Goal: Task Accomplishment & Management: Use online tool/utility

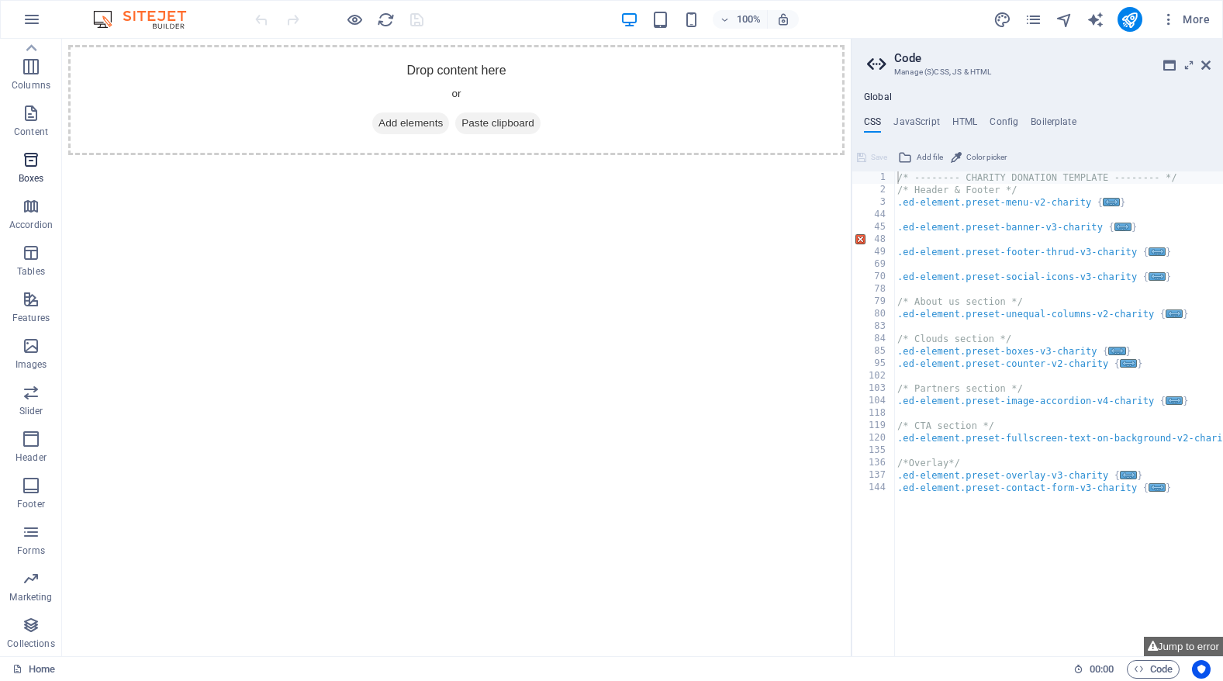
scroll to position [64, 0]
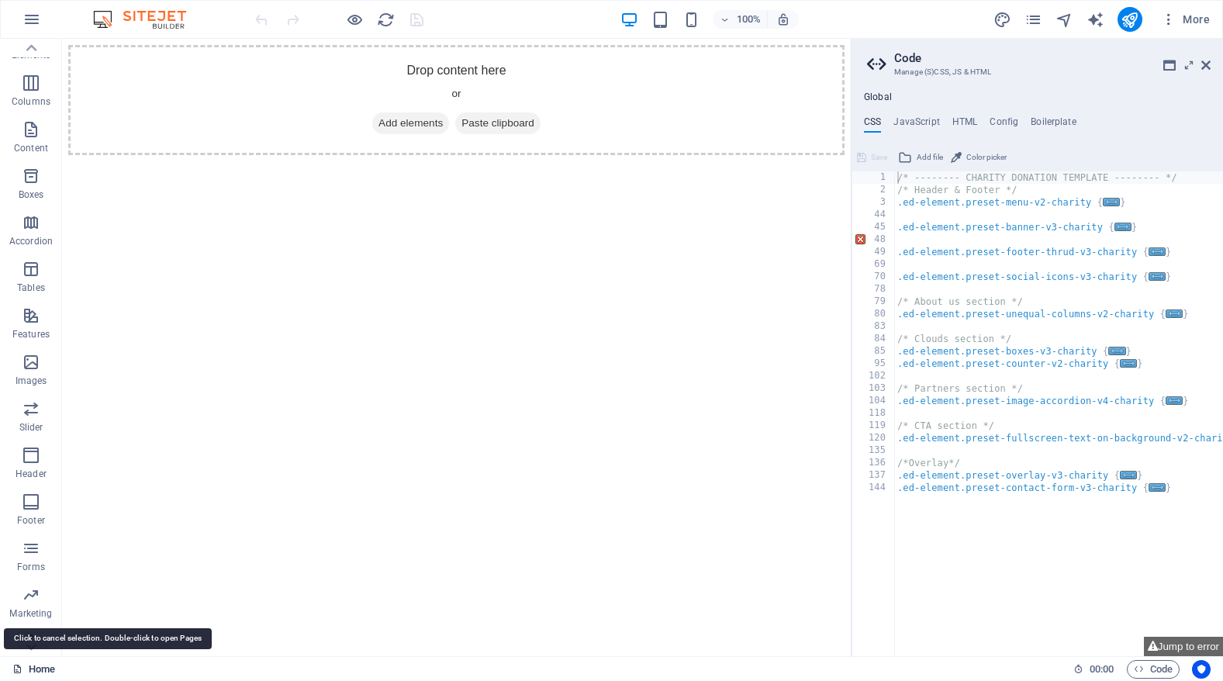
click at [24, 667] on link "Home" at bounding box center [33, 669] width 43 height 19
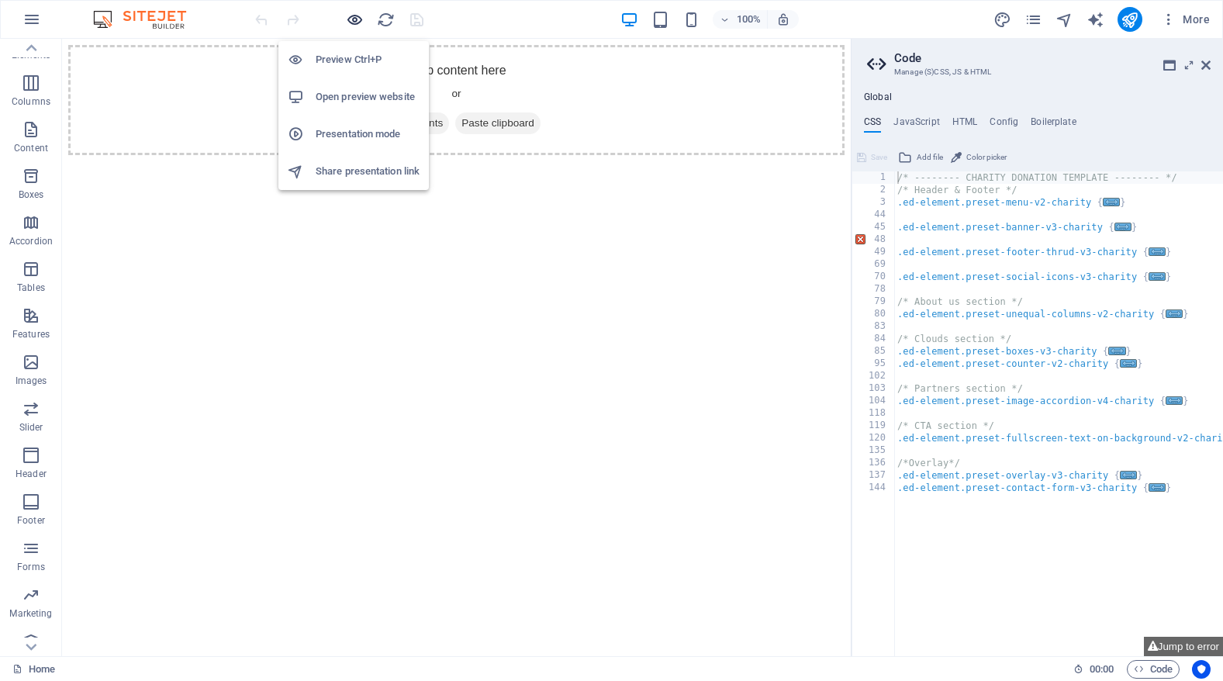
click at [350, 16] on icon "button" at bounding box center [355, 20] width 18 height 18
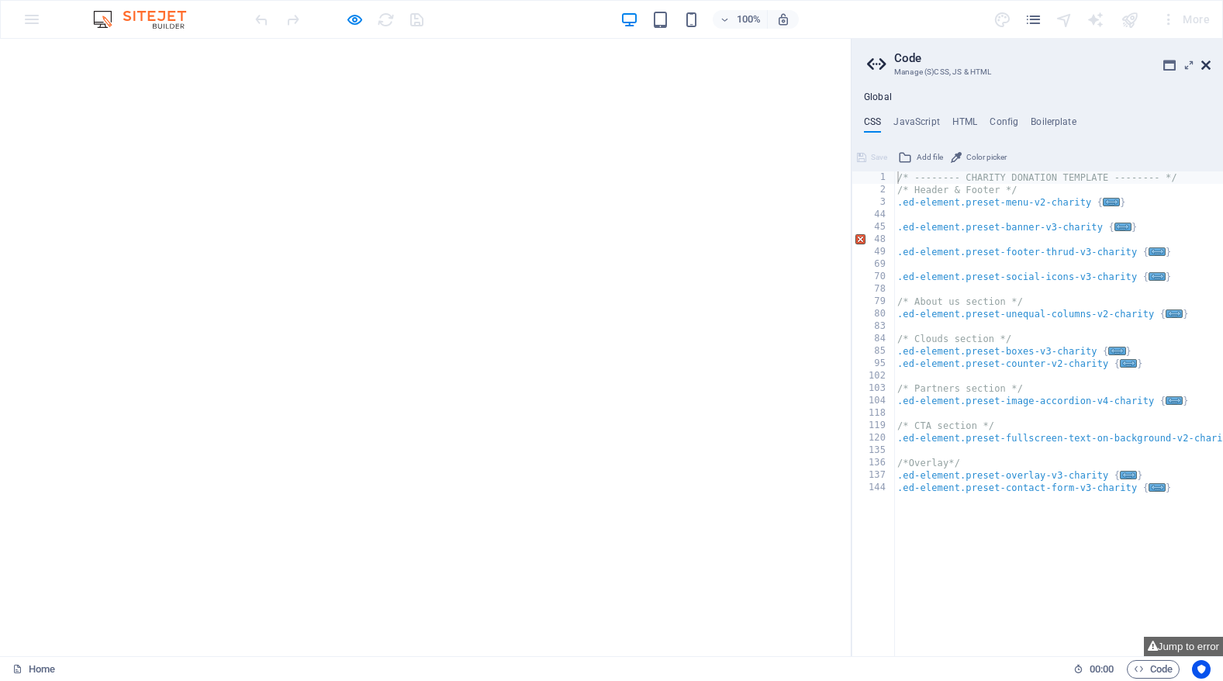
click at [1202, 60] on icon at bounding box center [1205, 65] width 9 height 12
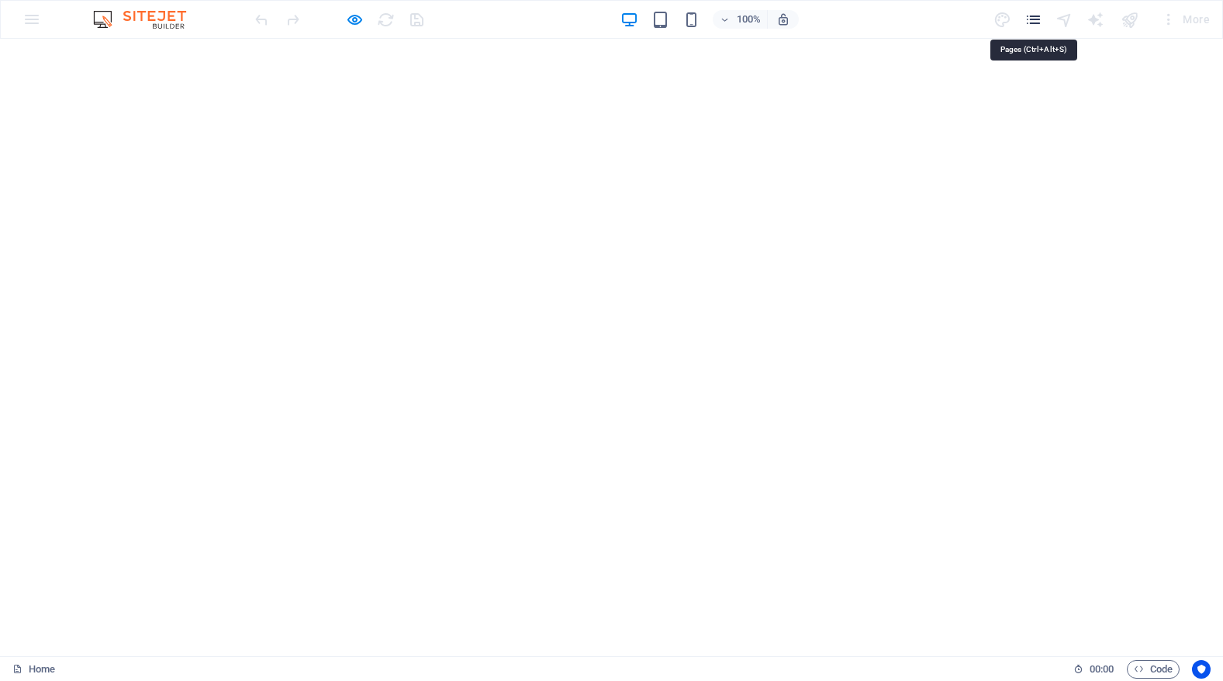
click at [1038, 16] on icon "pages" at bounding box center [1034, 20] width 18 height 18
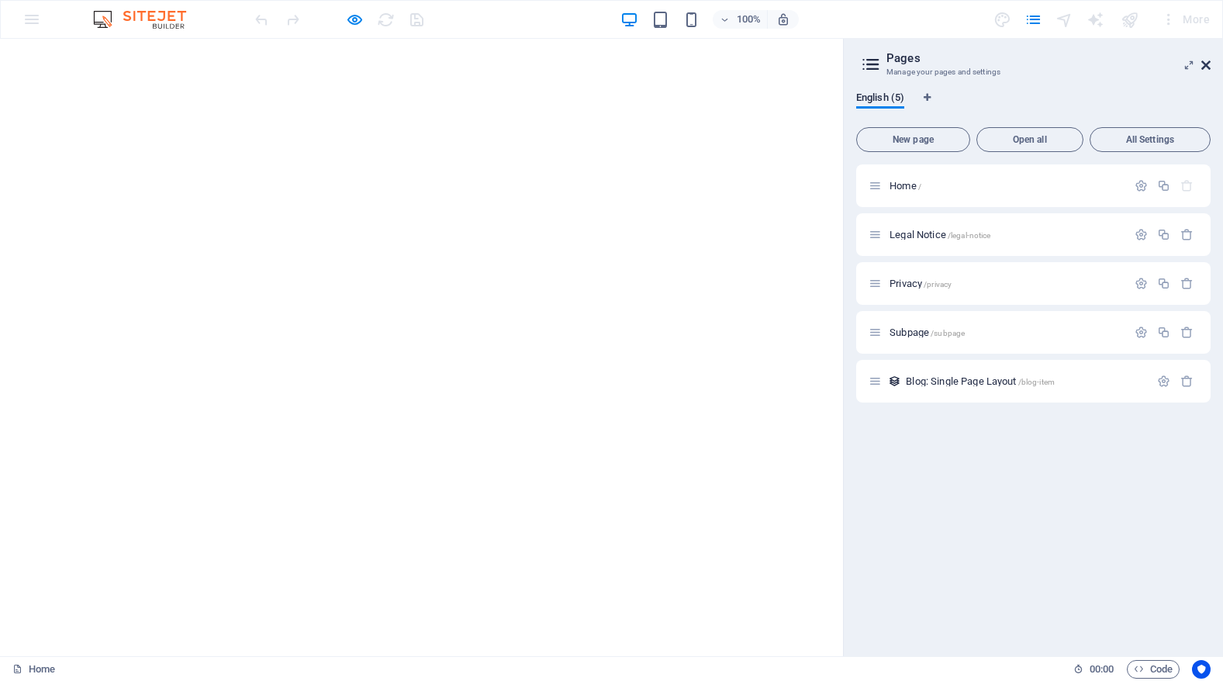
click at [1206, 65] on icon at bounding box center [1205, 65] width 9 height 12
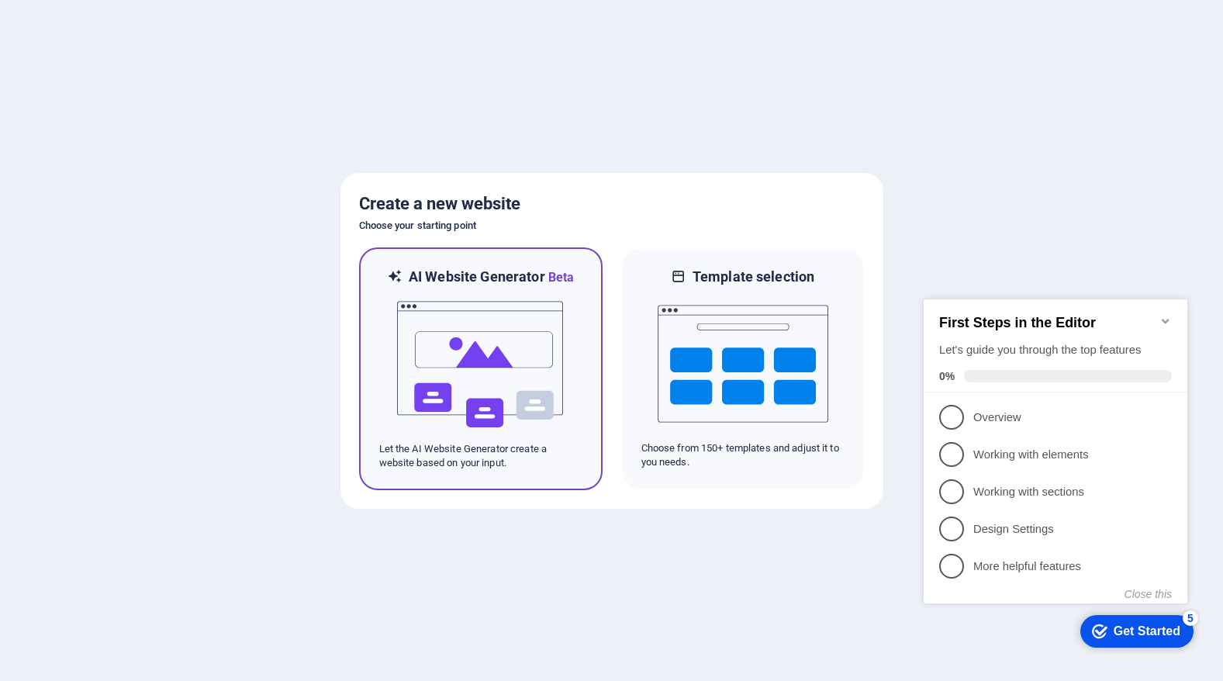
click at [535, 347] on img at bounding box center [481, 364] width 171 height 155
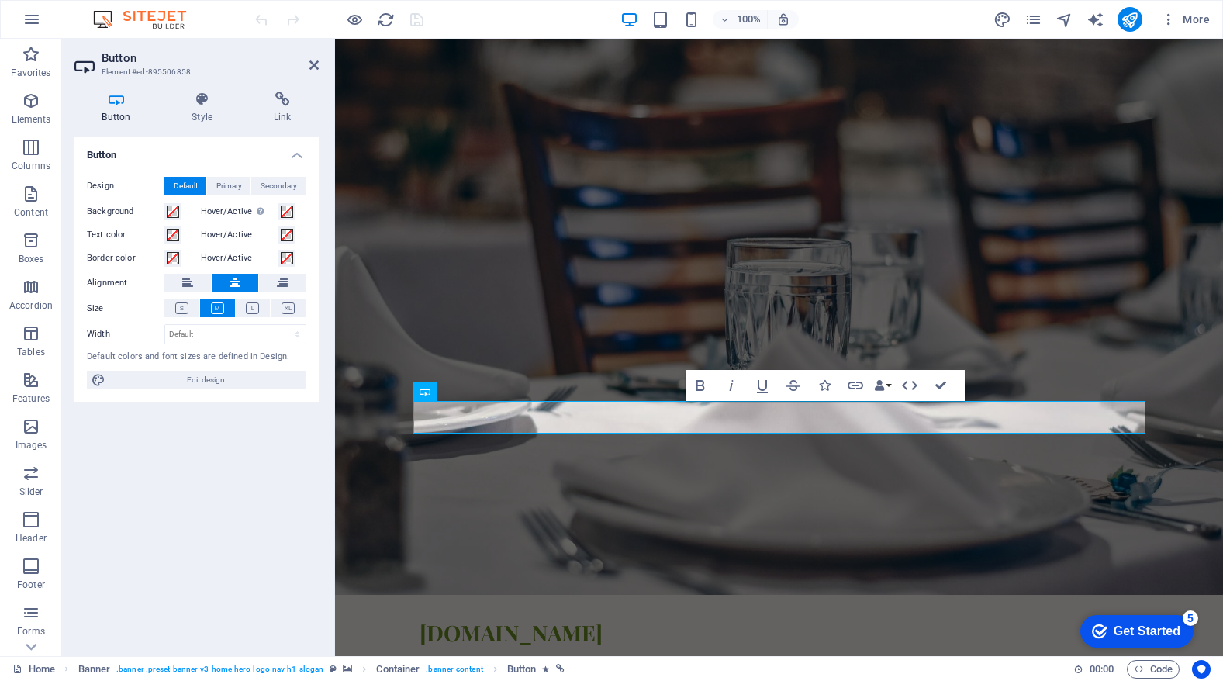
click at [440, 27] on div "100% More" at bounding box center [734, 19] width 964 height 25
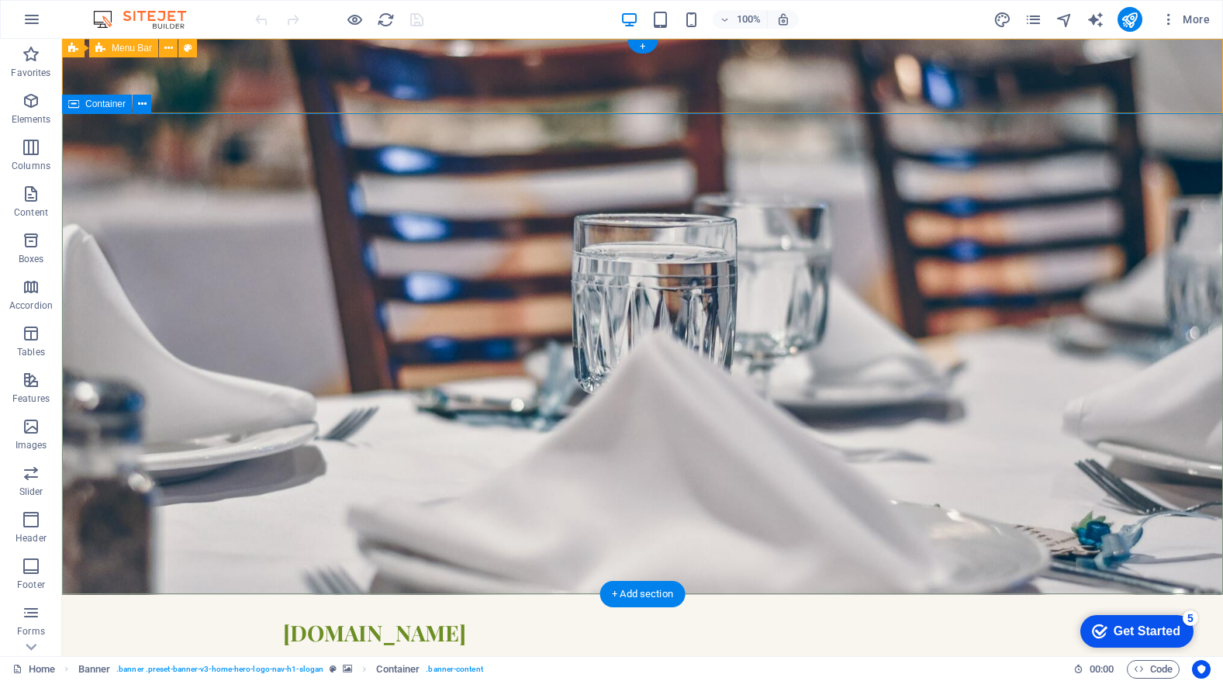
click at [109, 108] on span "Container" at bounding box center [105, 103] width 40 height 9
click at [139, 102] on icon at bounding box center [142, 104] width 9 height 16
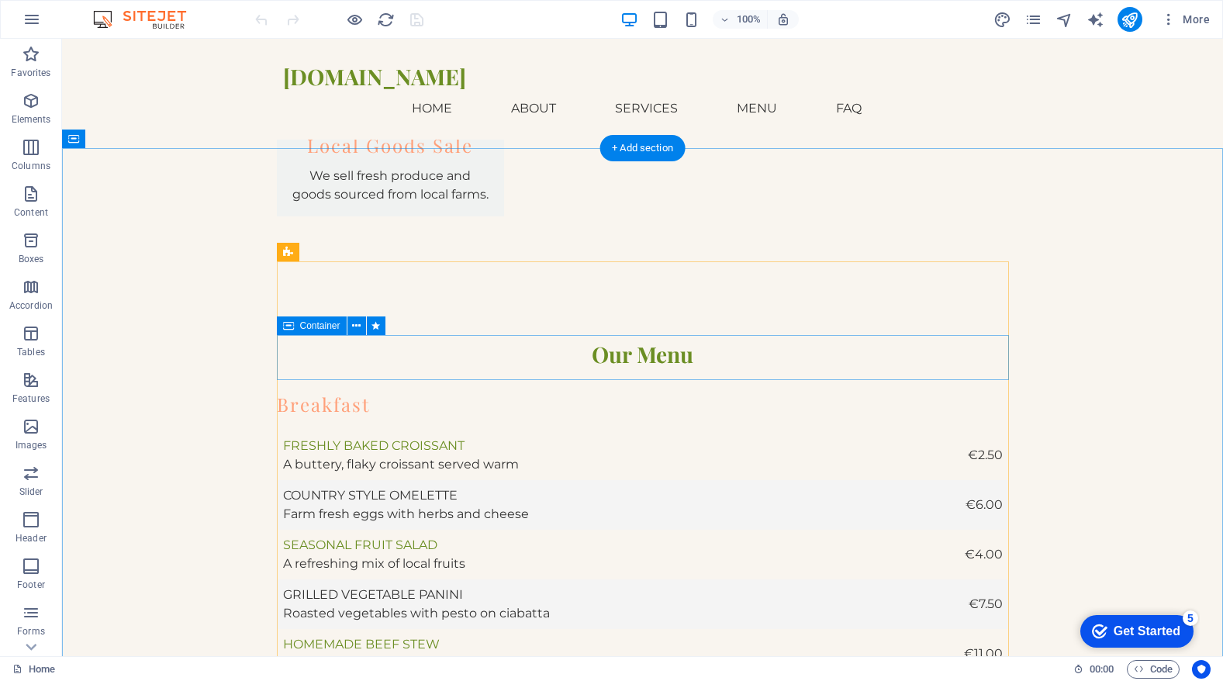
scroll to position [2670, 0]
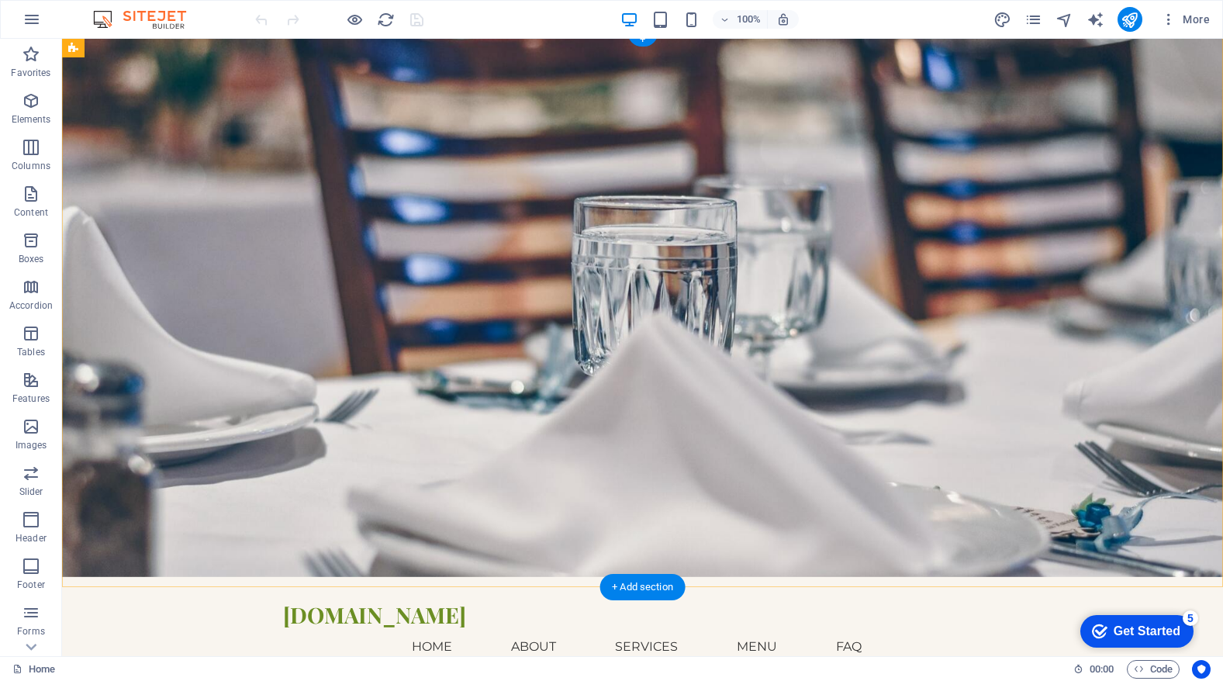
scroll to position [0, 0]
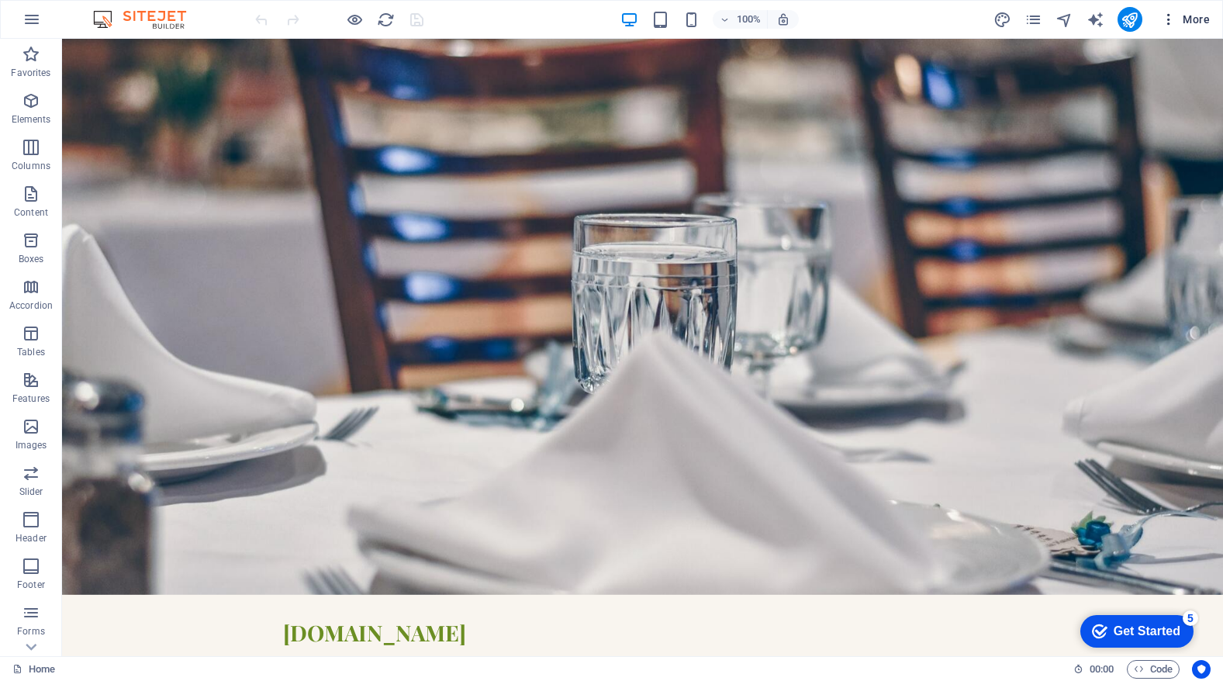
click at [1168, 20] on icon "button" at bounding box center [1169, 20] width 16 height 16
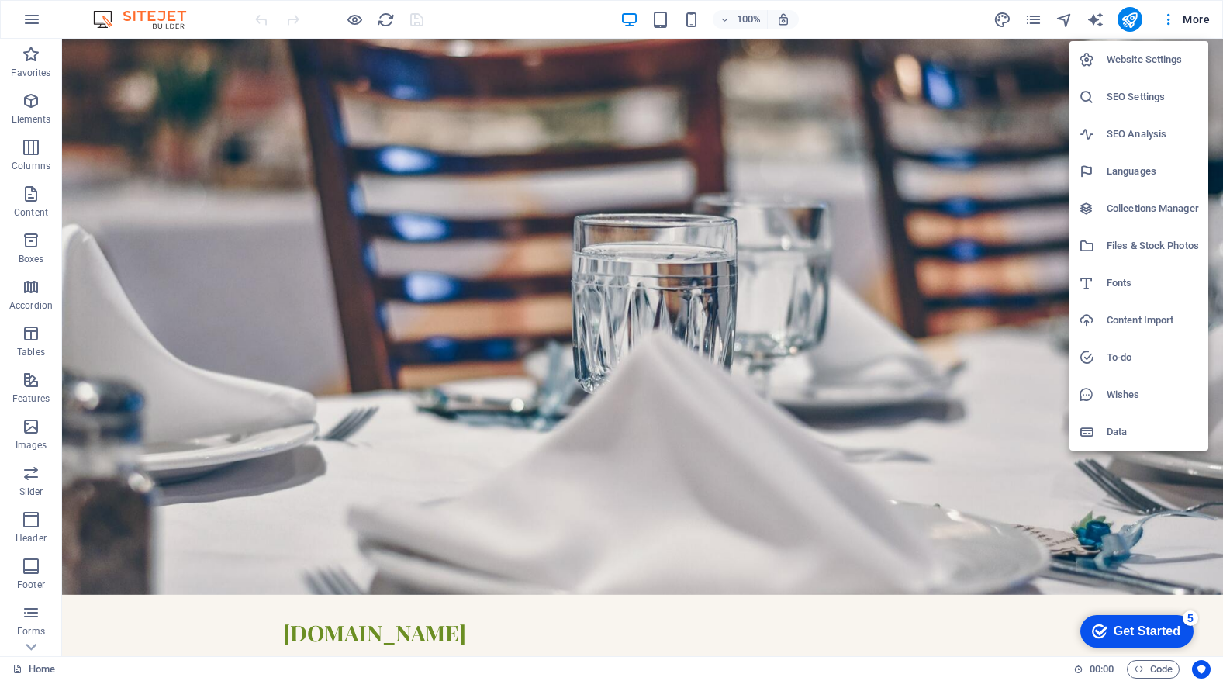
click at [29, 16] on div at bounding box center [611, 340] width 1223 height 681
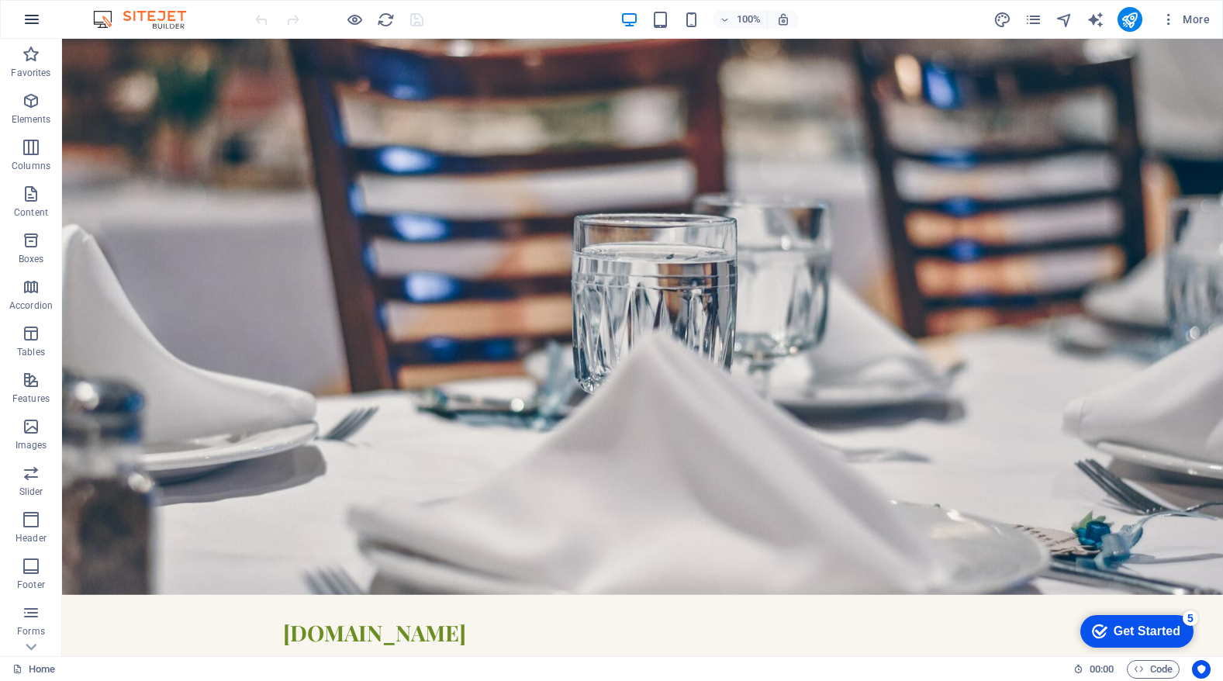
click at [28, 18] on icon "button" at bounding box center [31, 19] width 19 height 19
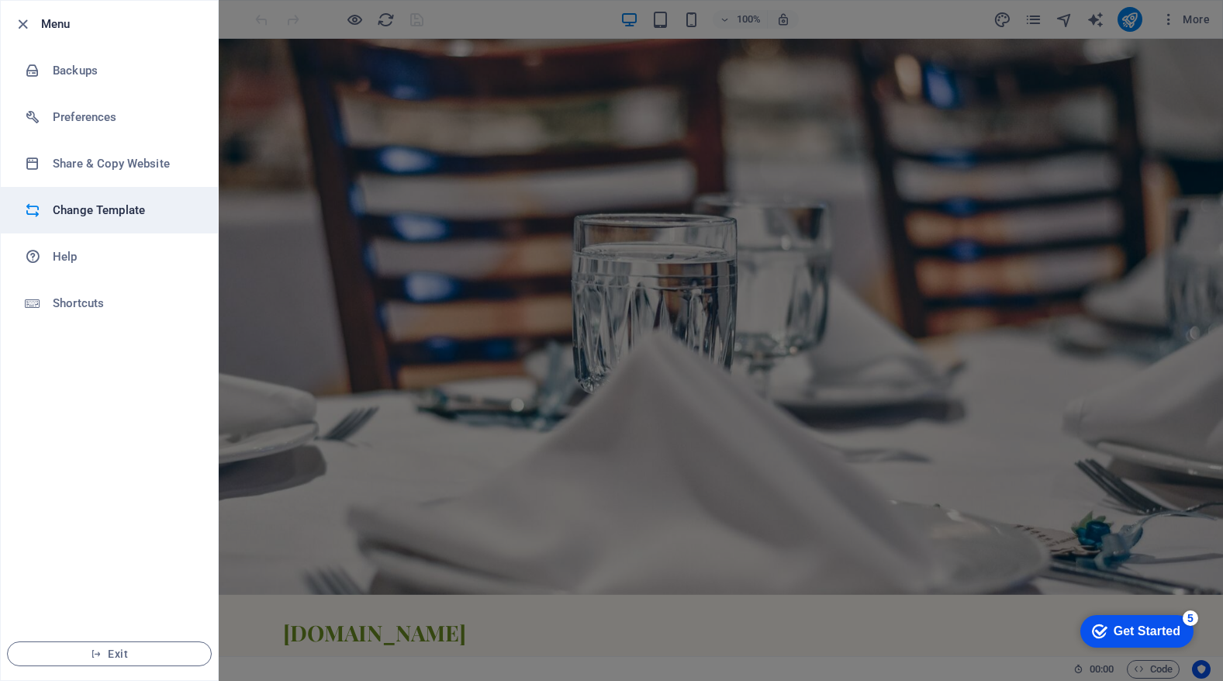
click at [70, 204] on h6 "Change Template" at bounding box center [124, 210] width 143 height 19
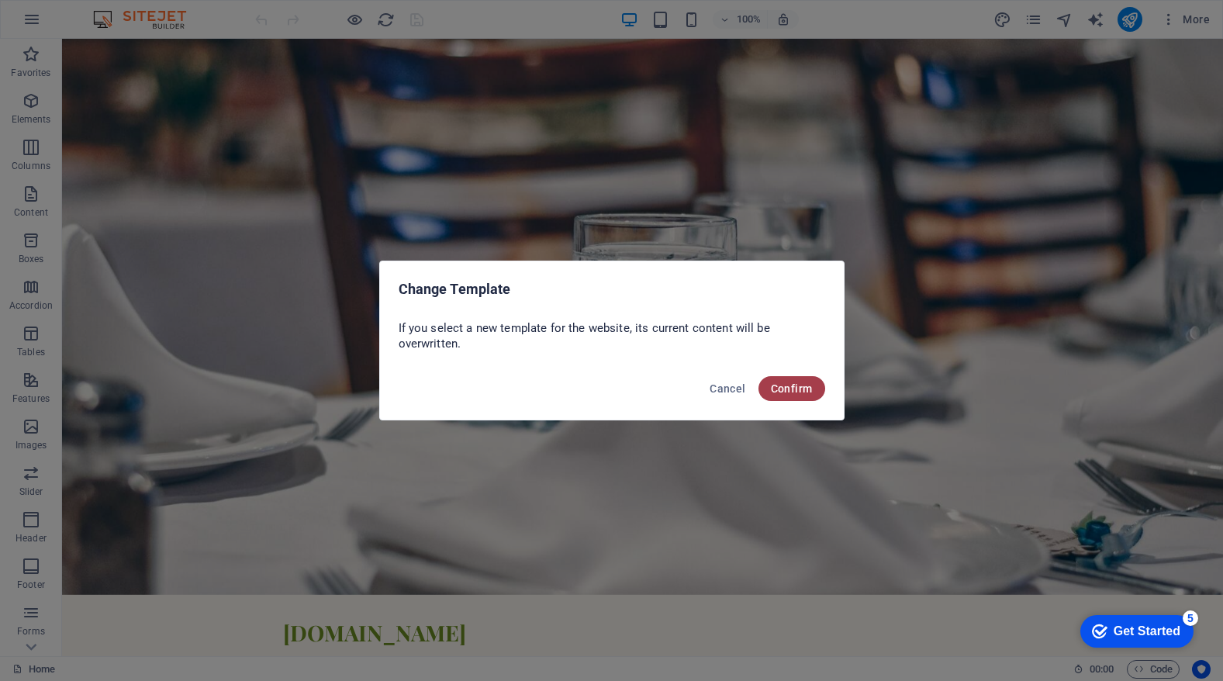
click at [790, 390] on span "Confirm" at bounding box center [792, 388] width 42 height 12
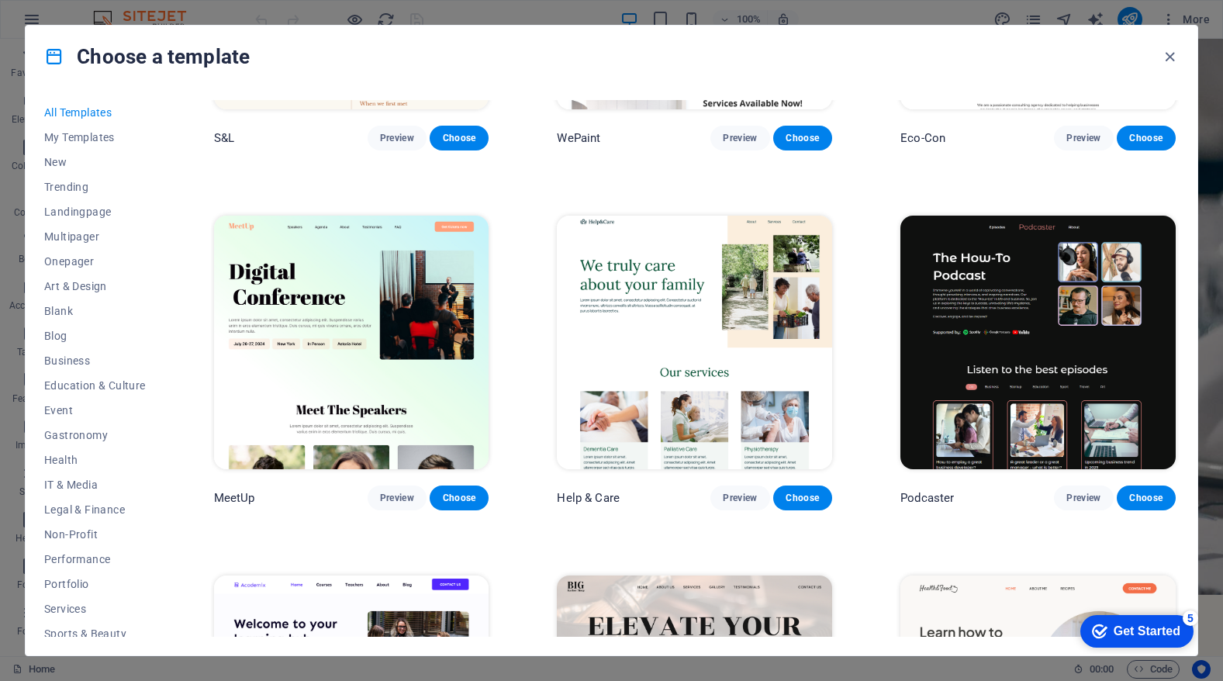
scroll to position [975, 0]
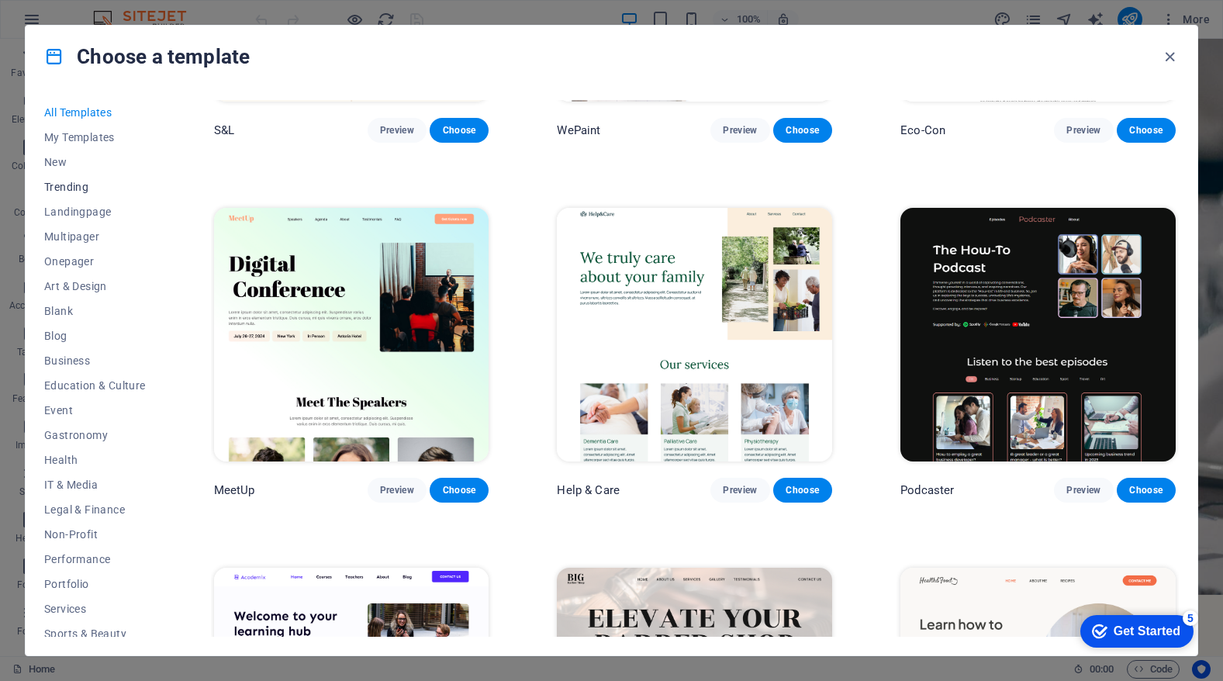
click at [75, 185] on span "Trending" at bounding box center [95, 187] width 102 height 12
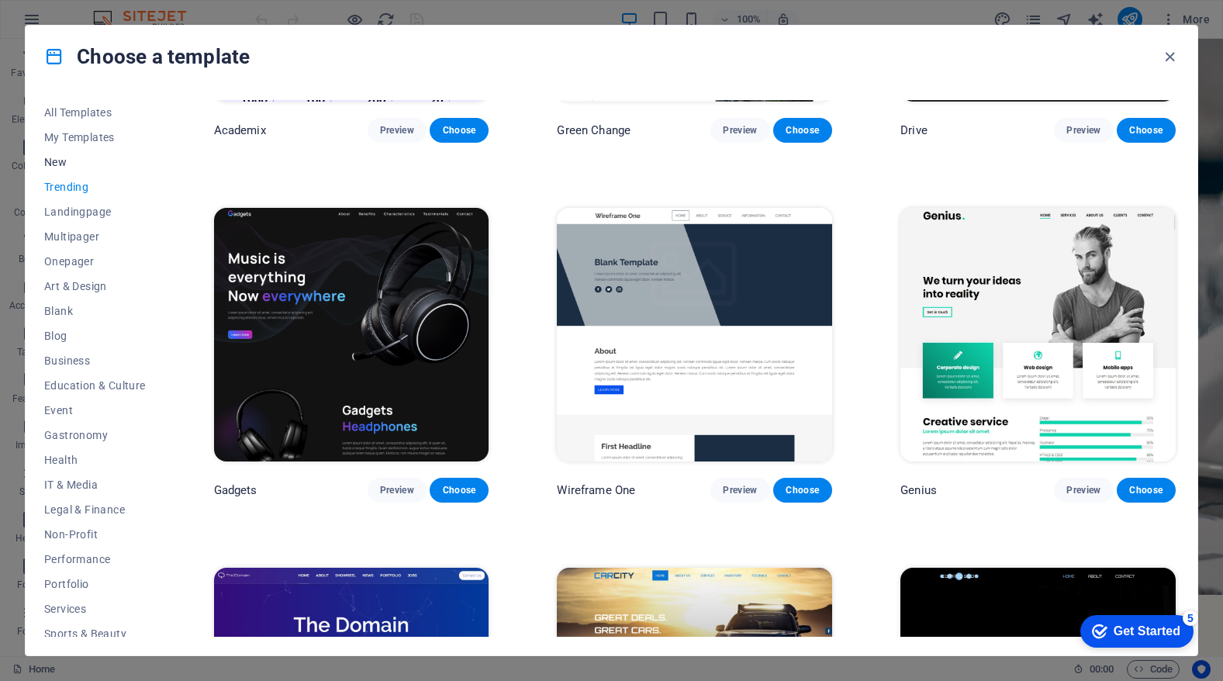
click at [61, 164] on span "New" at bounding box center [95, 162] width 102 height 12
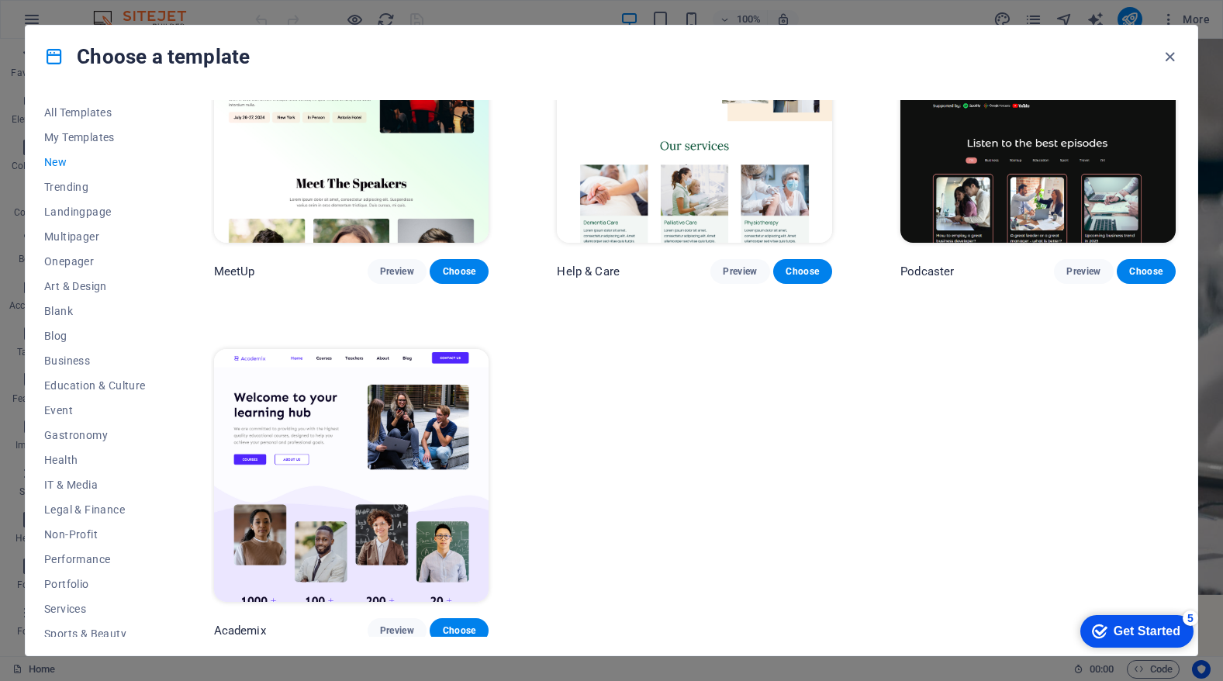
scroll to position [1193, 0]
click at [79, 236] on span "Multipager" at bounding box center [95, 236] width 102 height 12
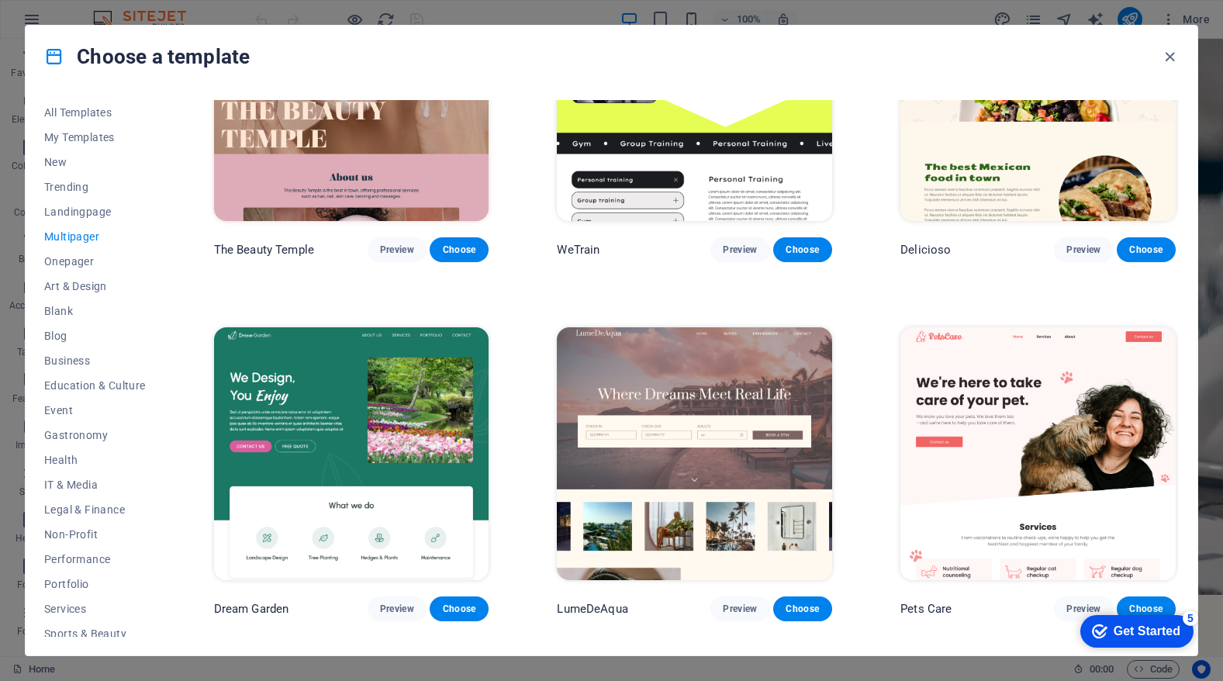
scroll to position [1219, 0]
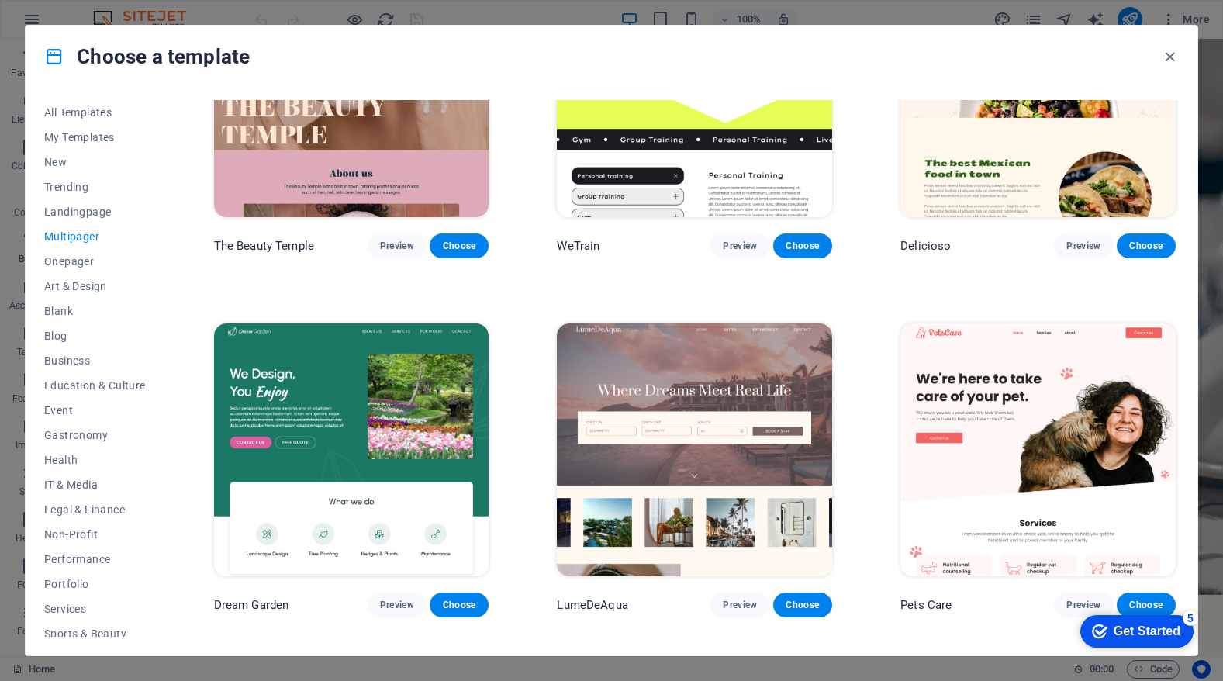
click at [669, 382] on img at bounding box center [694, 450] width 275 height 254
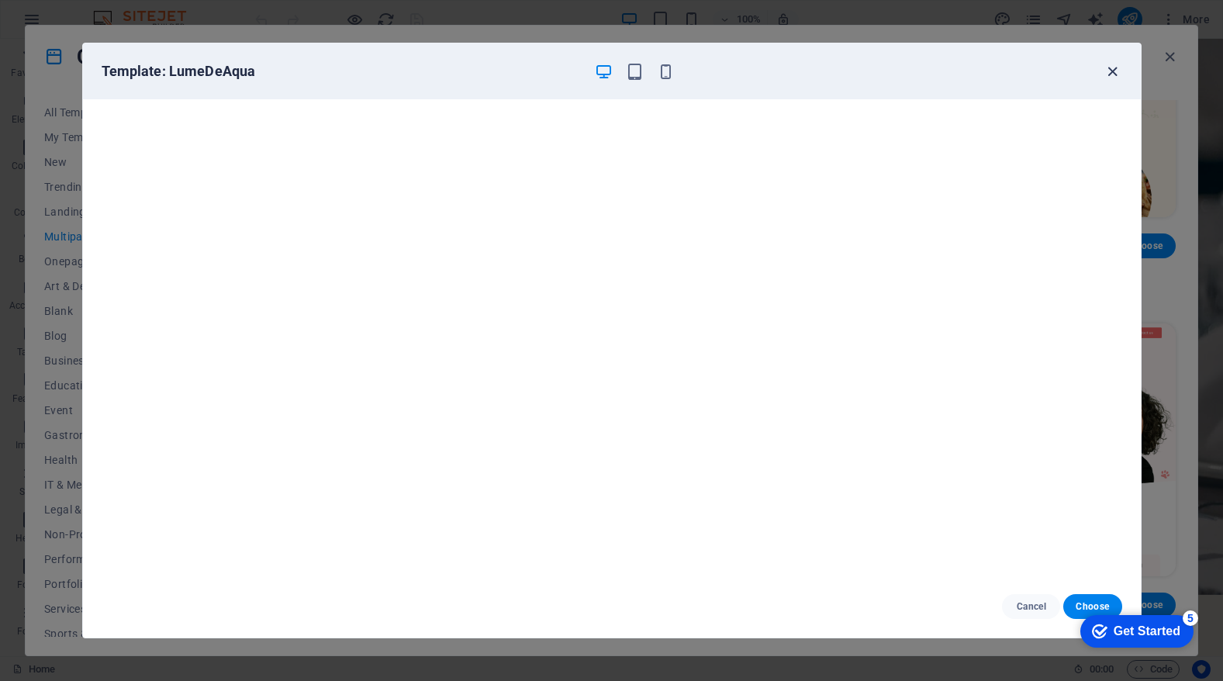
click at [1113, 74] on icon "button" at bounding box center [1113, 72] width 18 height 18
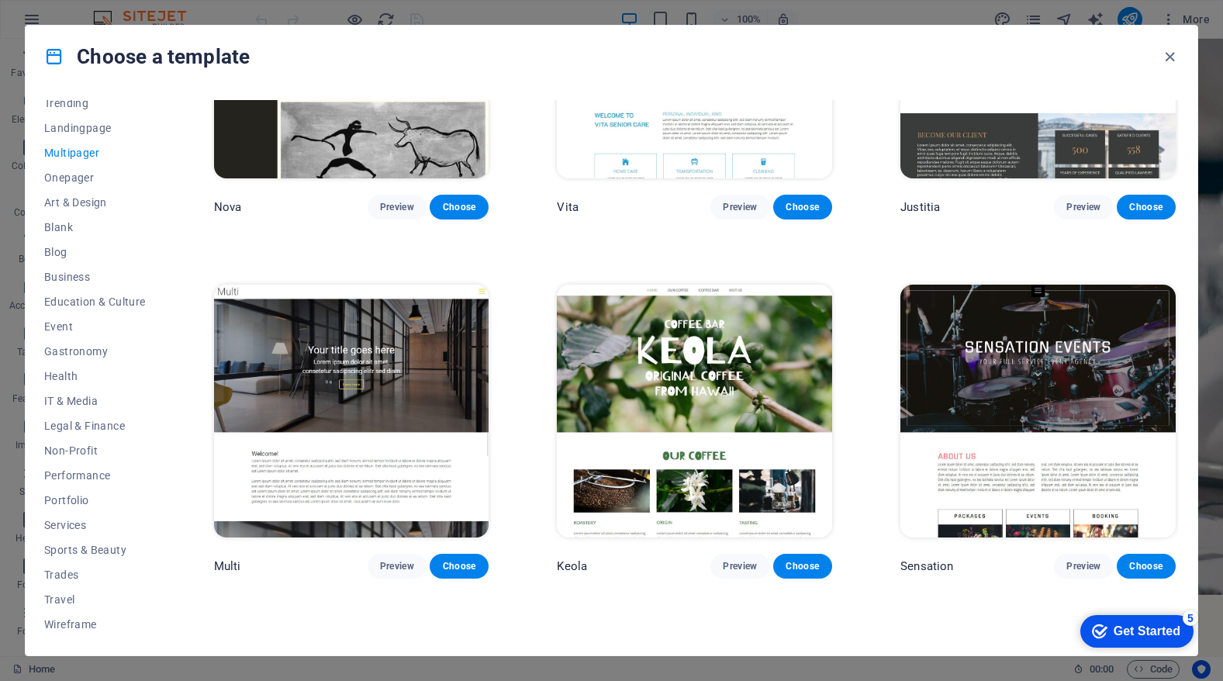
scroll to position [7016, 0]
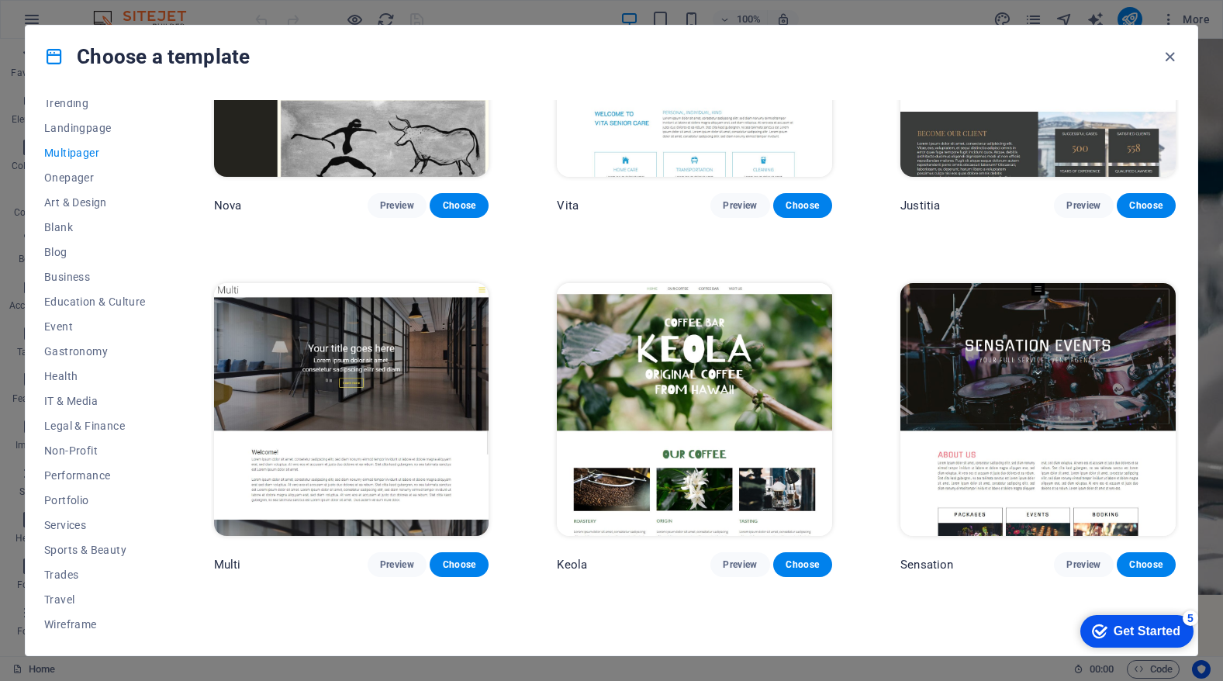
click at [721, 358] on img at bounding box center [694, 410] width 275 height 254
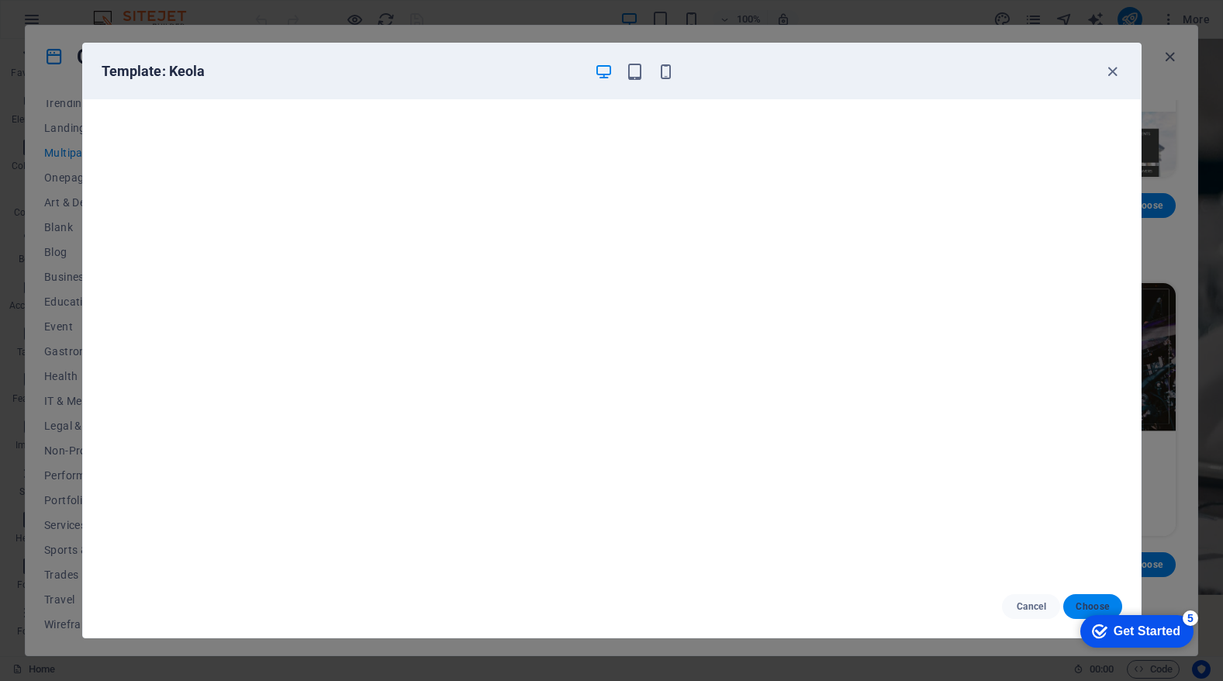
click at [1096, 597] on button "Choose" at bounding box center [1092, 606] width 58 height 25
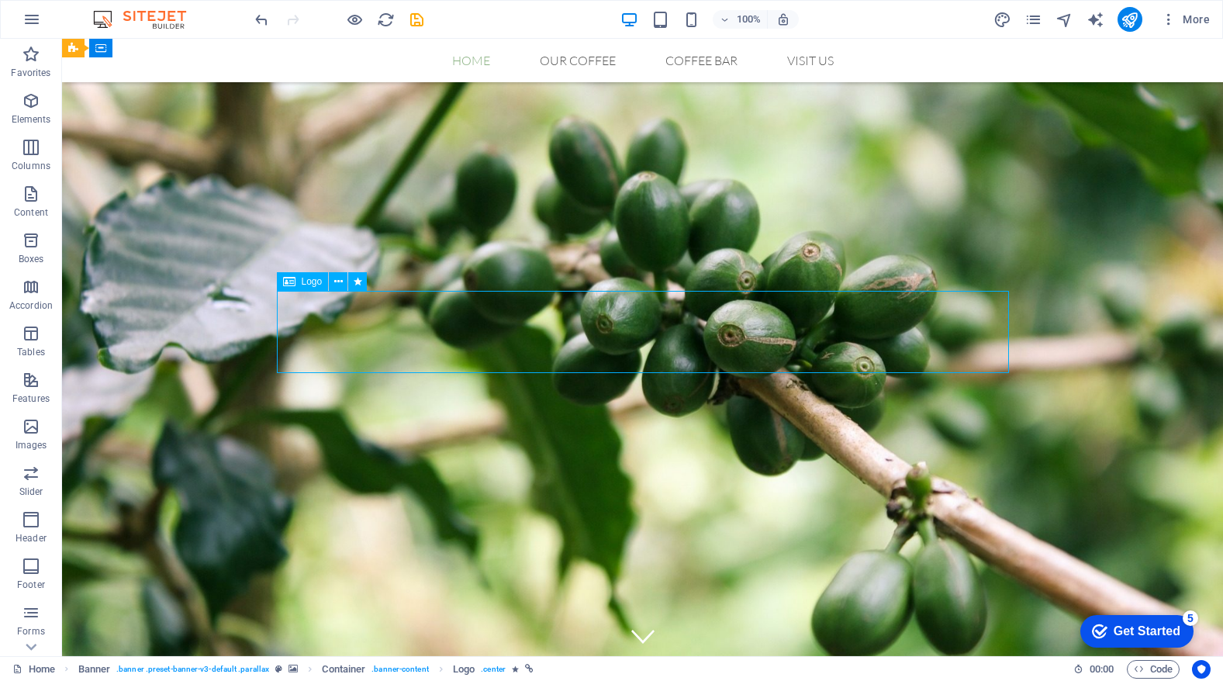
select select "px"
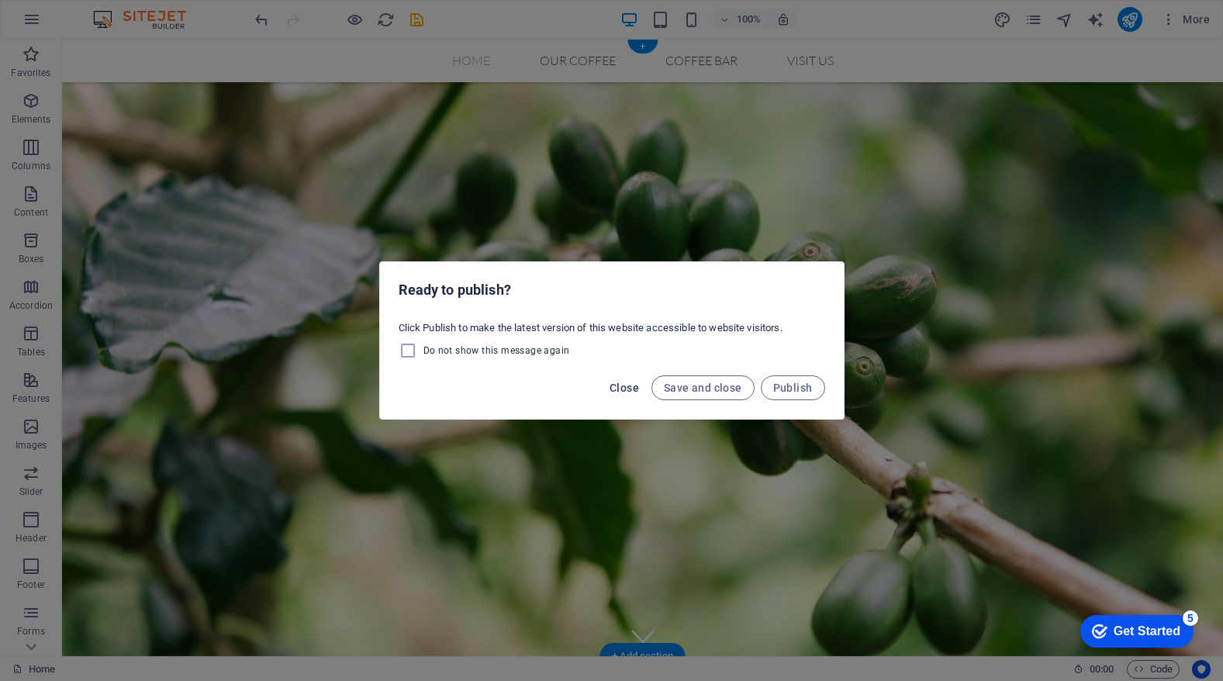
click at [631, 387] on span "Close" at bounding box center [624, 388] width 29 height 12
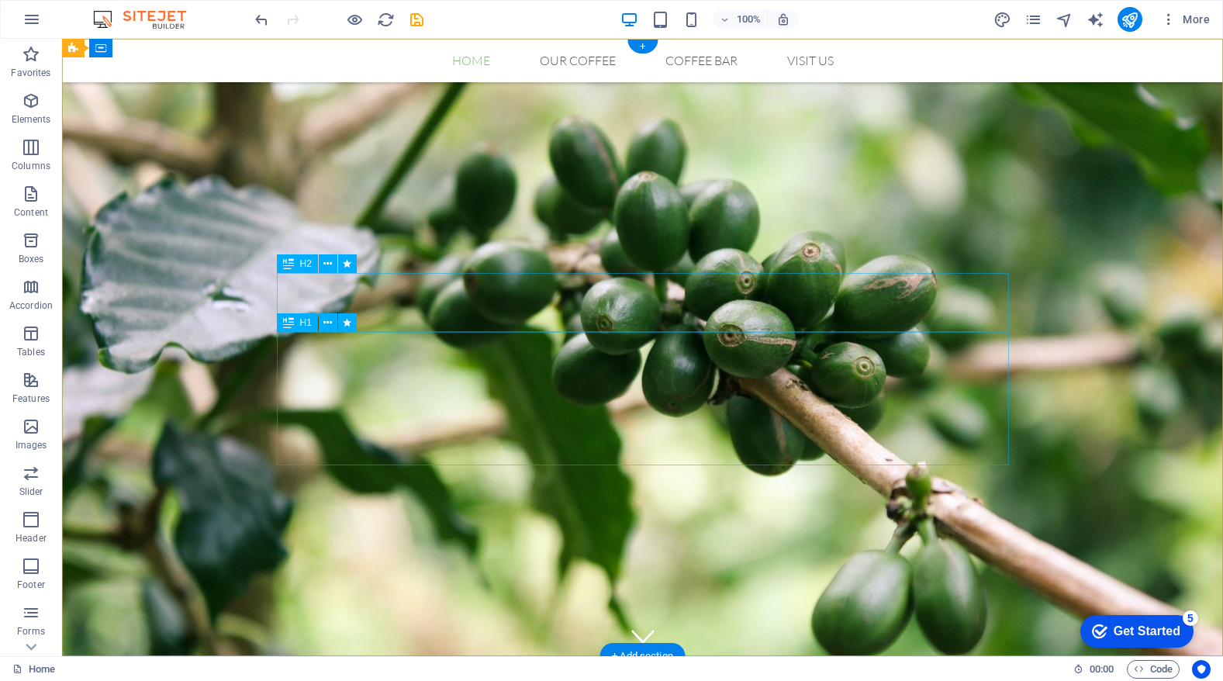
click at [307, 321] on span "H1" at bounding box center [306, 322] width 12 height 9
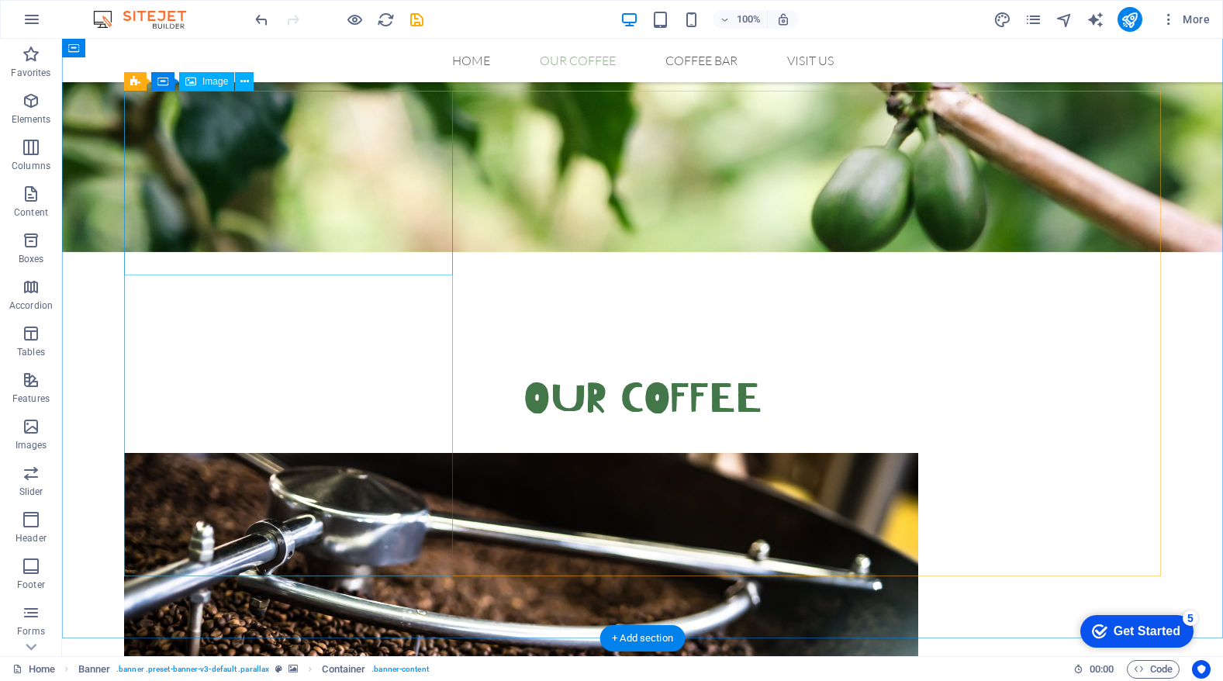
scroll to position [712, 0]
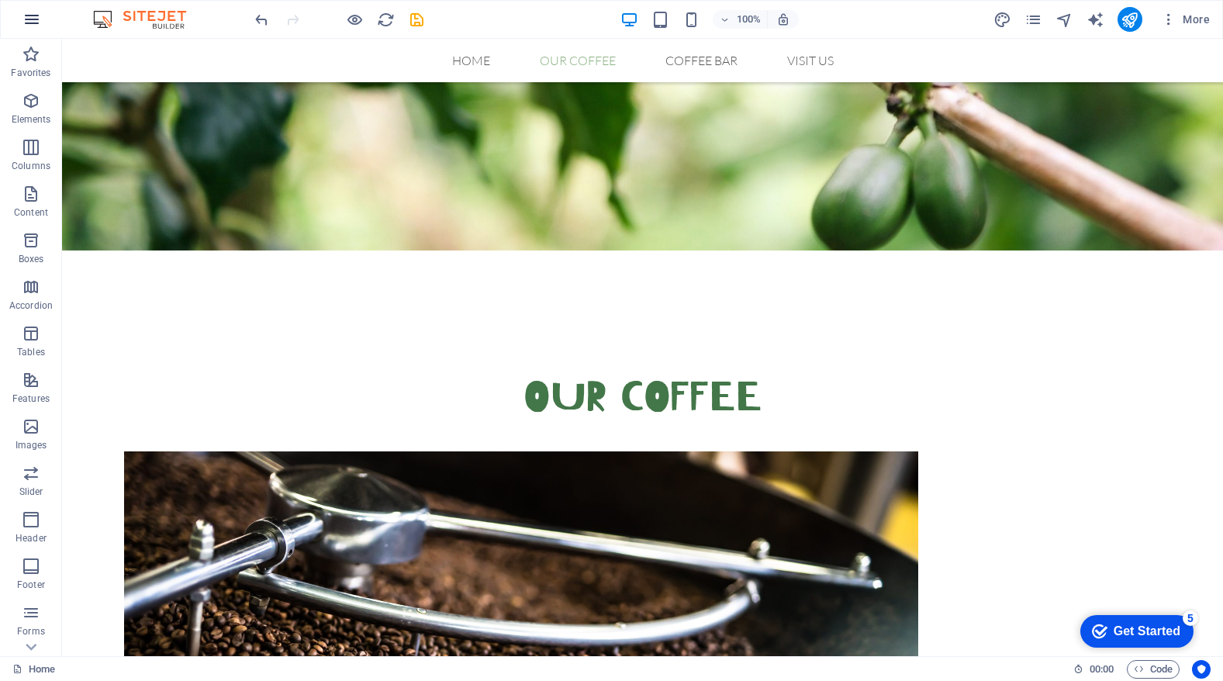
click at [29, 16] on icon "button" at bounding box center [31, 19] width 19 height 19
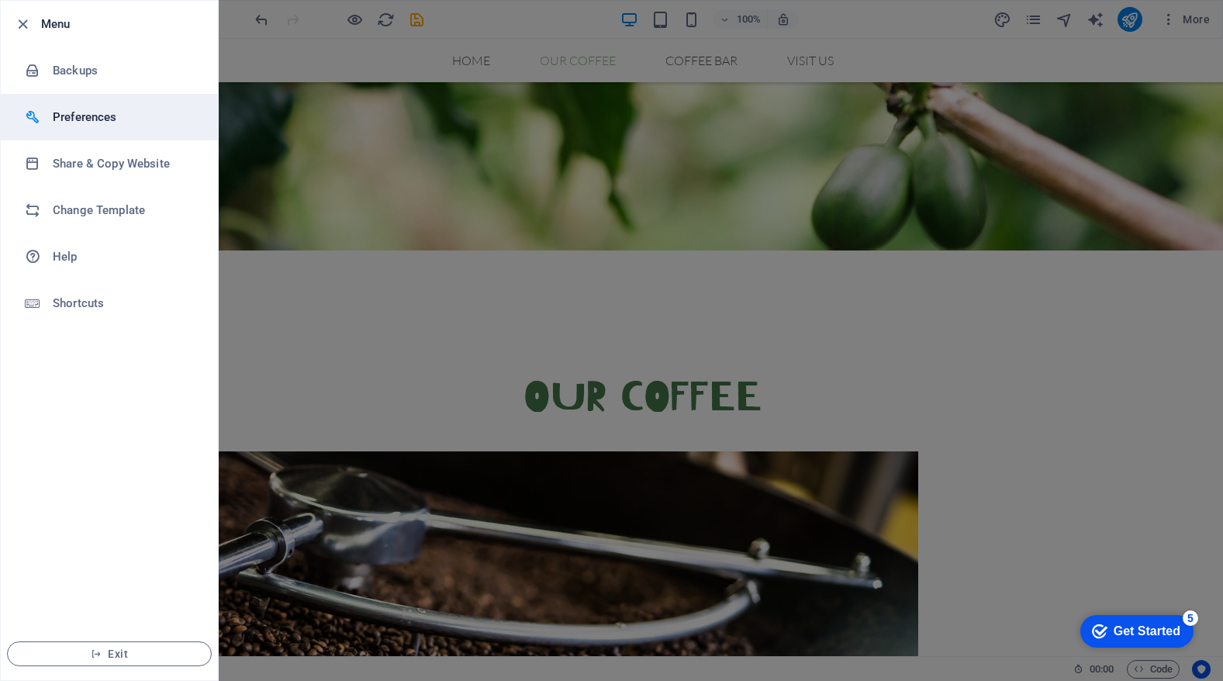
click at [74, 115] on h6 "Preferences" at bounding box center [124, 117] width 143 height 19
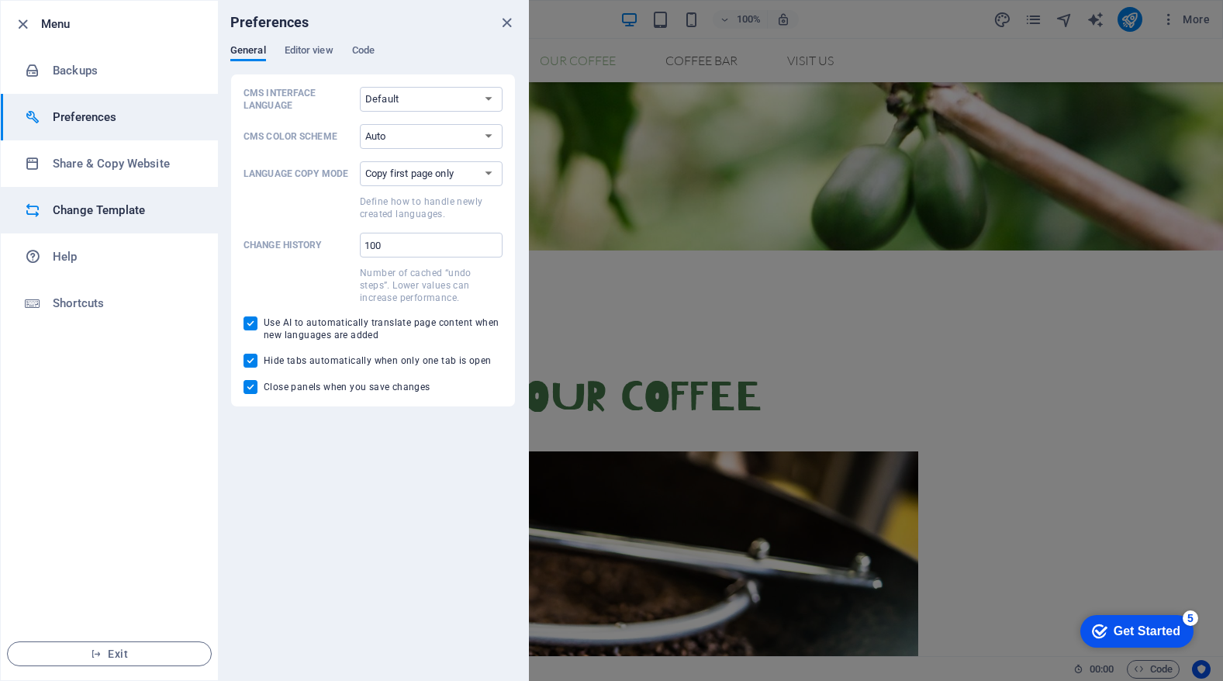
click at [78, 213] on h6 "Change Template" at bounding box center [124, 210] width 143 height 19
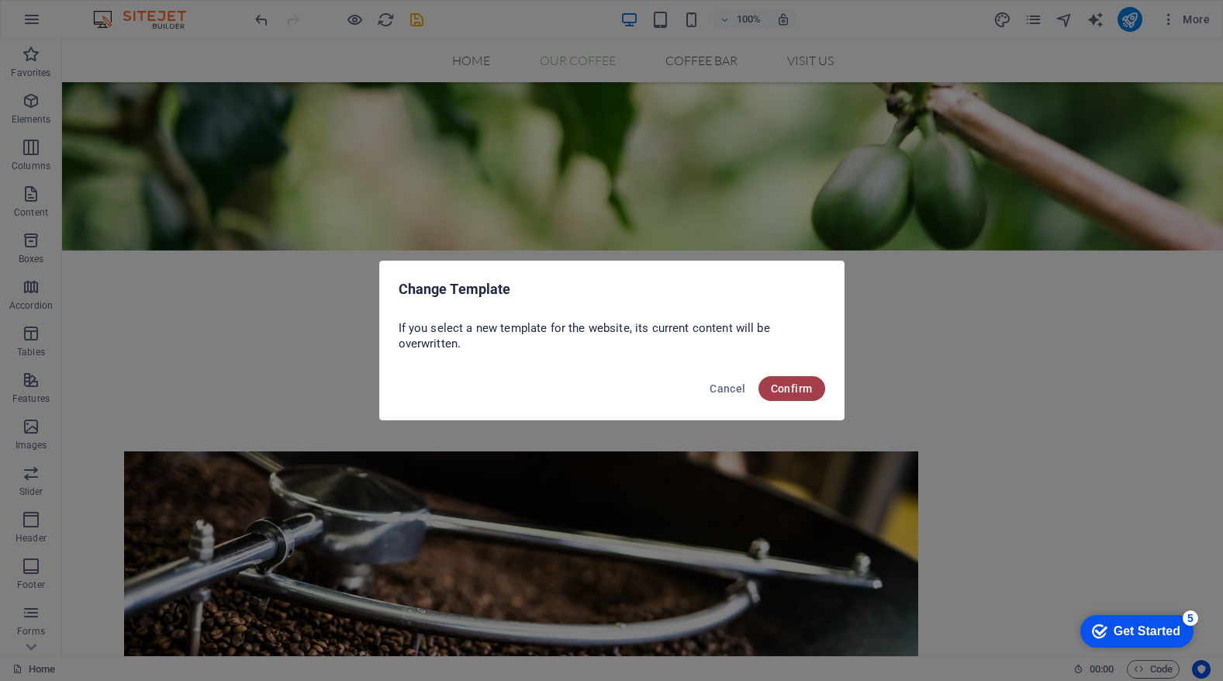
click at [797, 392] on span "Confirm" at bounding box center [792, 388] width 42 height 12
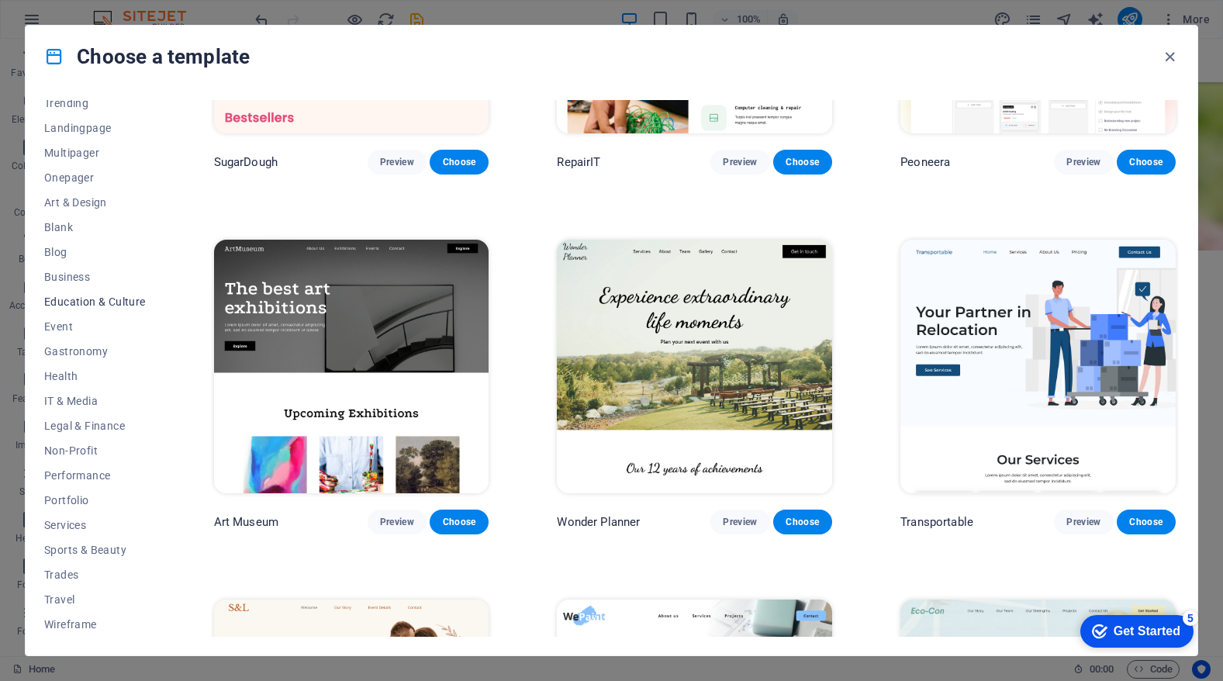
scroll to position [84, 0]
click at [62, 343] on button "Gastronomy" at bounding box center [95, 351] width 102 height 25
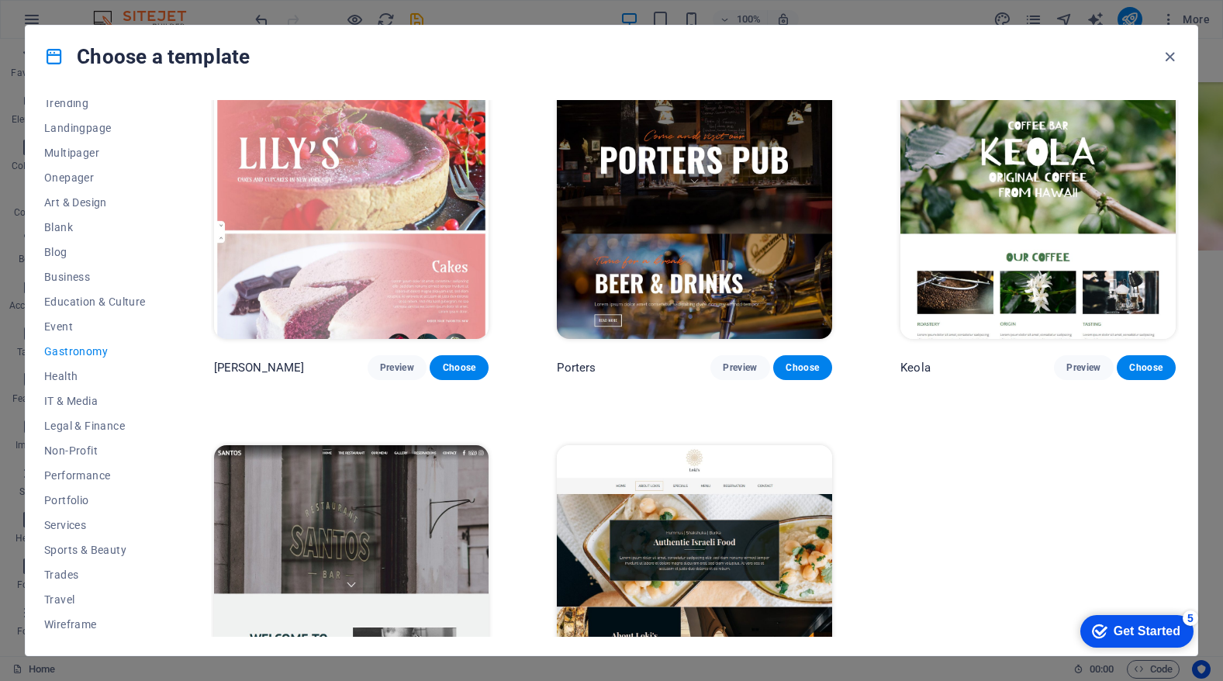
scroll to position [1457, 0]
click at [59, 525] on span "Services" at bounding box center [95, 525] width 102 height 12
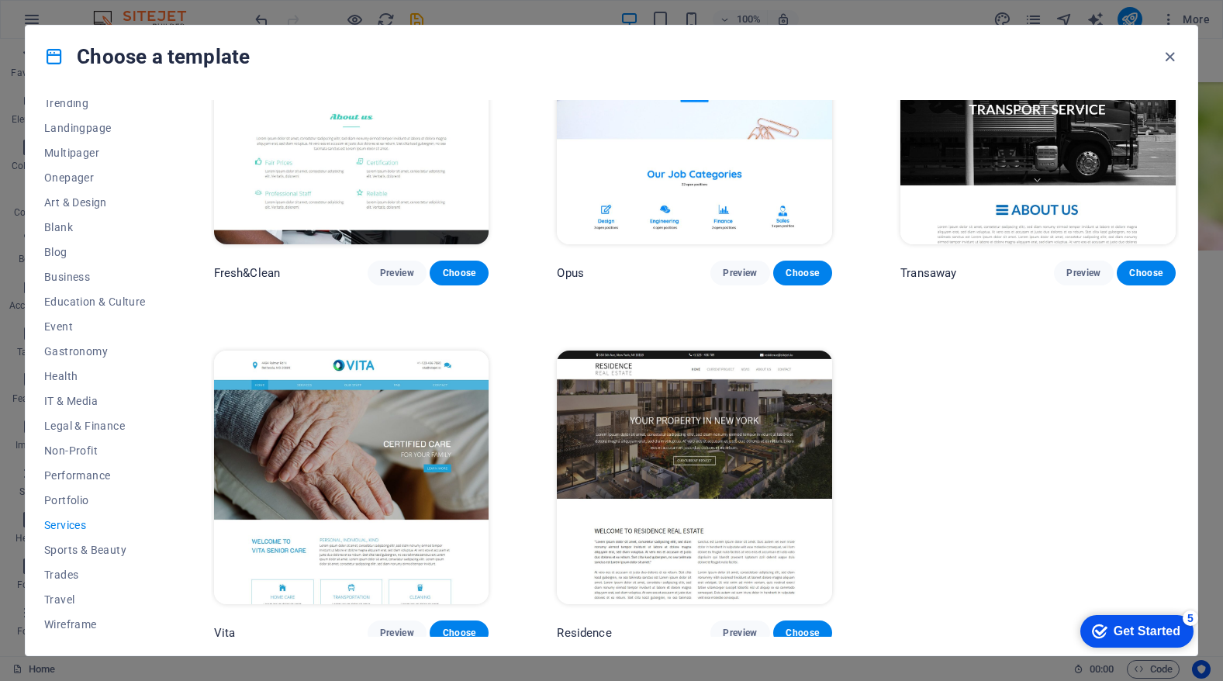
scroll to position [1909, 0]
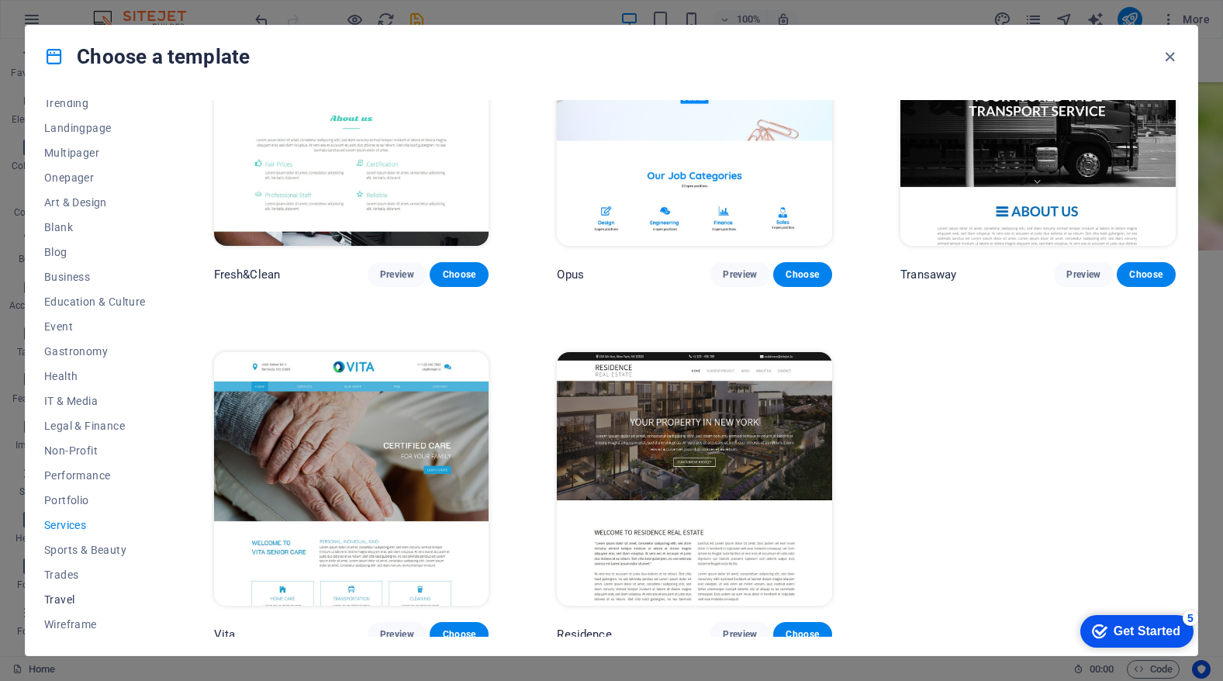
click at [60, 600] on span "Travel" at bounding box center [95, 599] width 102 height 12
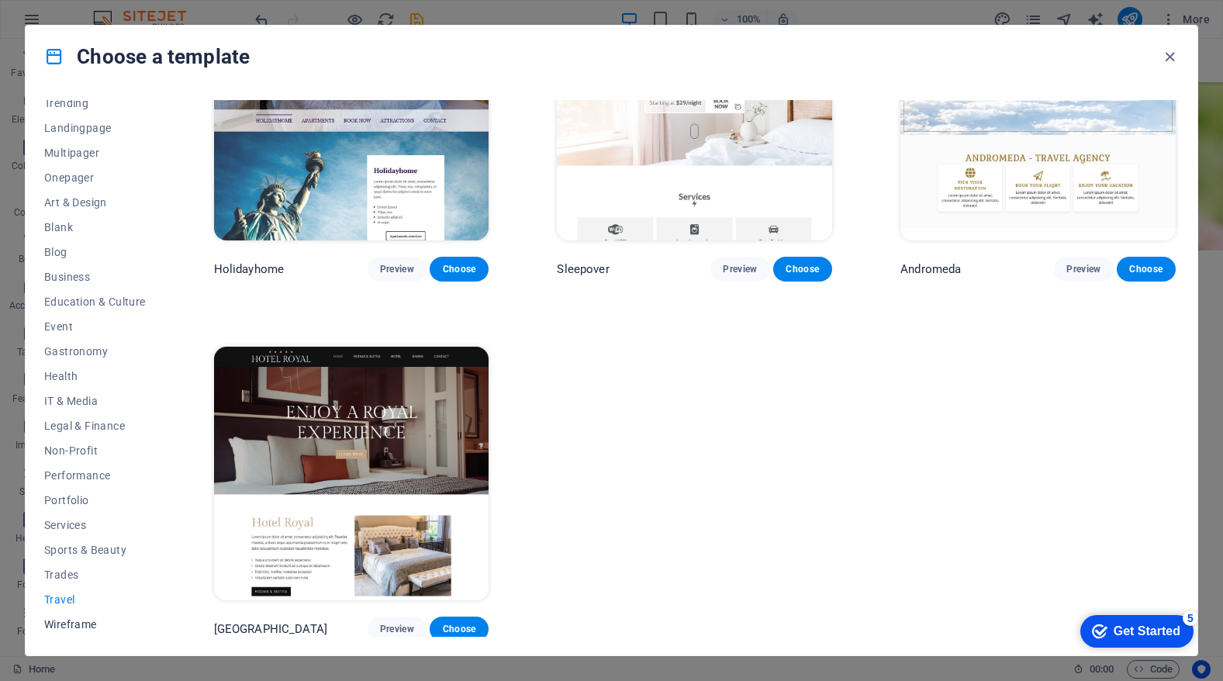
click at [61, 624] on span "Wireframe" at bounding box center [95, 624] width 102 height 12
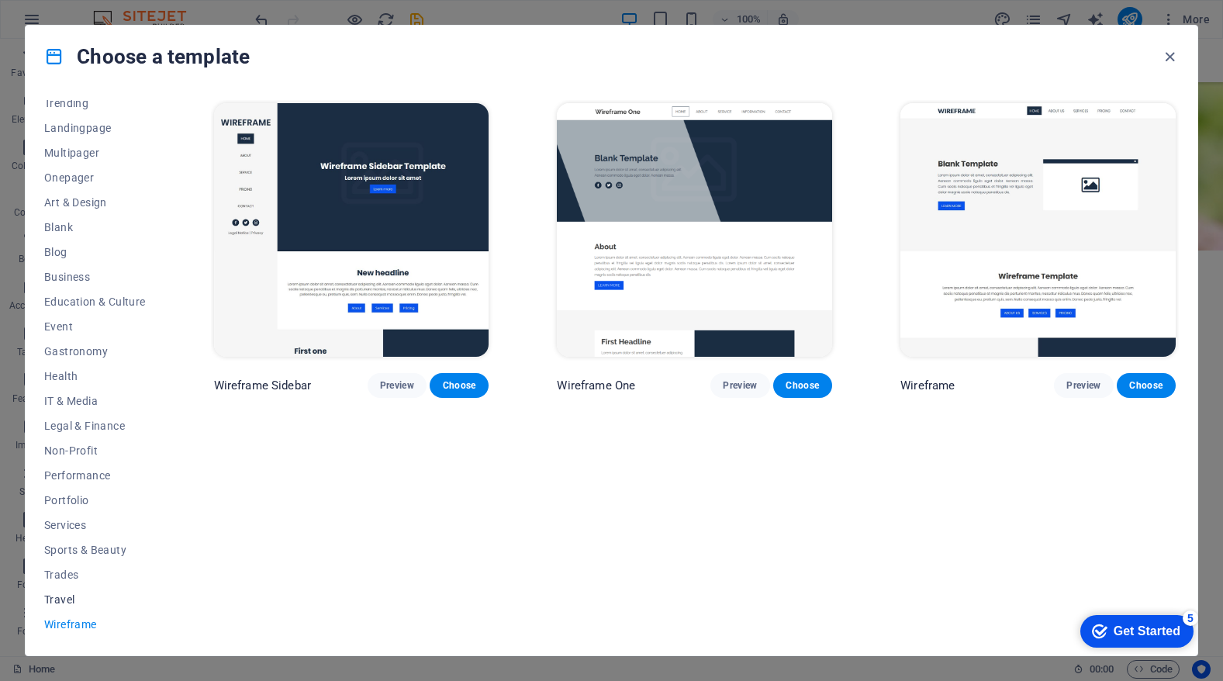
click at [64, 596] on span "Travel" at bounding box center [95, 599] width 102 height 12
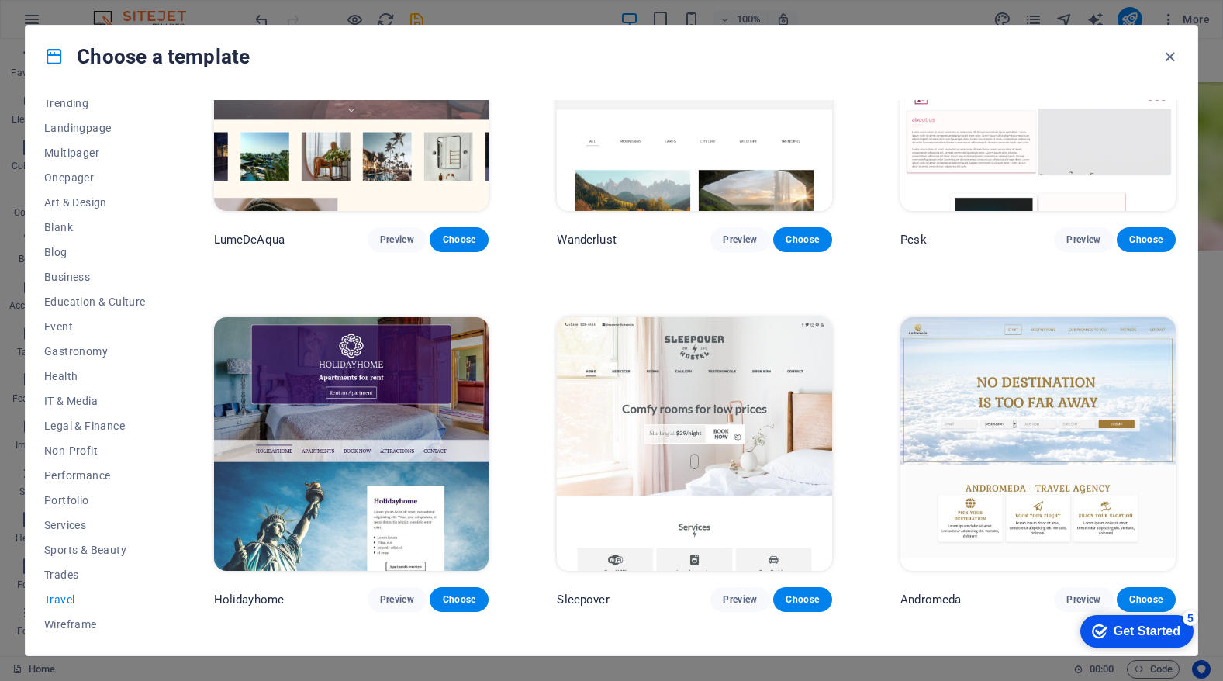
scroll to position [143, 0]
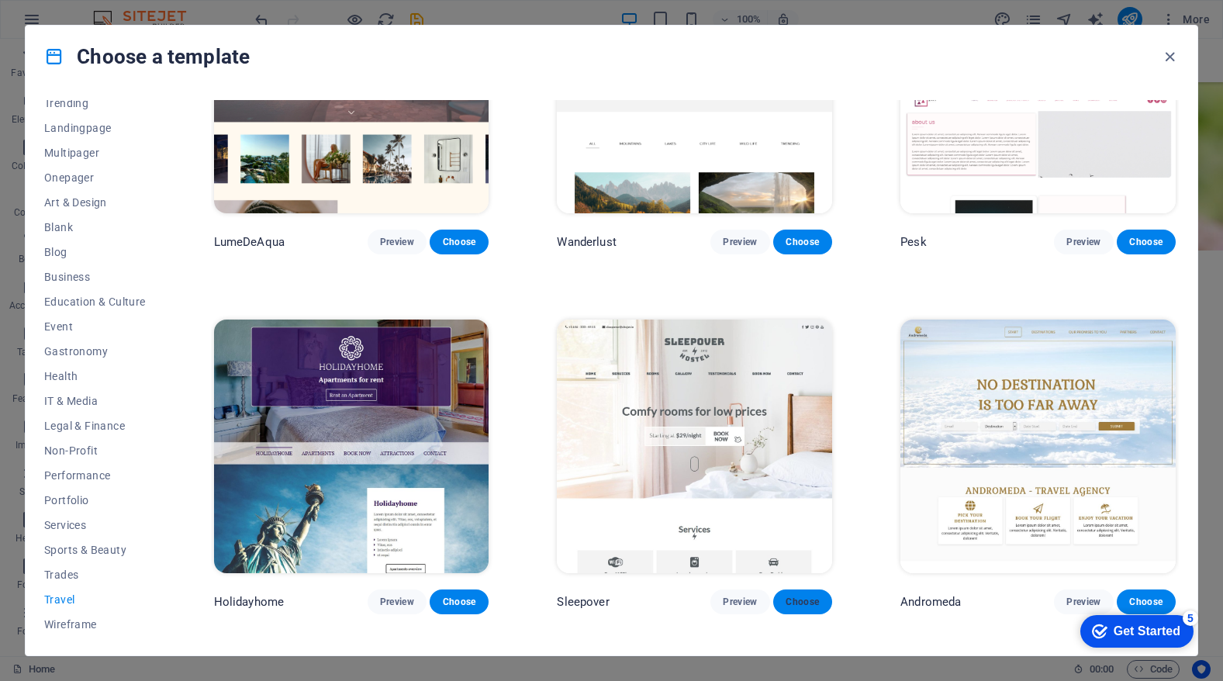
click at [802, 600] on span "Choose" at bounding box center [803, 602] width 34 height 12
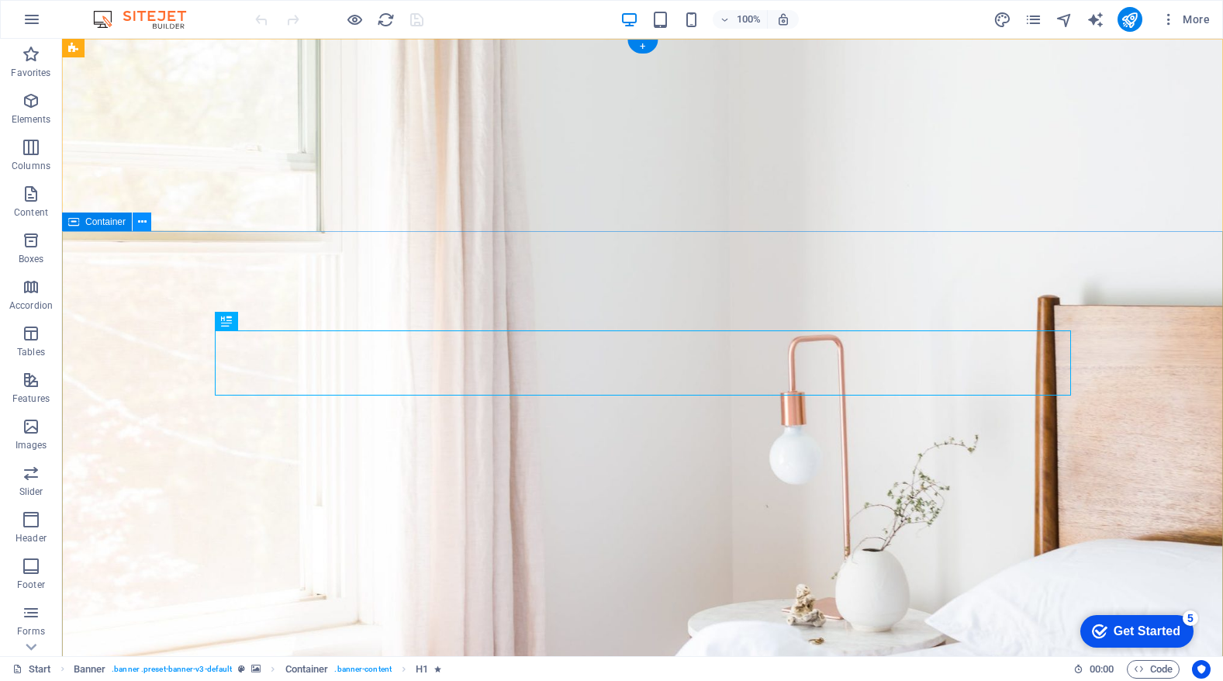
click at [145, 225] on icon at bounding box center [142, 222] width 9 height 16
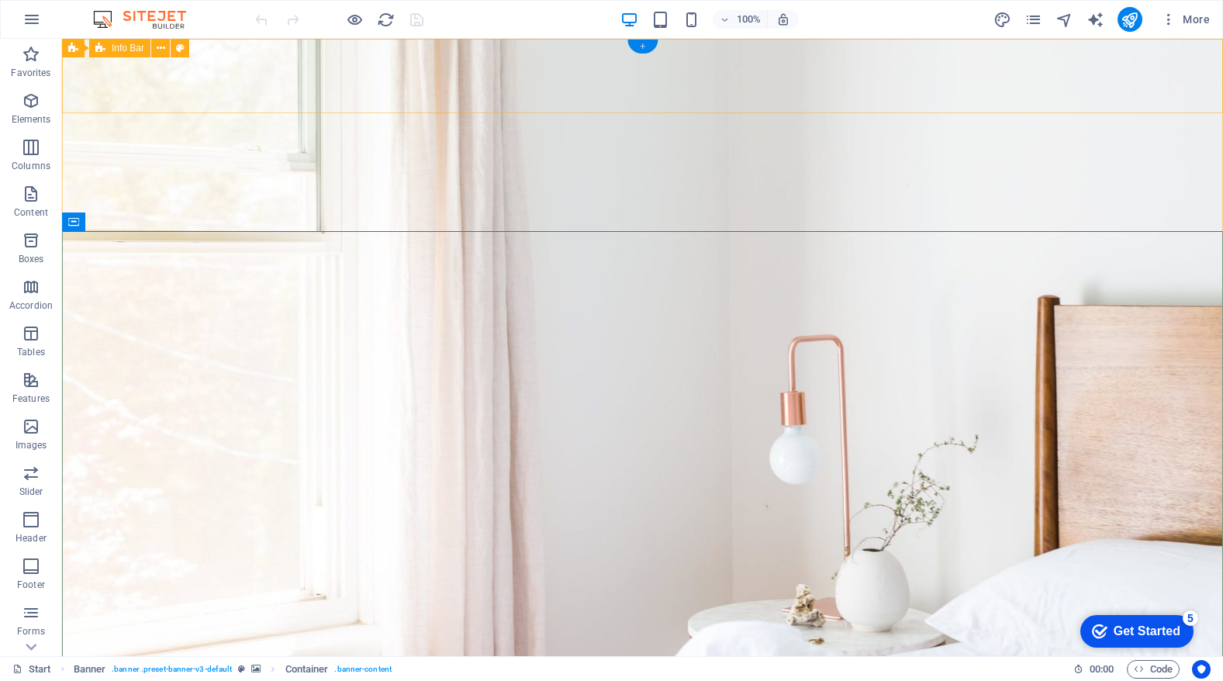
click at [642, 47] on div "+" at bounding box center [642, 47] width 30 height 14
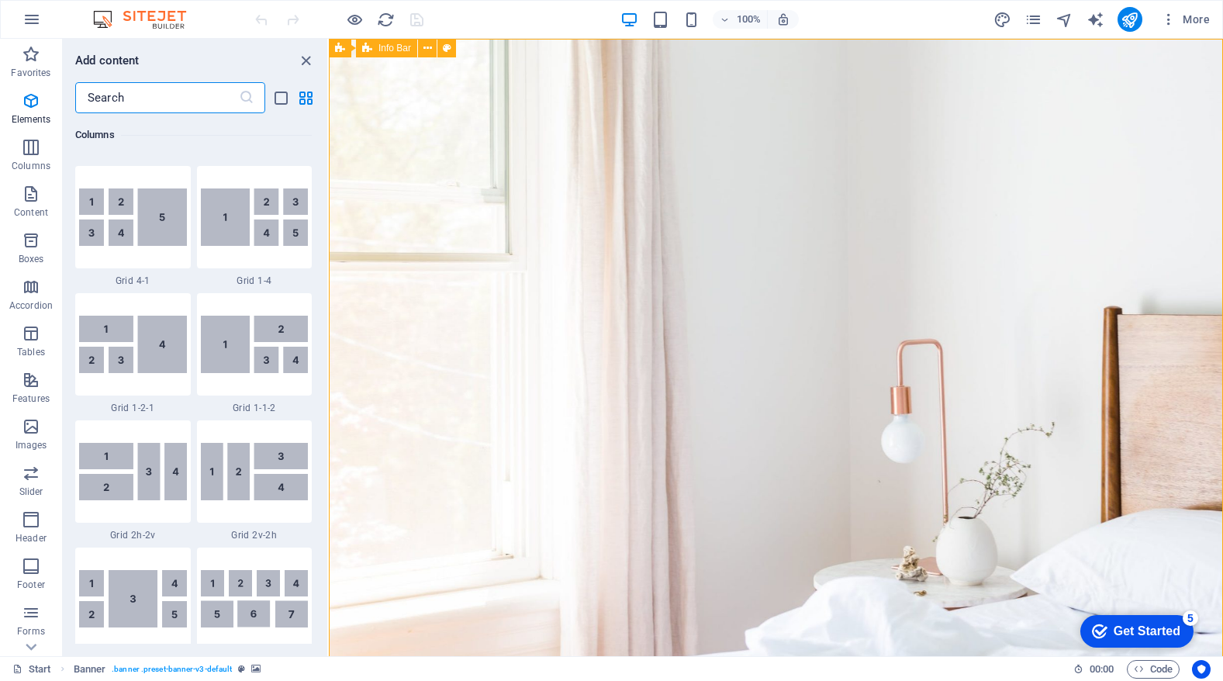
scroll to position [2714, 0]
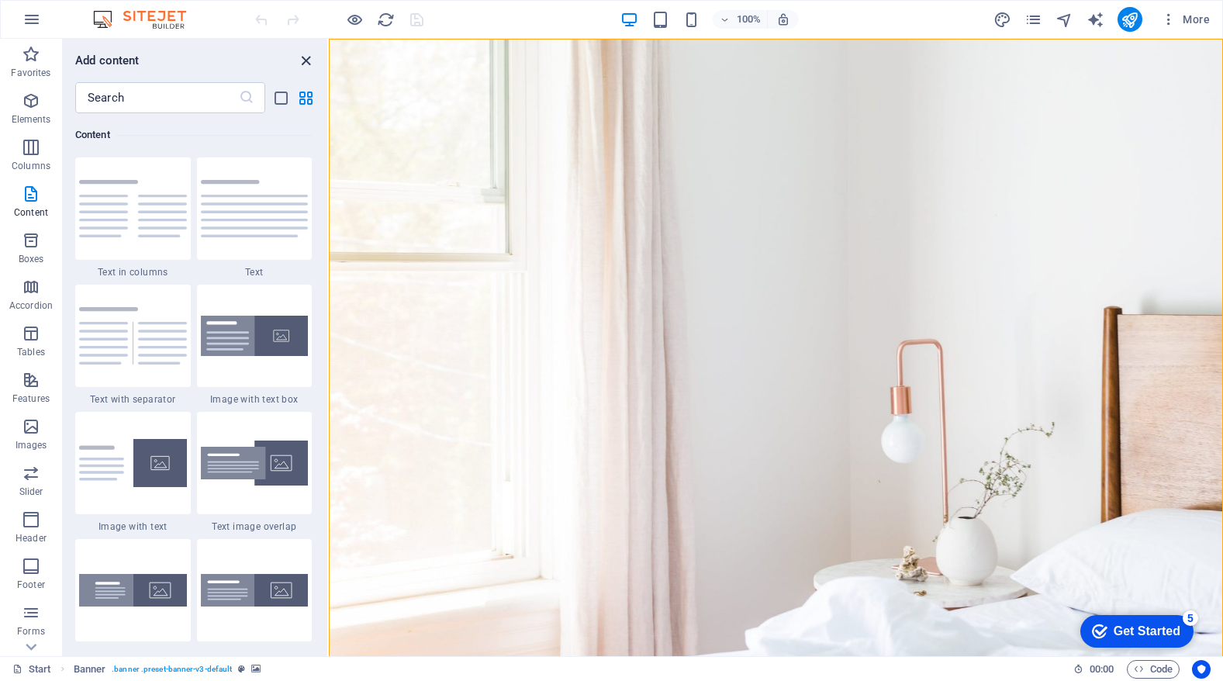
click at [304, 63] on icon "close panel" at bounding box center [306, 61] width 18 height 18
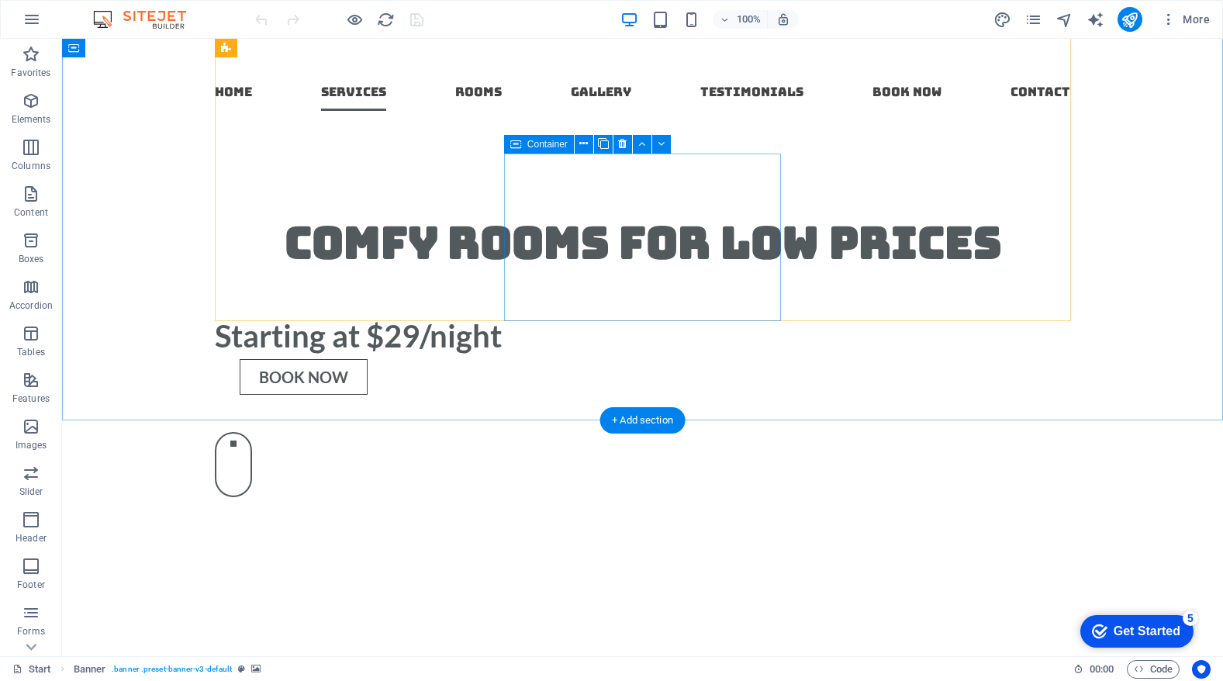
scroll to position [921, 0]
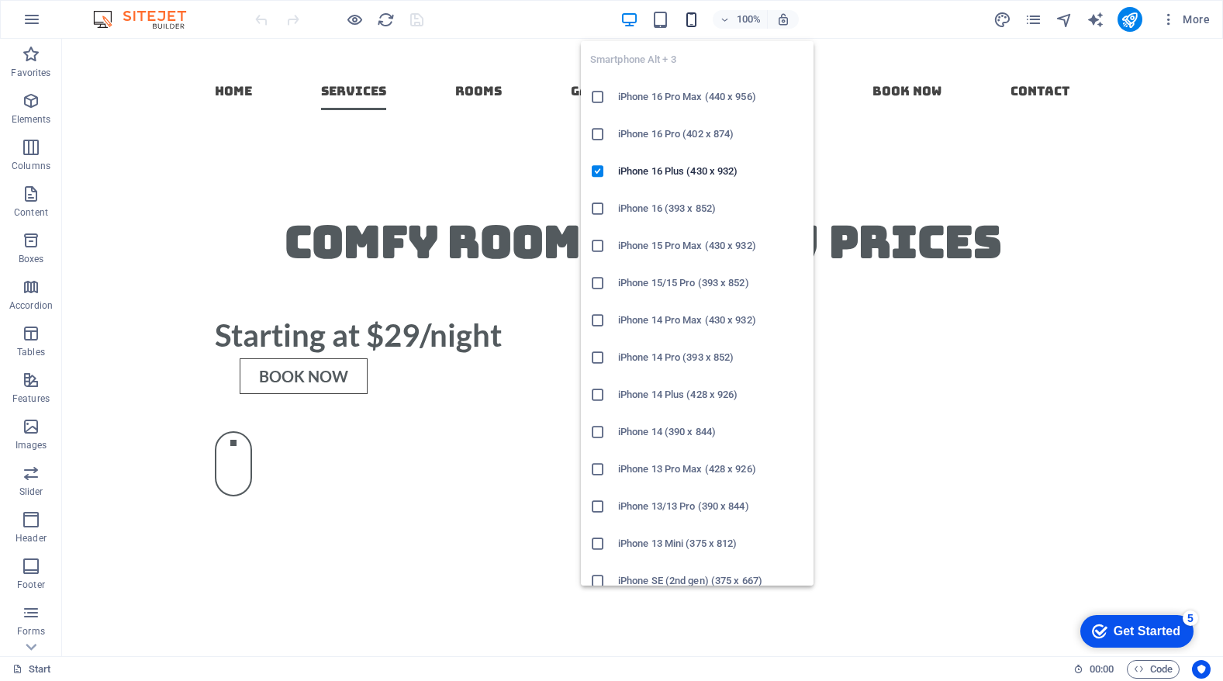
click at [694, 25] on icon "button" at bounding box center [692, 20] width 18 height 18
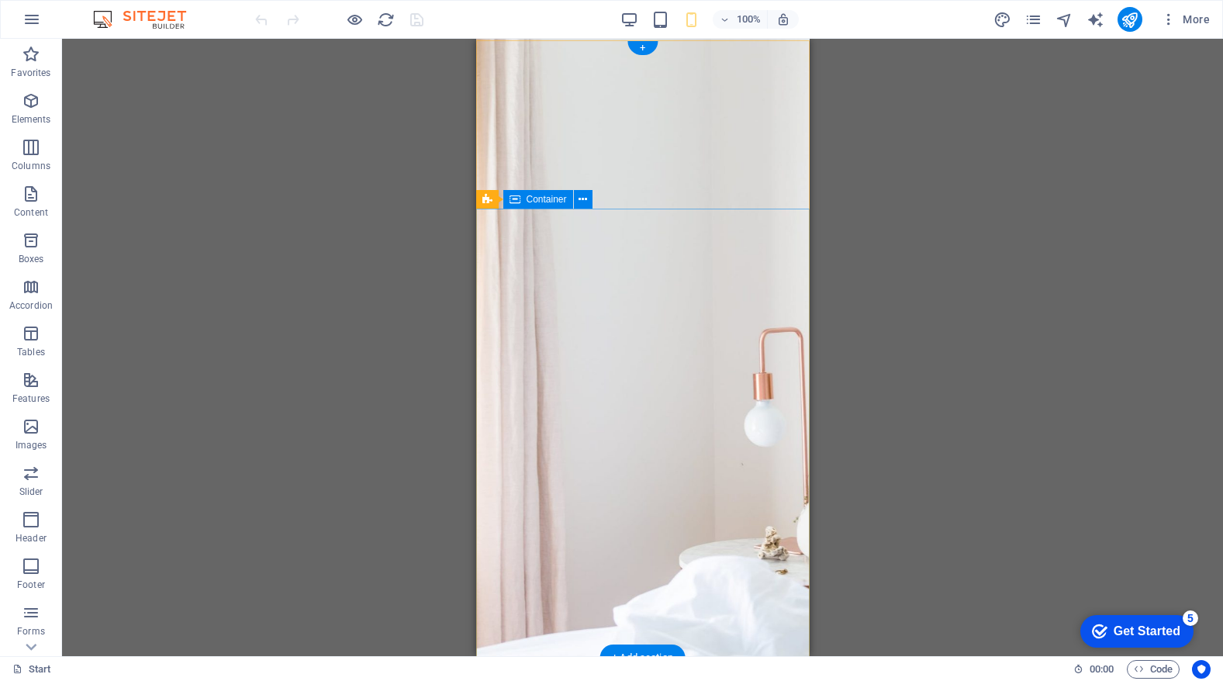
scroll to position [0, 0]
click at [36, 20] on icon "button" at bounding box center [31, 19] width 19 height 19
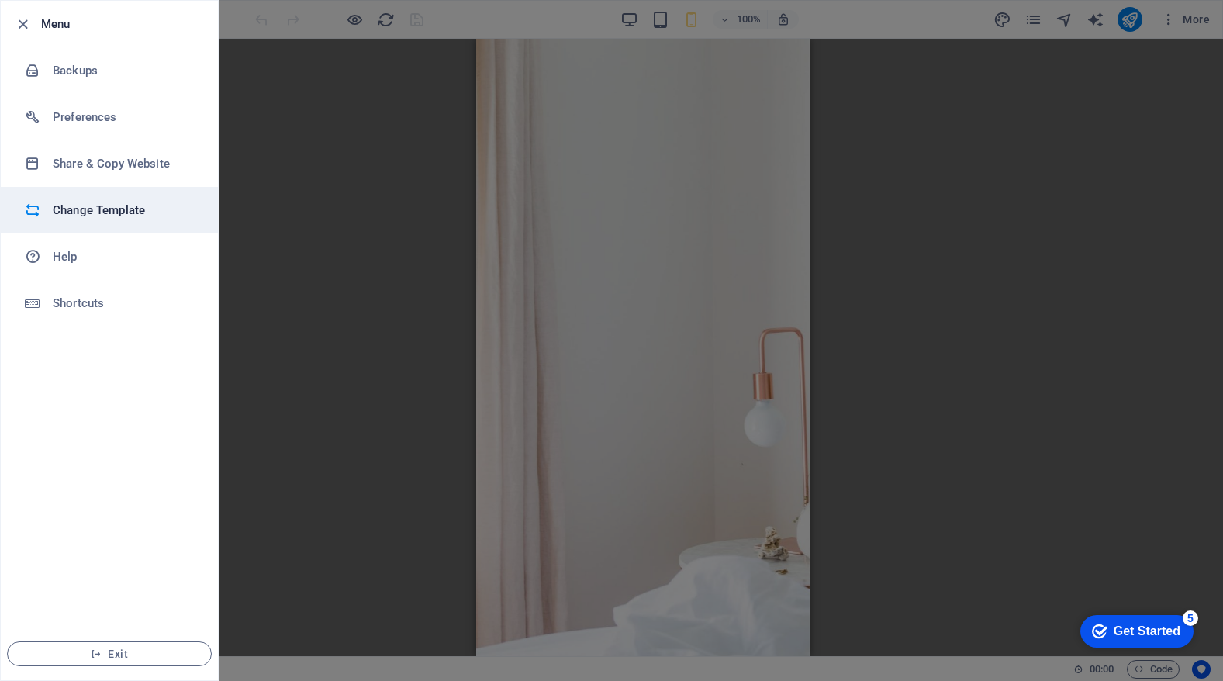
click at [48, 207] on div at bounding box center [39, 210] width 28 height 16
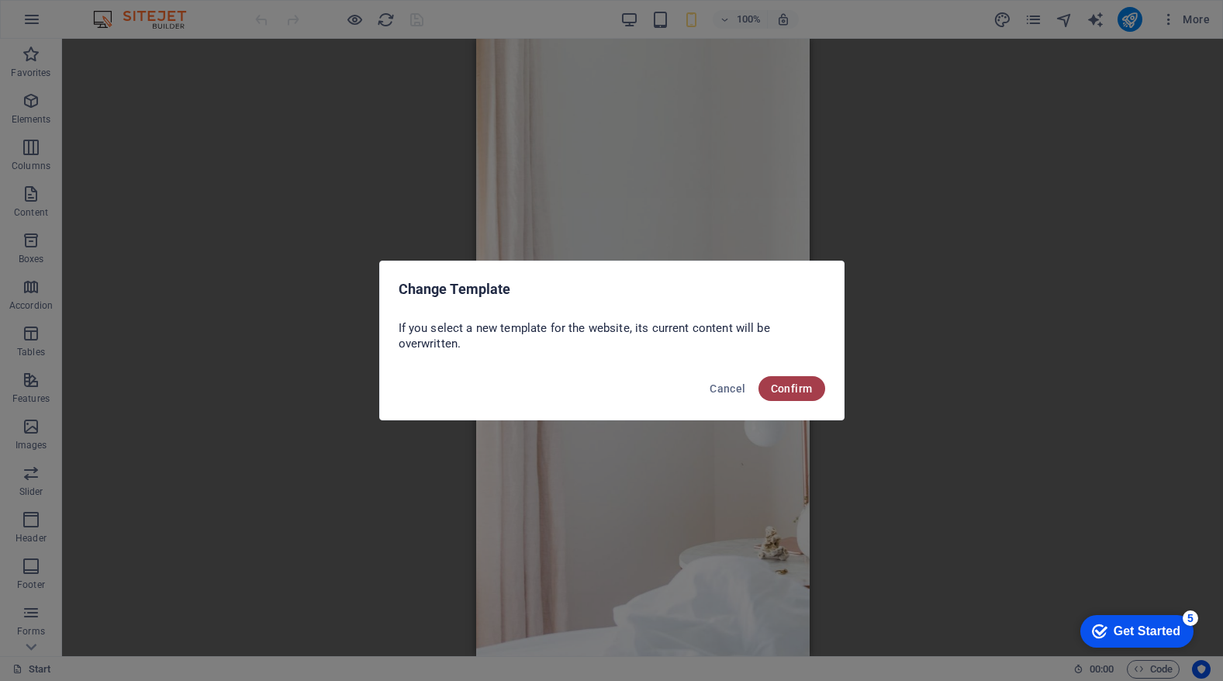
click at [794, 387] on span "Confirm" at bounding box center [792, 388] width 42 height 12
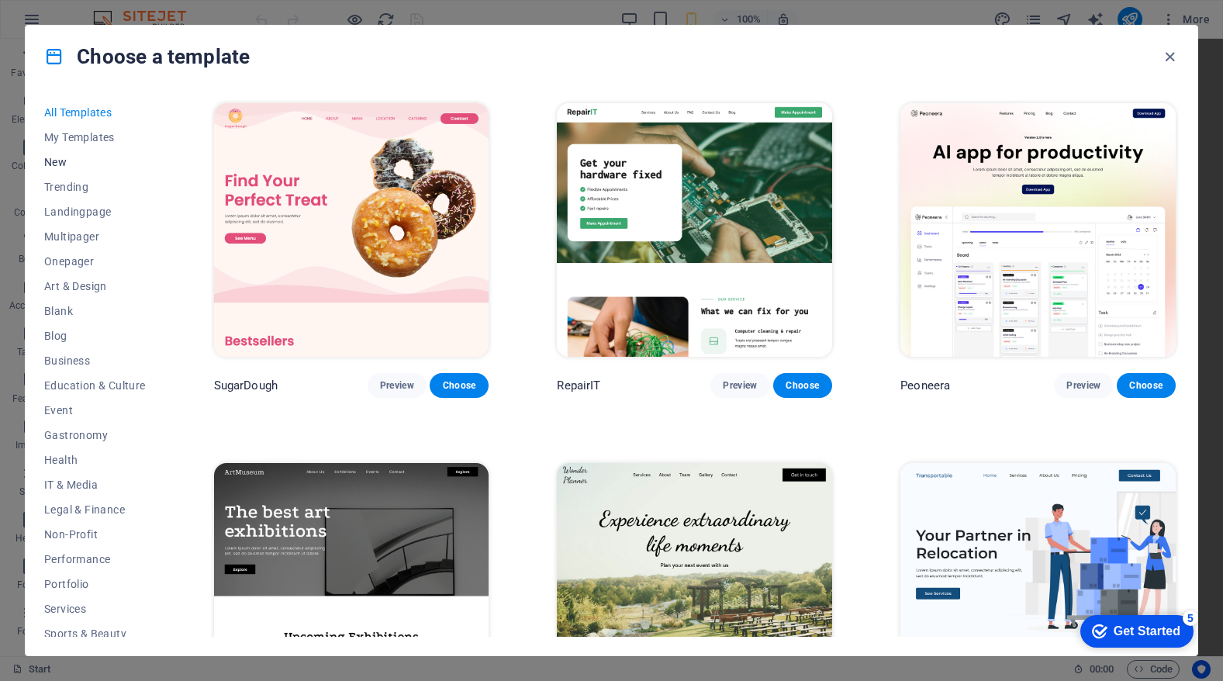
click at [56, 161] on span "New" at bounding box center [95, 162] width 102 height 12
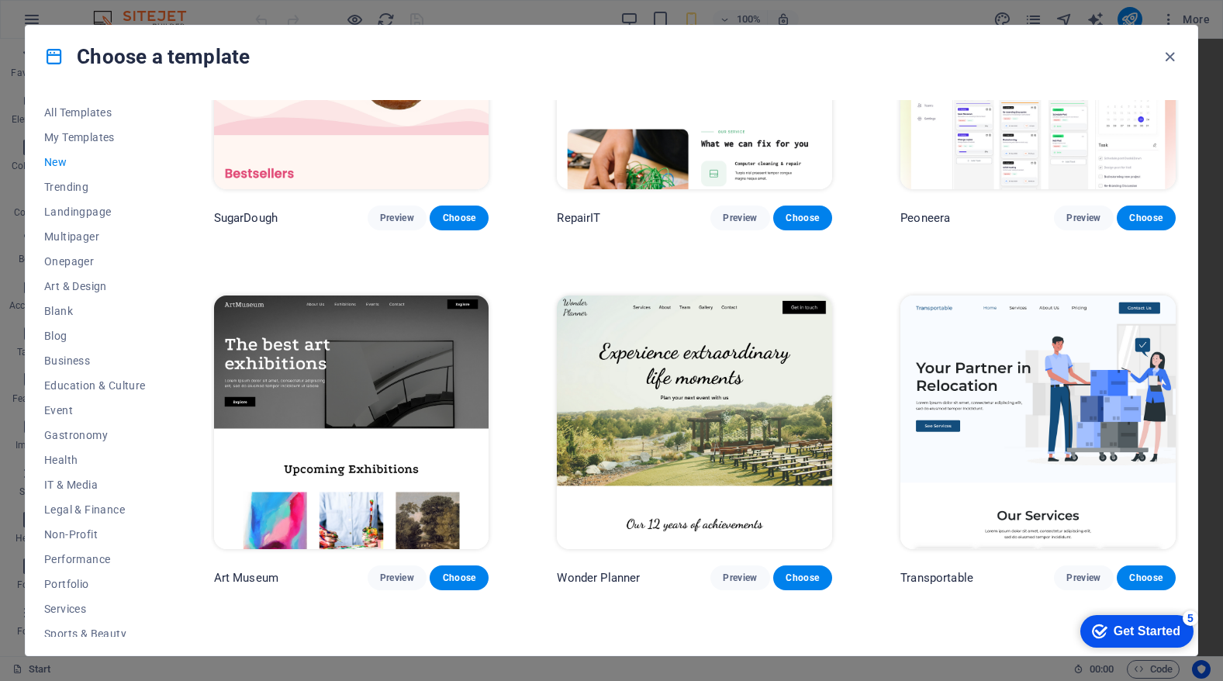
scroll to position [170, 0]
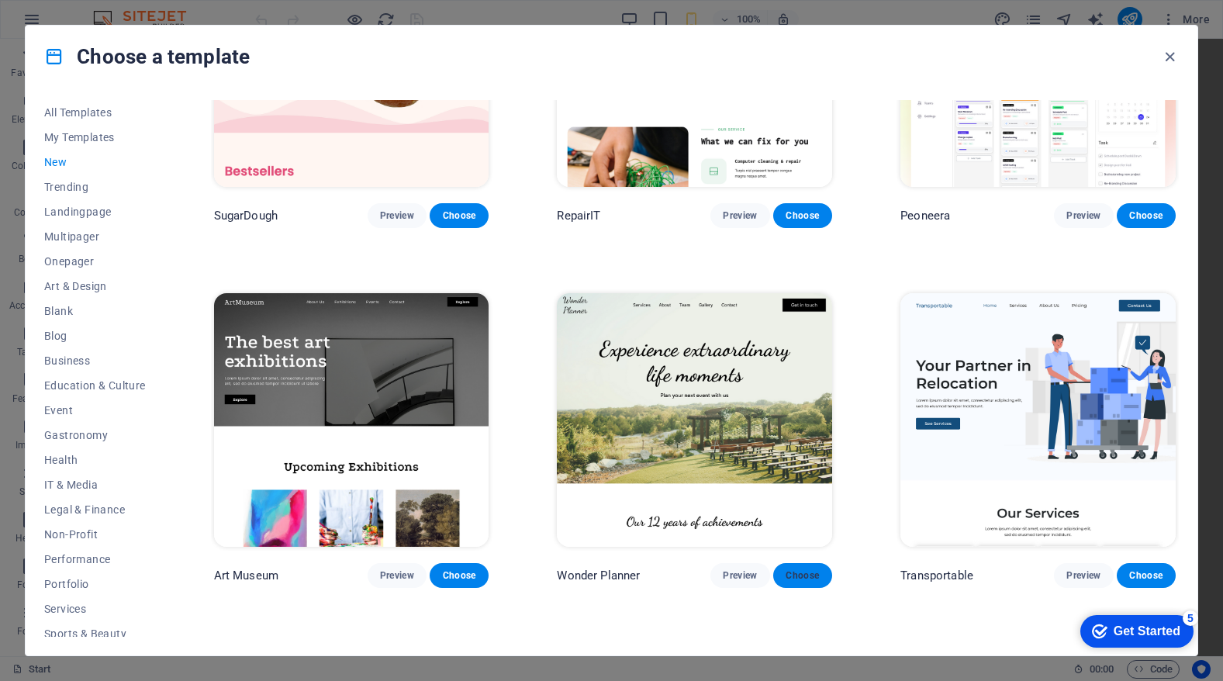
click at [793, 569] on span "Choose" at bounding box center [803, 575] width 34 height 12
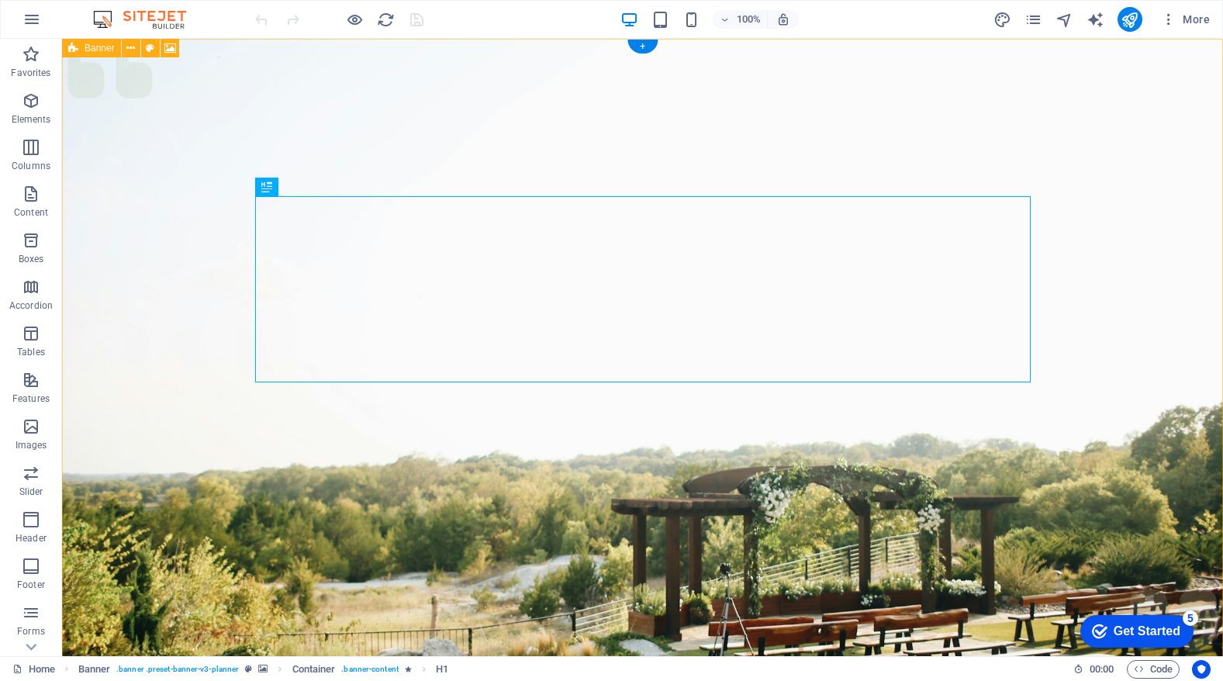
click at [78, 47] on icon at bounding box center [73, 48] width 10 height 19
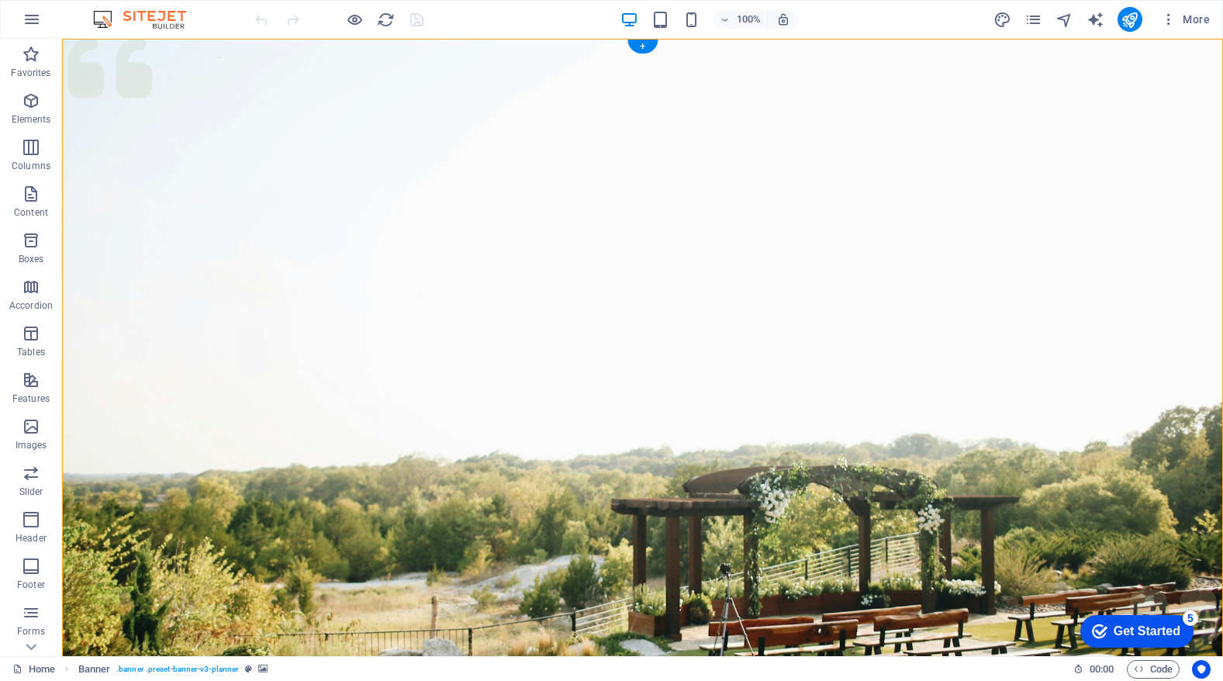
click at [178, 515] on figure at bounding box center [642, 388] width 1161 height 698
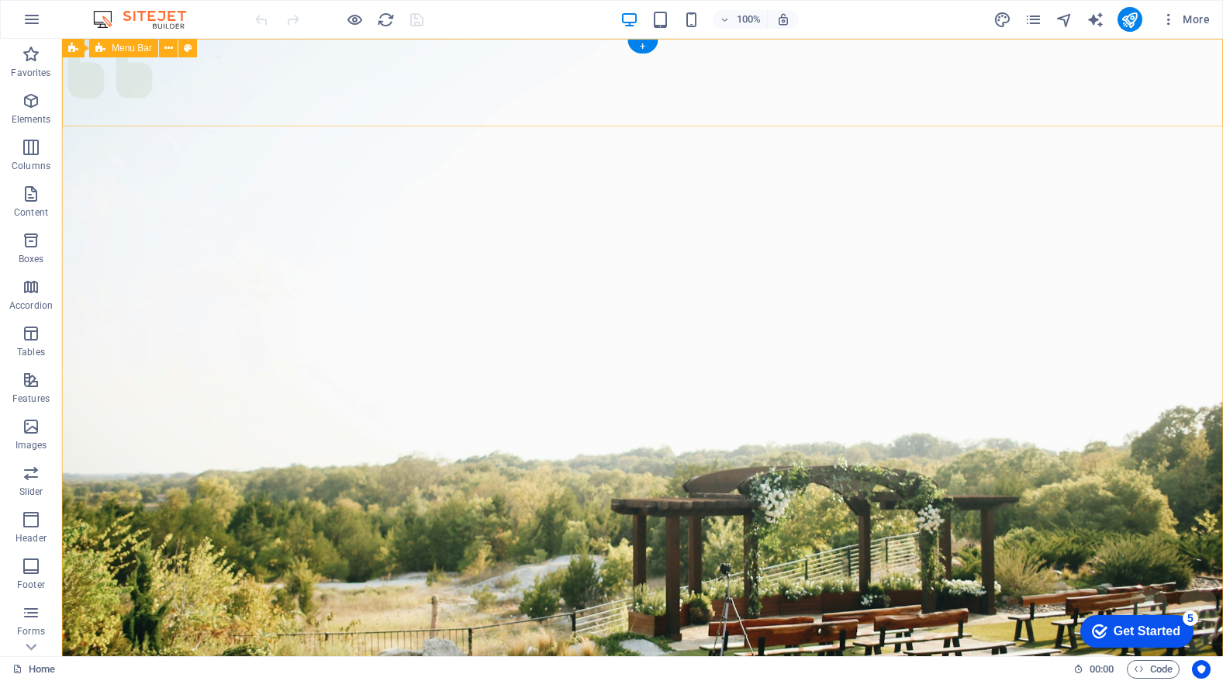
click at [138, 48] on span "Menu Bar" at bounding box center [132, 47] width 40 height 9
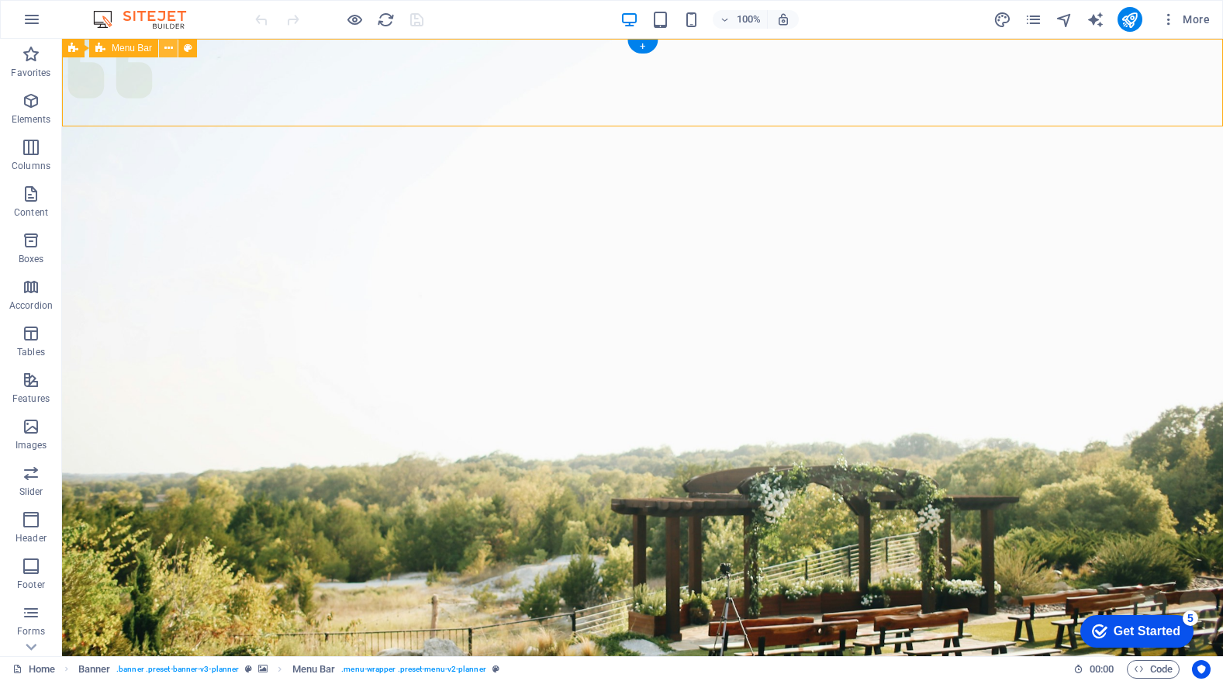
click at [170, 49] on icon at bounding box center [168, 48] width 9 height 16
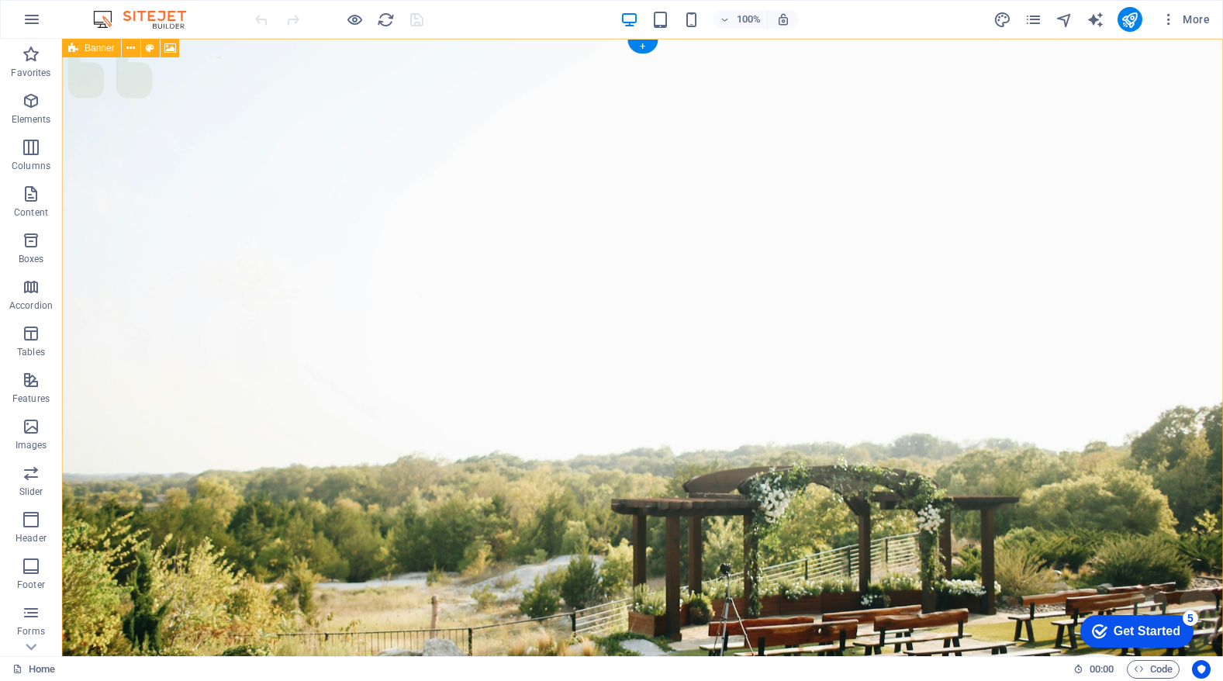
click at [66, 47] on div "Banner" at bounding box center [91, 48] width 59 height 19
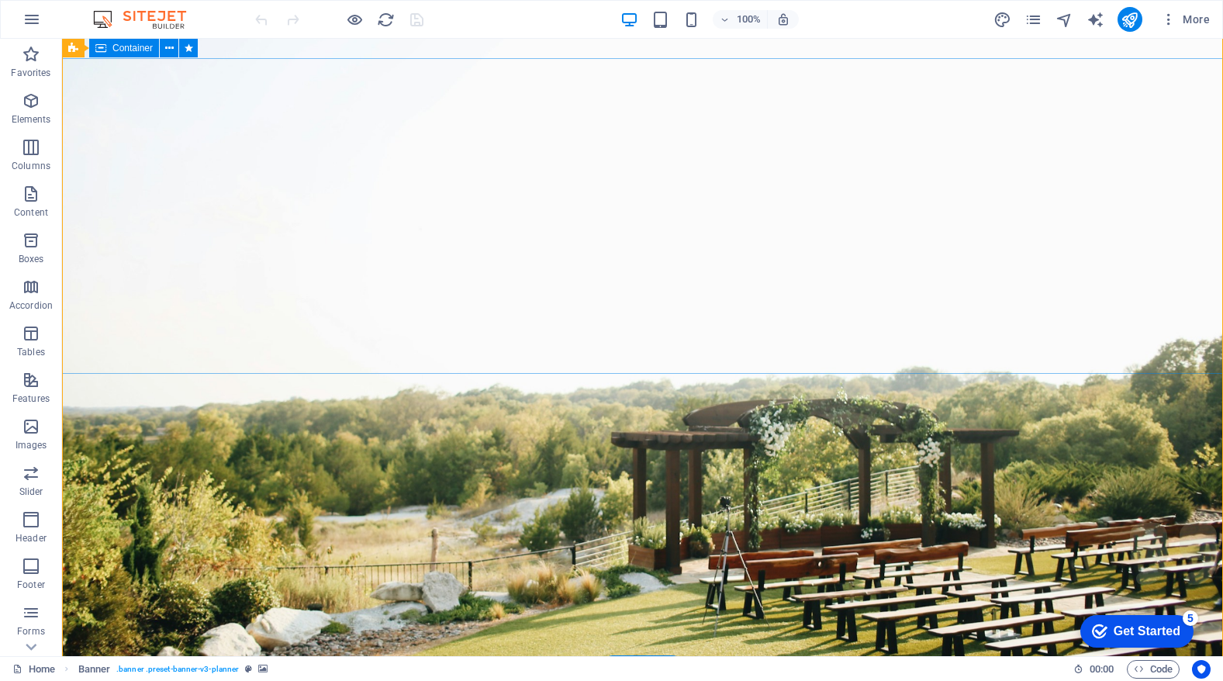
scroll to position [63, 0]
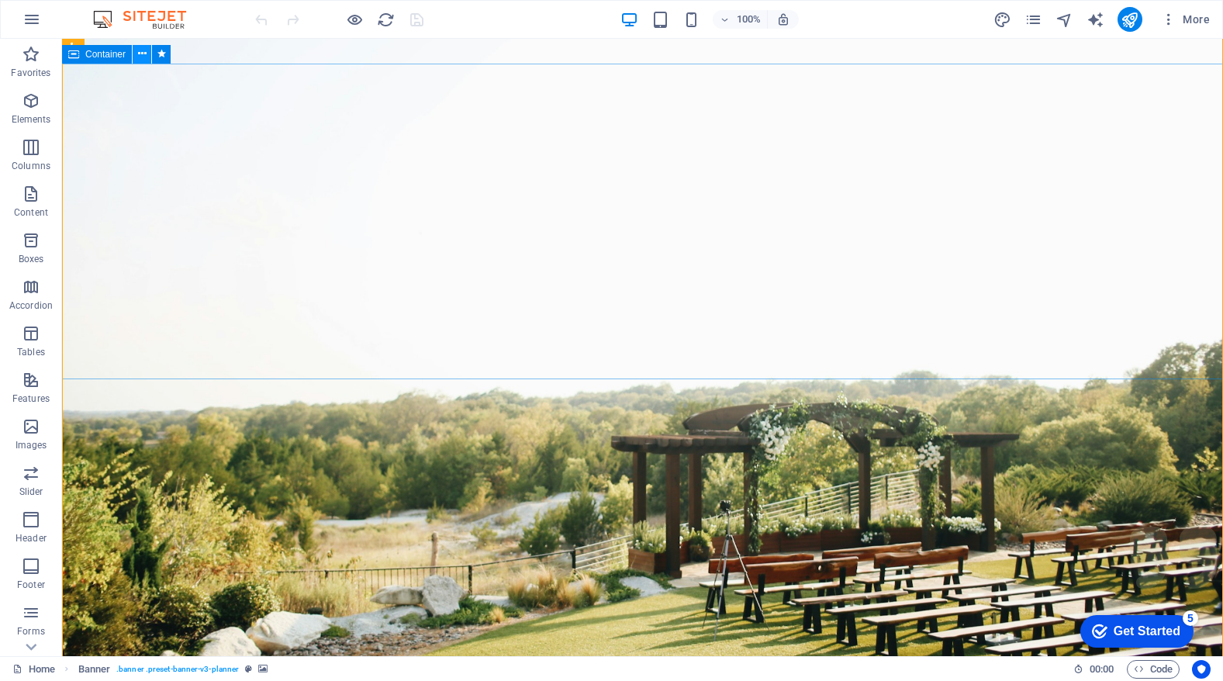
click at [143, 50] on icon at bounding box center [142, 54] width 9 height 16
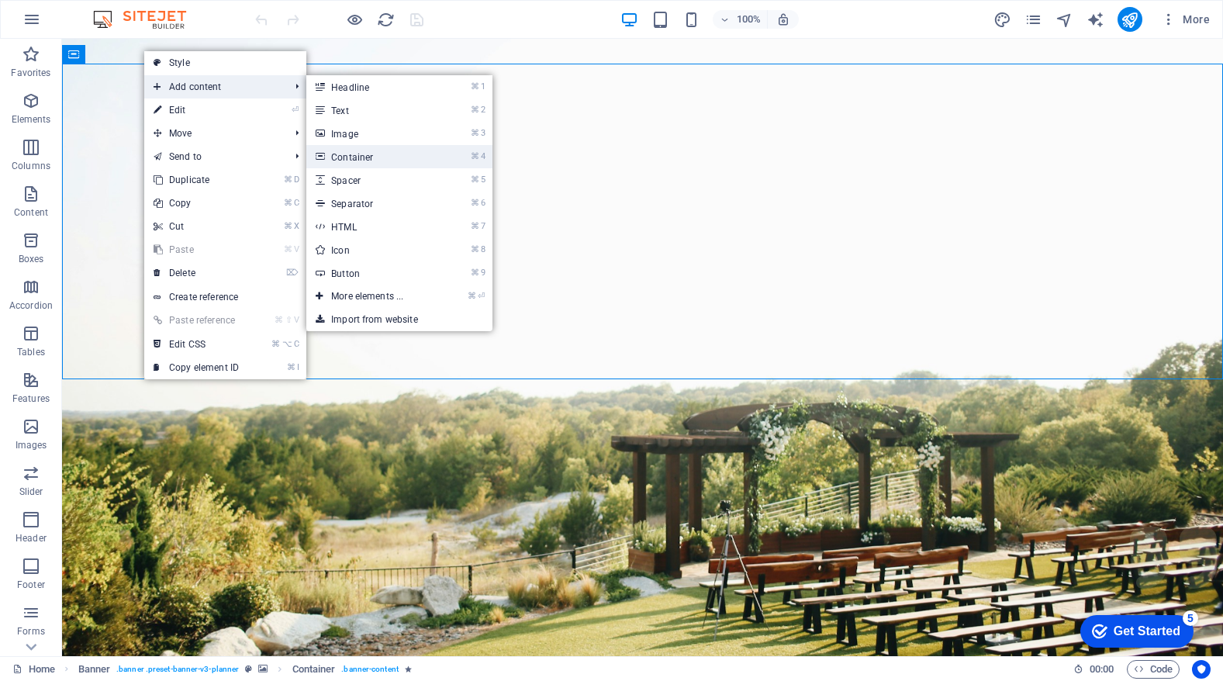
click at [374, 157] on link "⌘ 4 Container" at bounding box center [370, 156] width 128 height 23
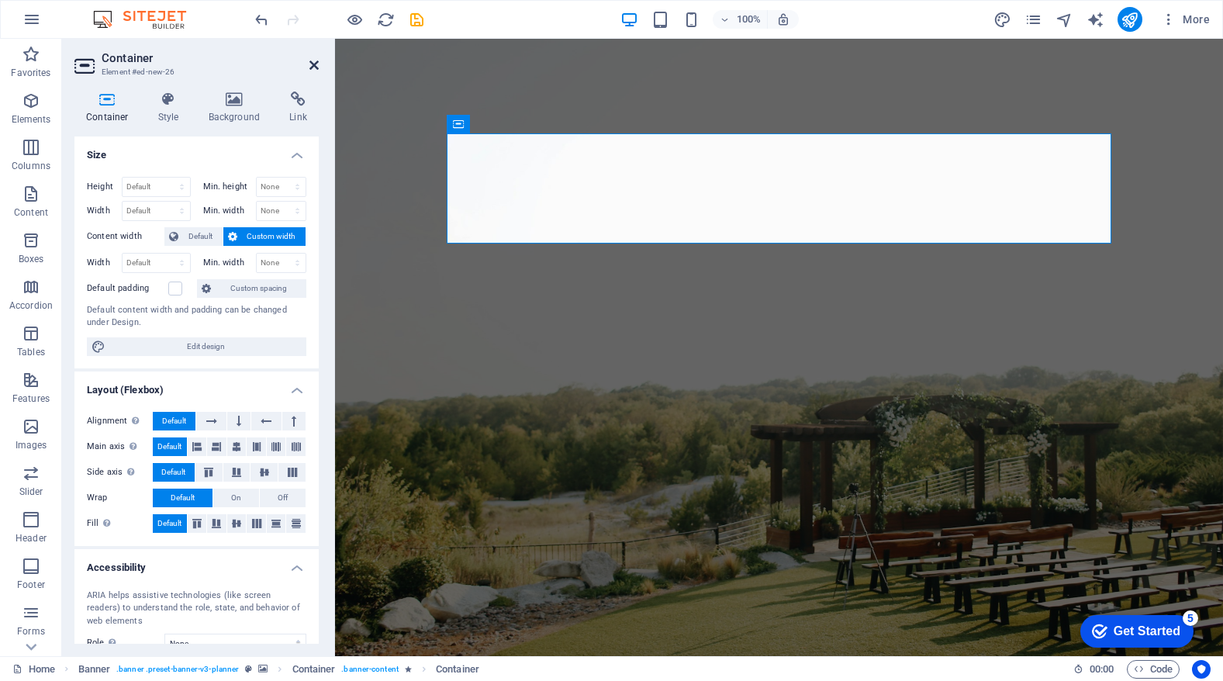
click at [315, 65] on icon at bounding box center [313, 65] width 9 height 12
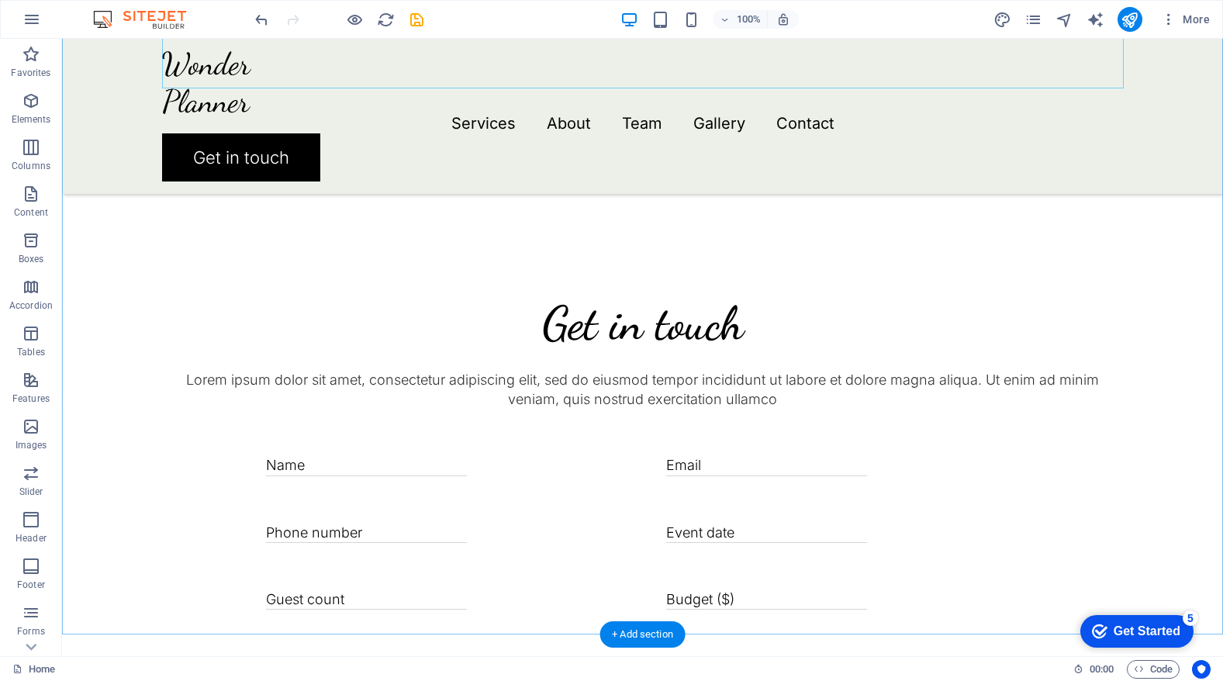
scroll to position [3216, 0]
click at [22, 103] on icon "button" at bounding box center [31, 101] width 19 height 19
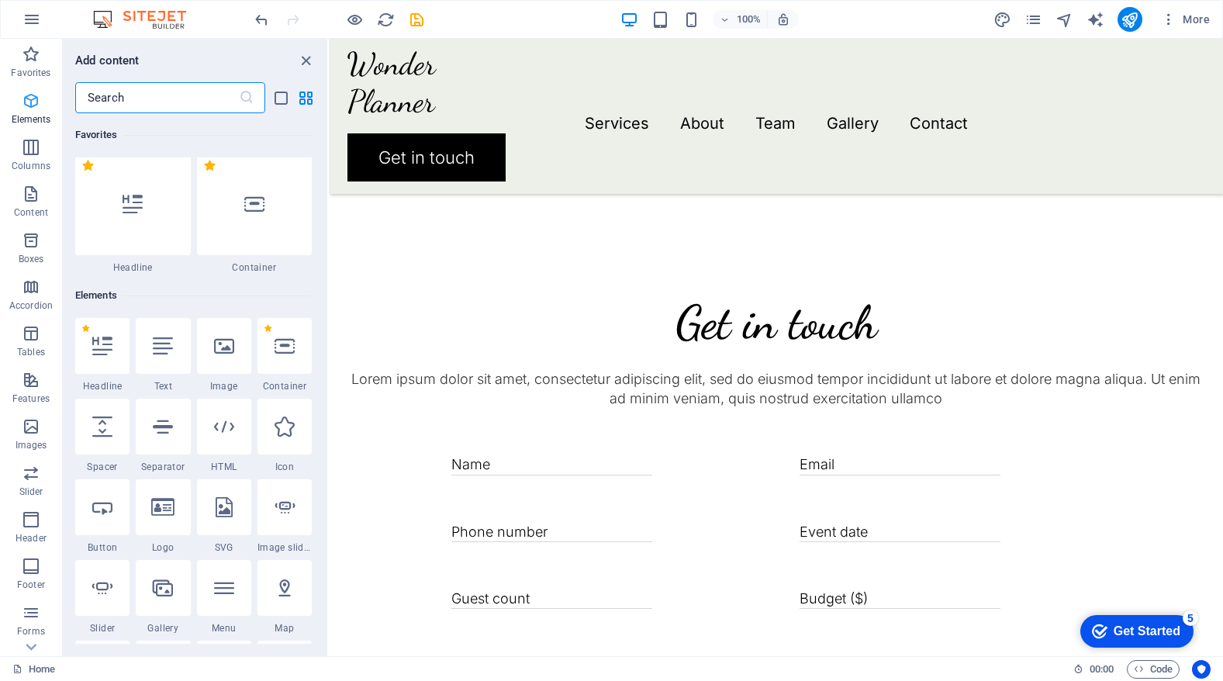
scroll to position [26, 0]
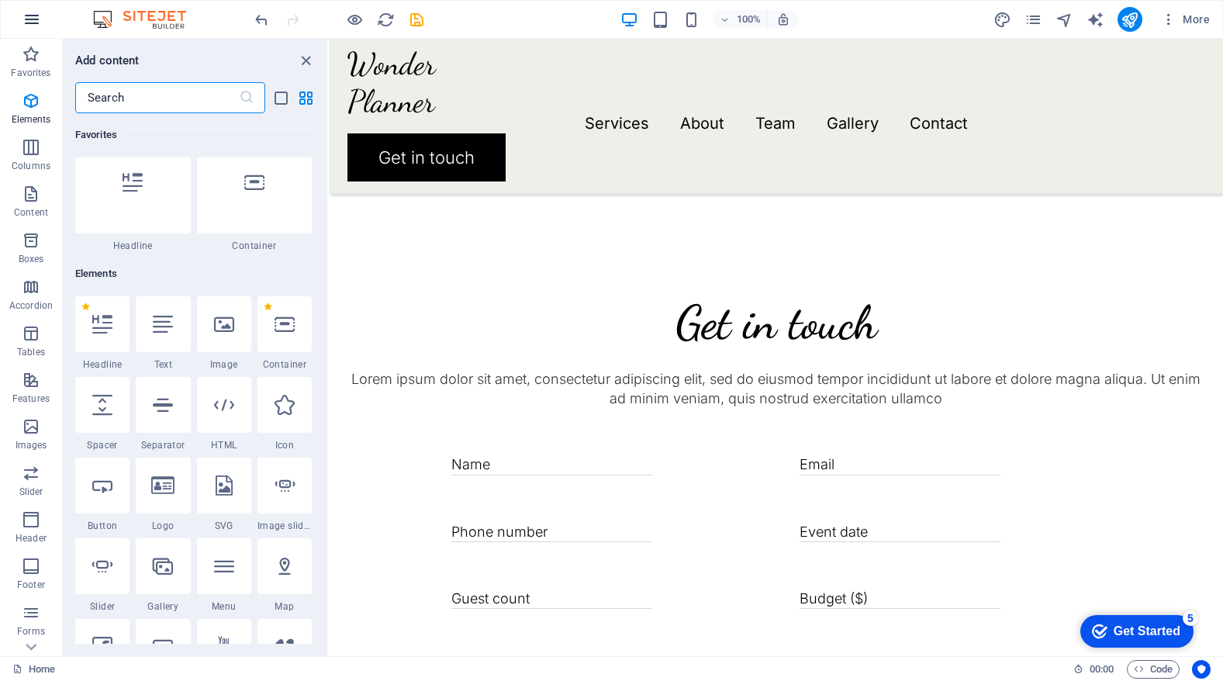
click at [34, 19] on icon "button" at bounding box center [31, 19] width 19 height 19
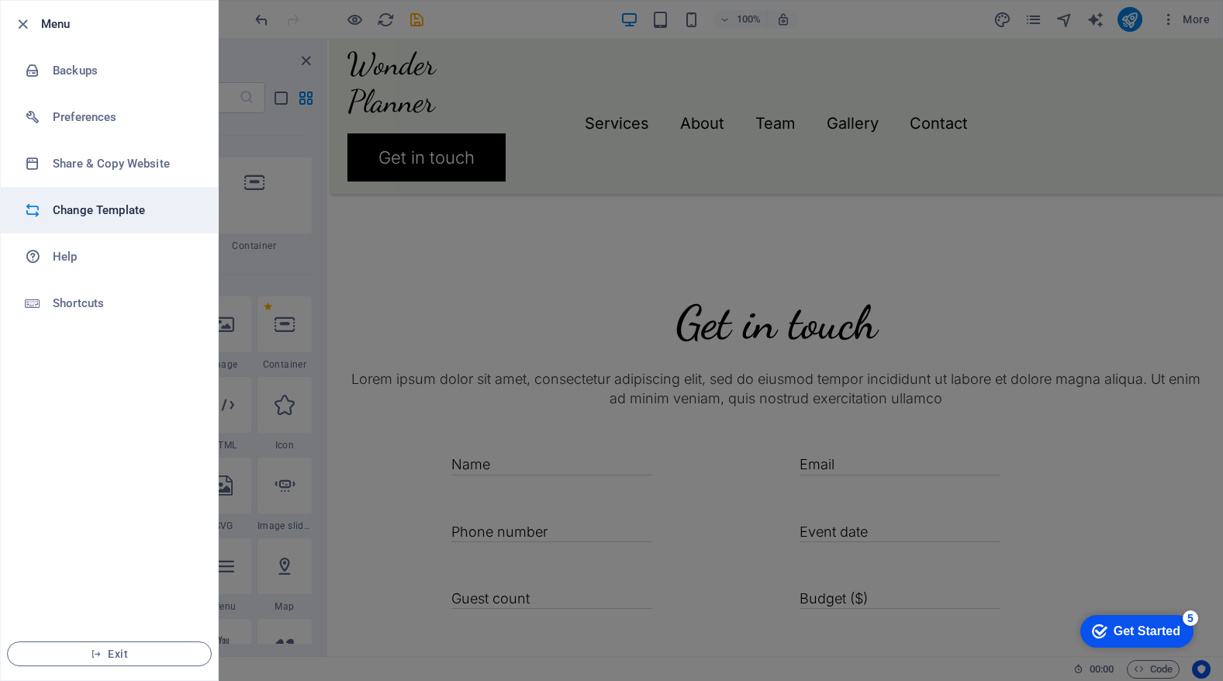
click at [60, 200] on li "Change Template" at bounding box center [109, 210] width 217 height 47
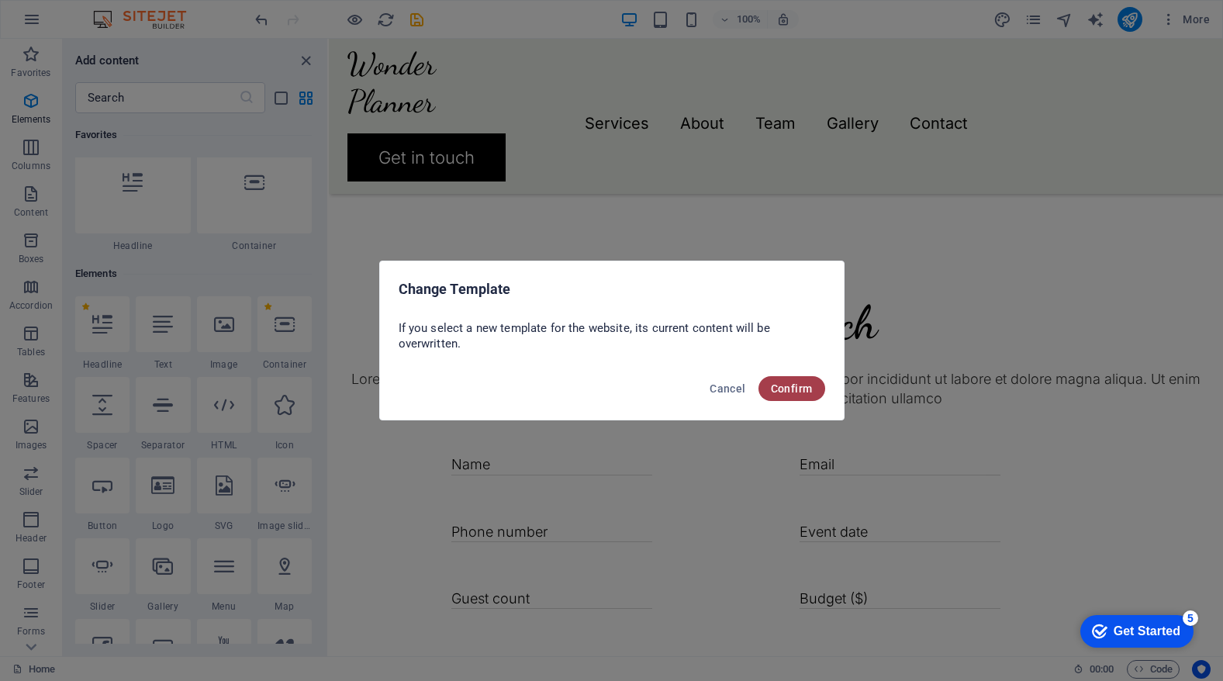
click at [796, 387] on span "Confirm" at bounding box center [792, 388] width 42 height 12
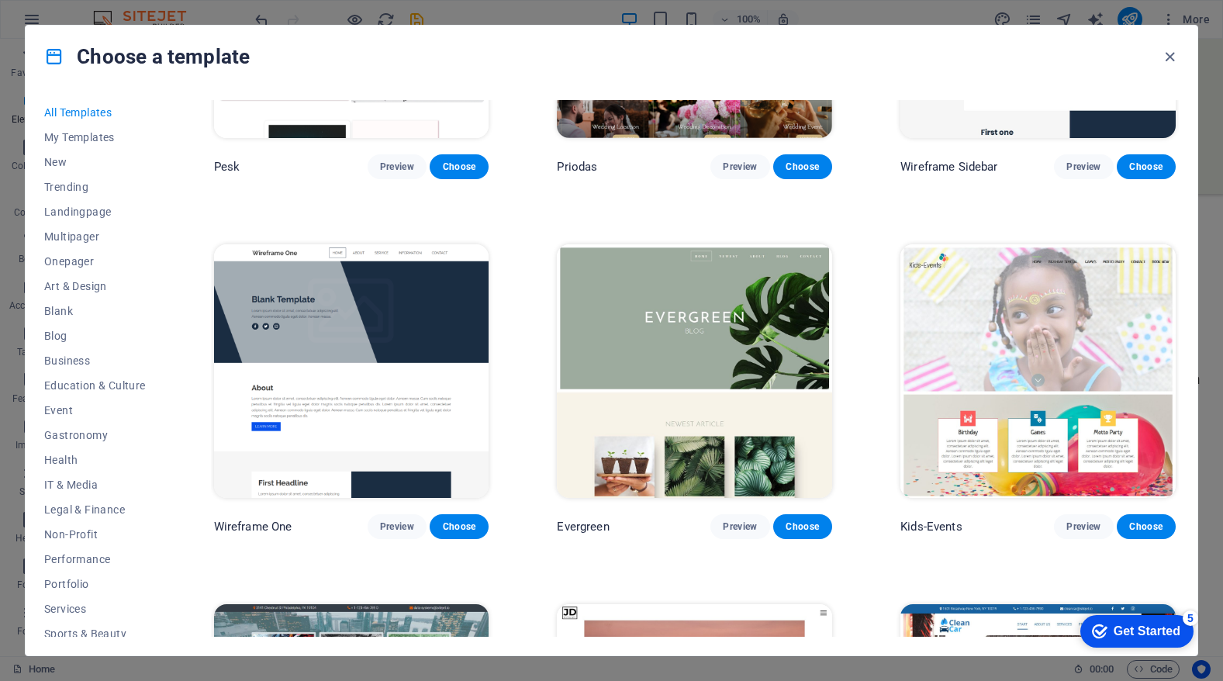
scroll to position [5935, 0]
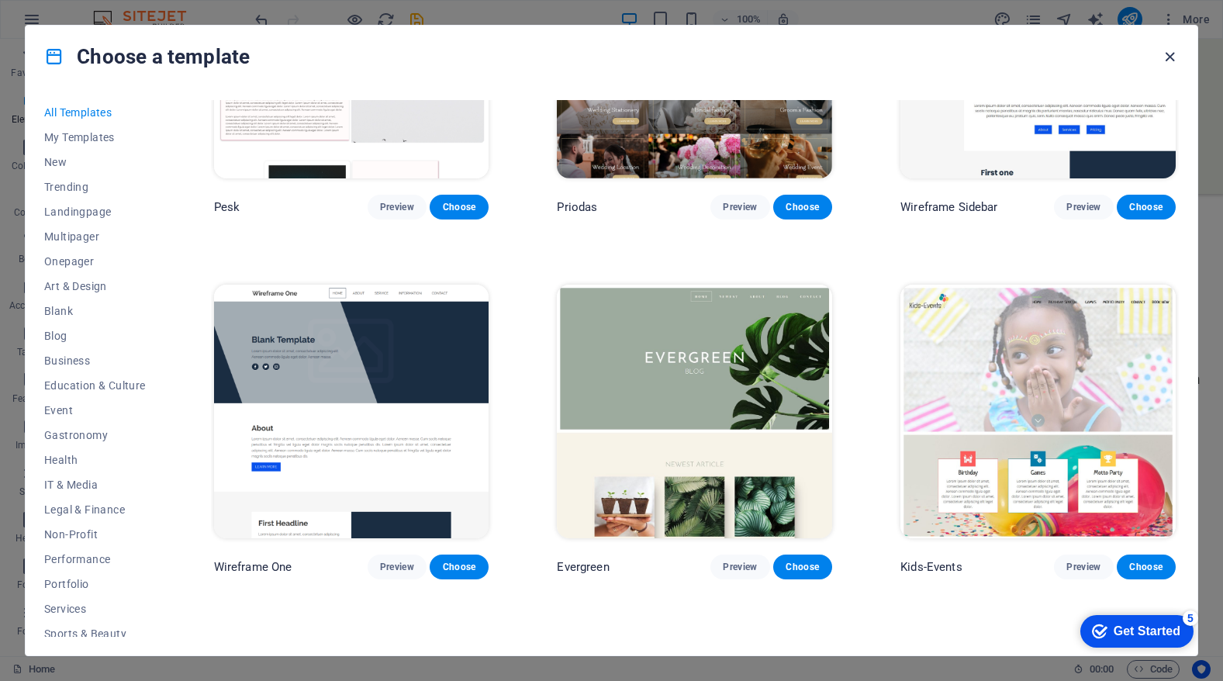
click at [1166, 53] on icon "button" at bounding box center [1170, 57] width 18 height 18
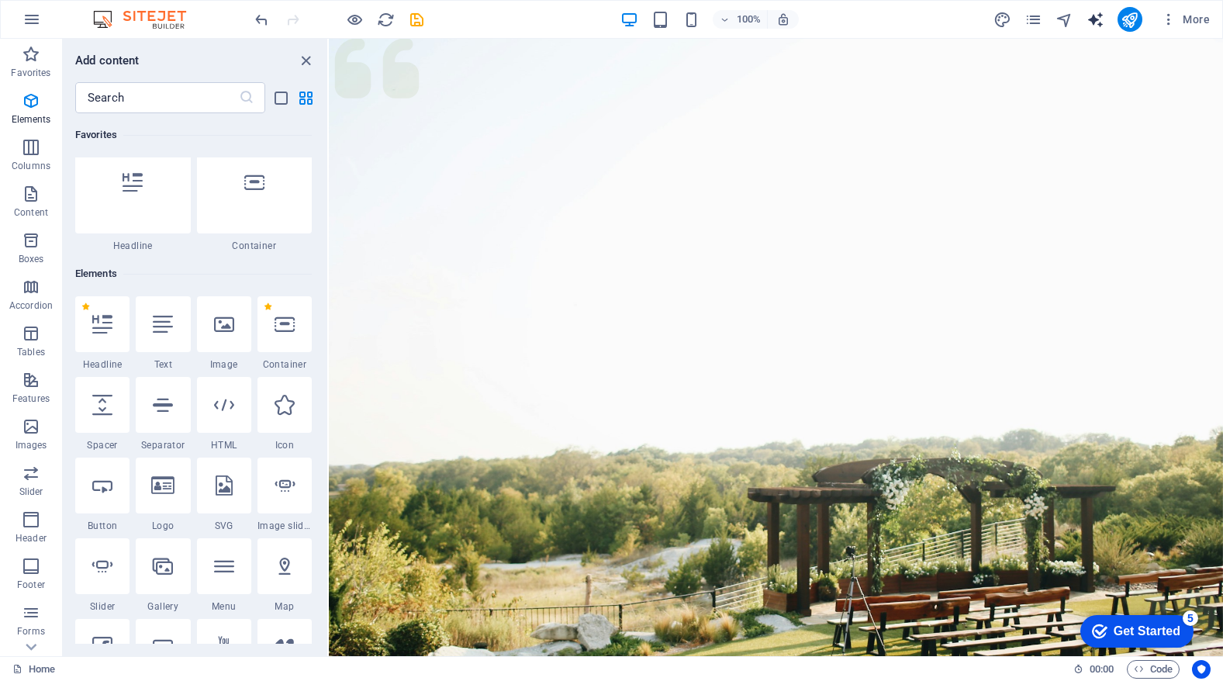
scroll to position [0, 0]
click at [1094, 17] on icon "text_generator" at bounding box center [1096, 20] width 18 height 18
select select "English"
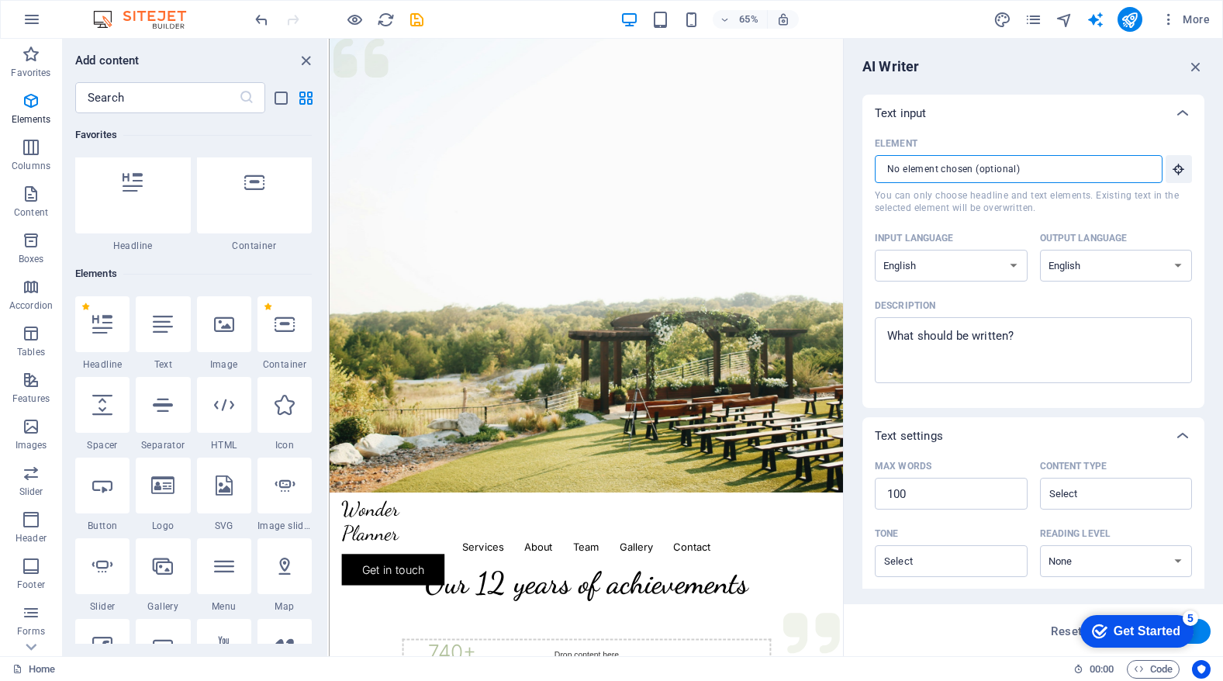
click at [1020, 170] on input "Element ​ You can only choose headline and text elements. Existing text in the …" at bounding box center [1013, 169] width 277 height 28
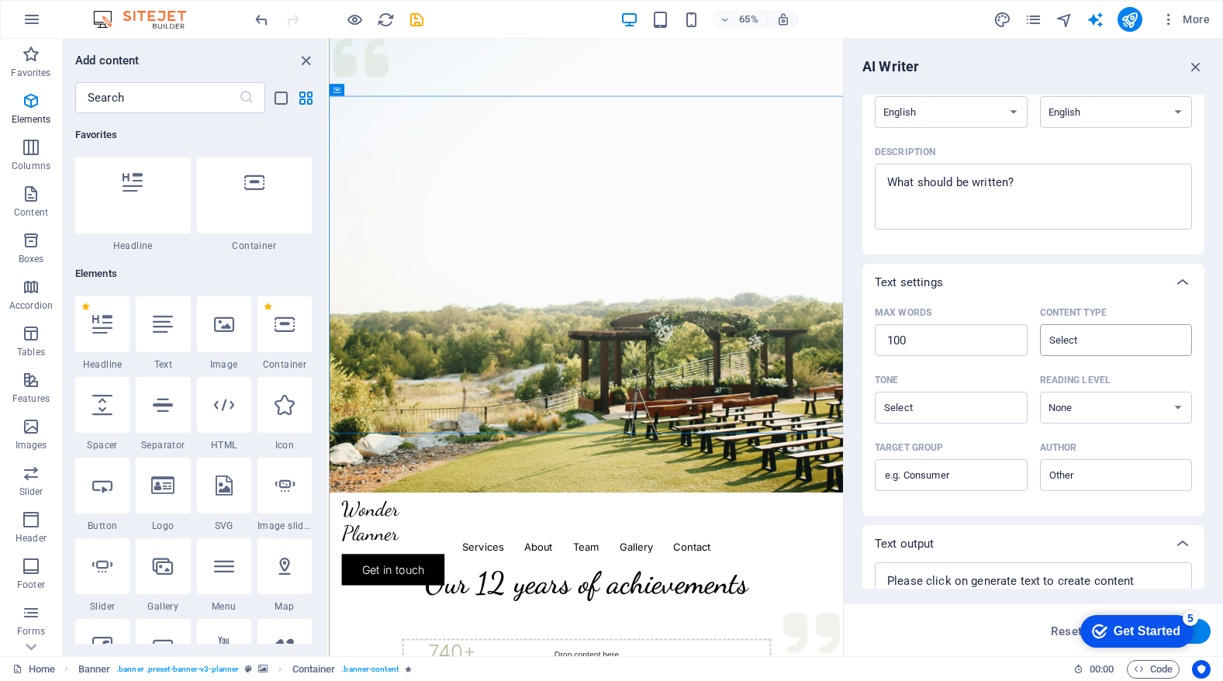
scroll to position [156, 0]
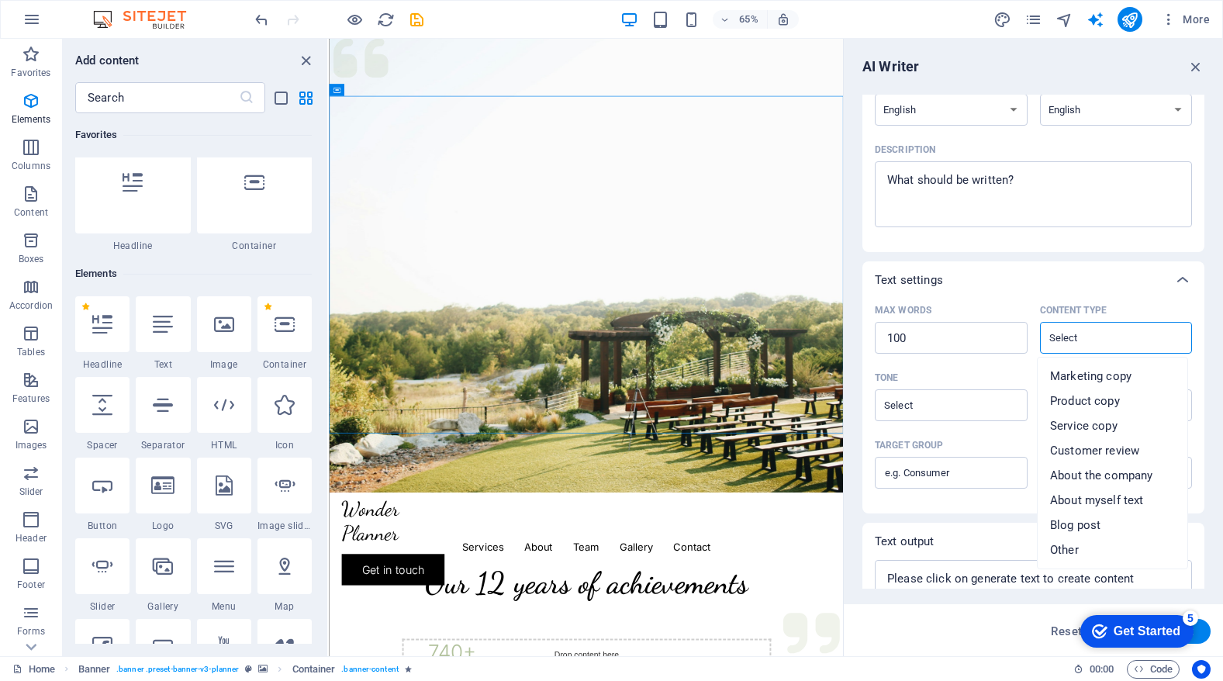
click at [1080, 333] on input "Content type ​" at bounding box center [1104, 338] width 118 height 22
click at [1076, 420] on span "Service copy" at bounding box center [1083, 426] width 67 height 16
type input "Service copy"
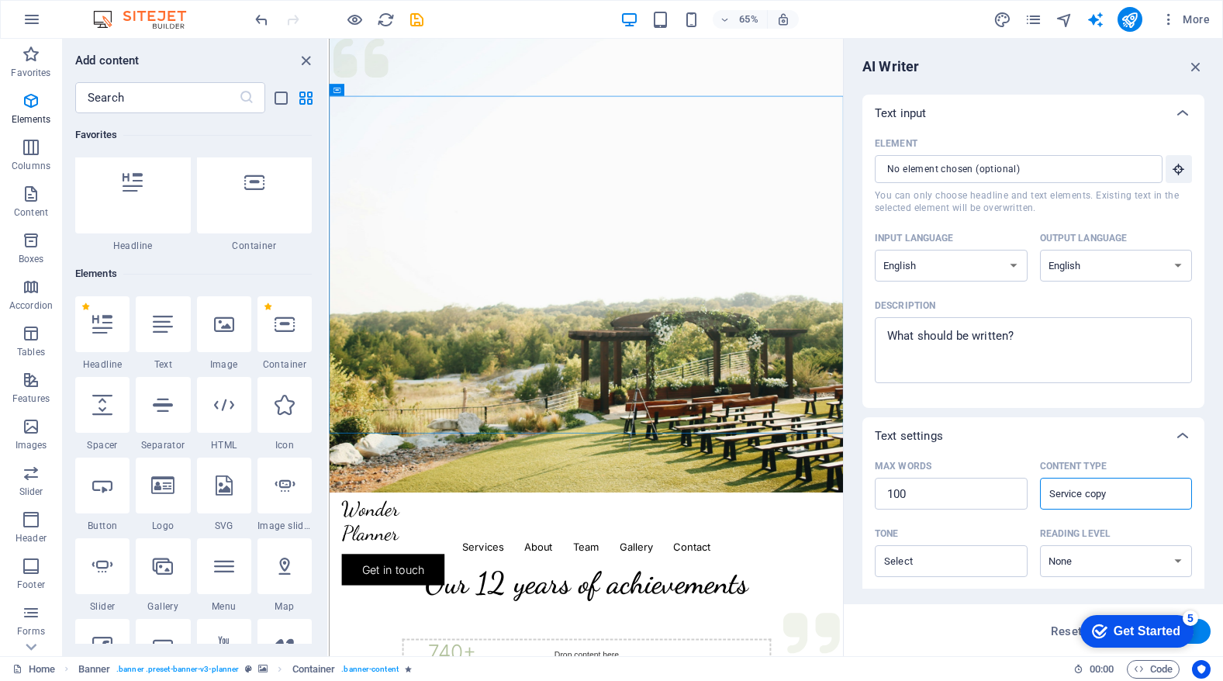
scroll to position [0, 0]
select select "Finnish"
type textarea "x"
click at [1015, 334] on textarea "Description x ​" at bounding box center [1034, 350] width 302 height 50
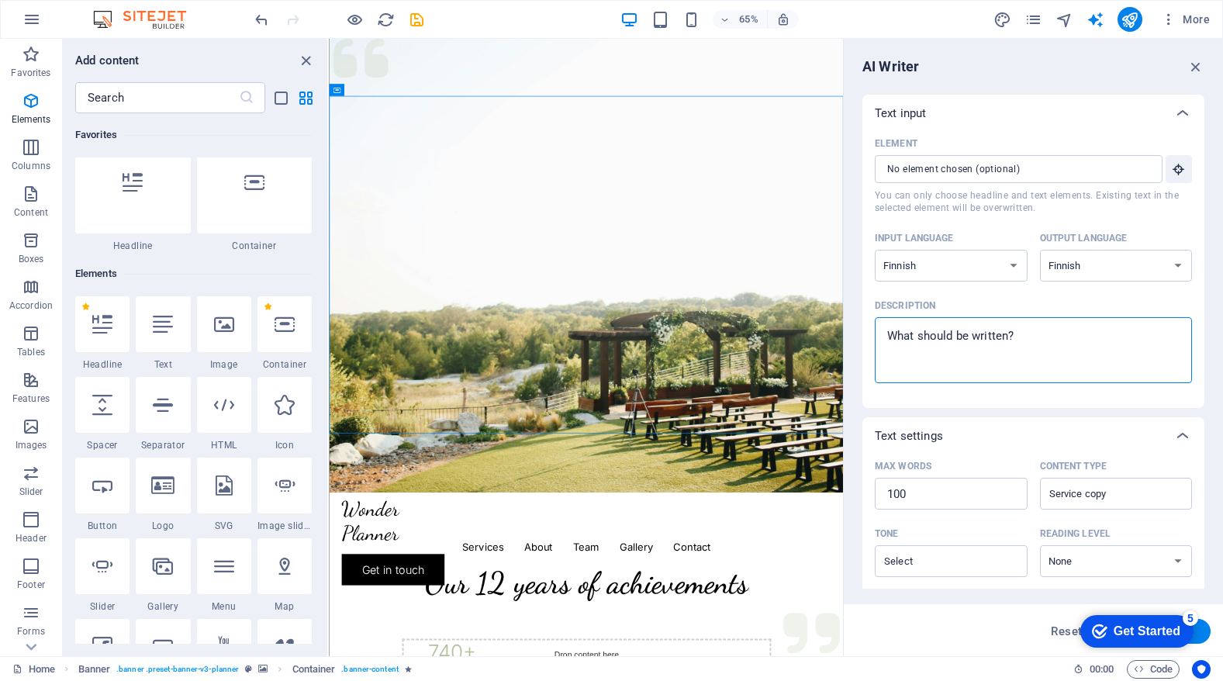
type textarea "K"
type textarea "x"
type textarea "Ke"
type textarea "x"
type textarea "[PERSON_NAME]"
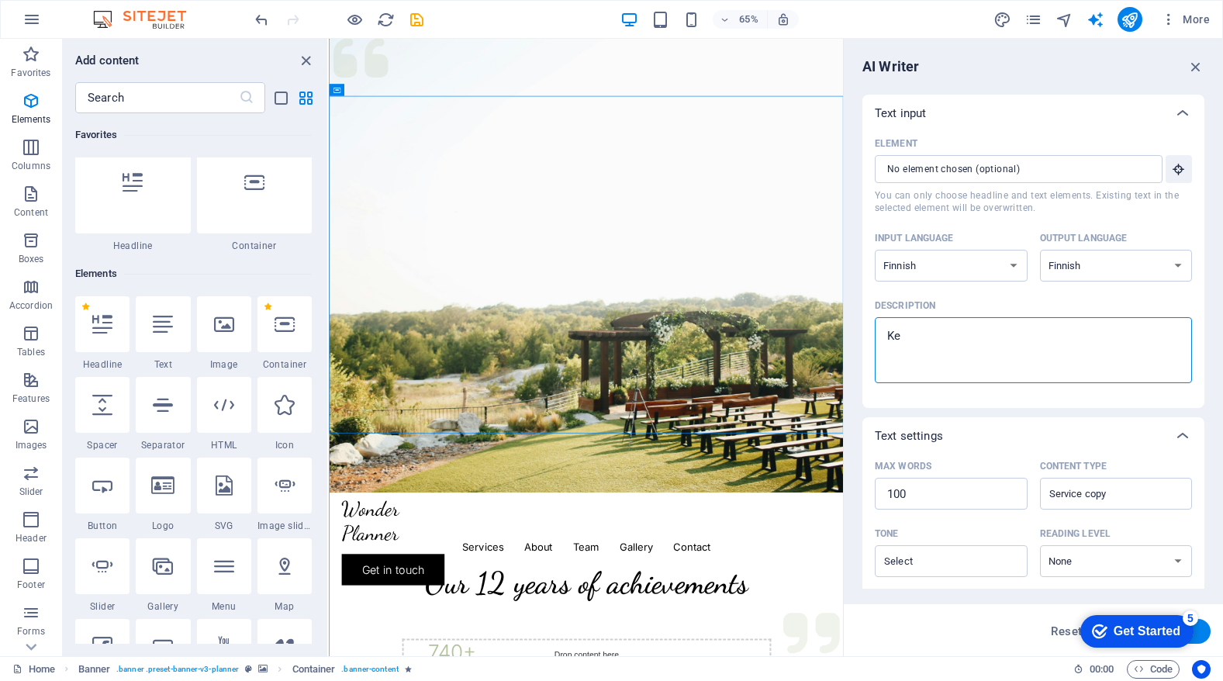
type textarea "x"
type textarea "[PERSON_NAME]"
type textarea "x"
type textarea "Kerro"
type textarea "x"
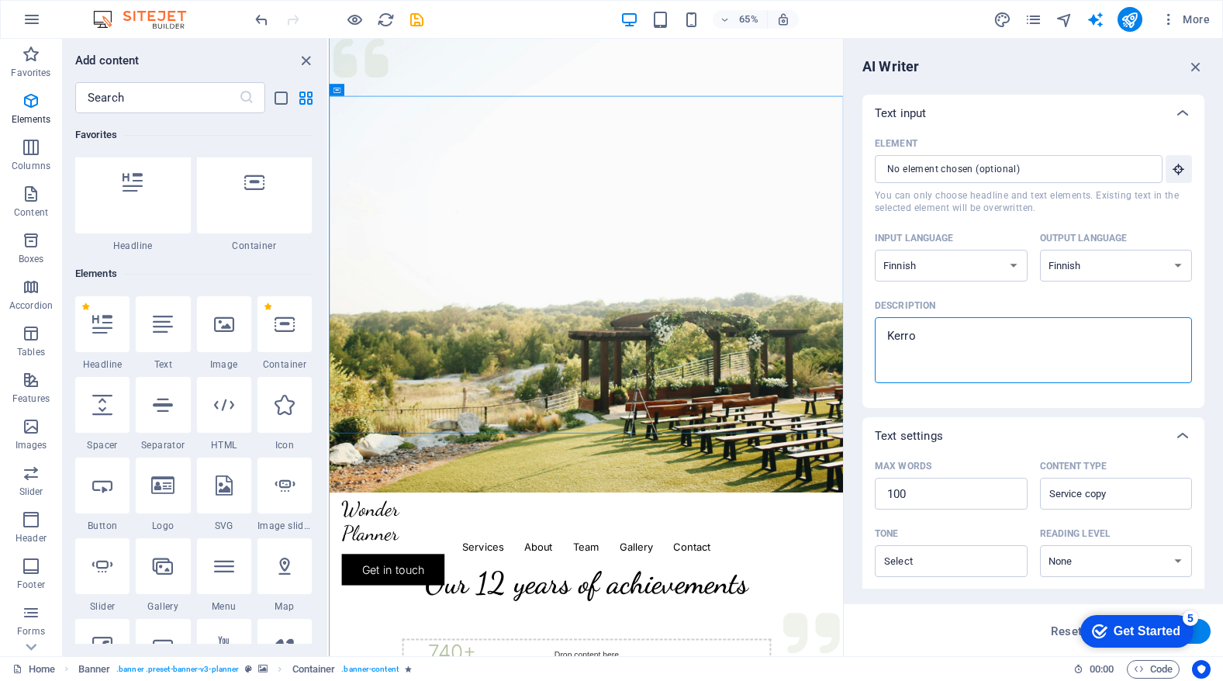
type textarea "Kerro"
type textarea "x"
type textarea "Kerro k"
type textarea "x"
type textarea "Kerro ke"
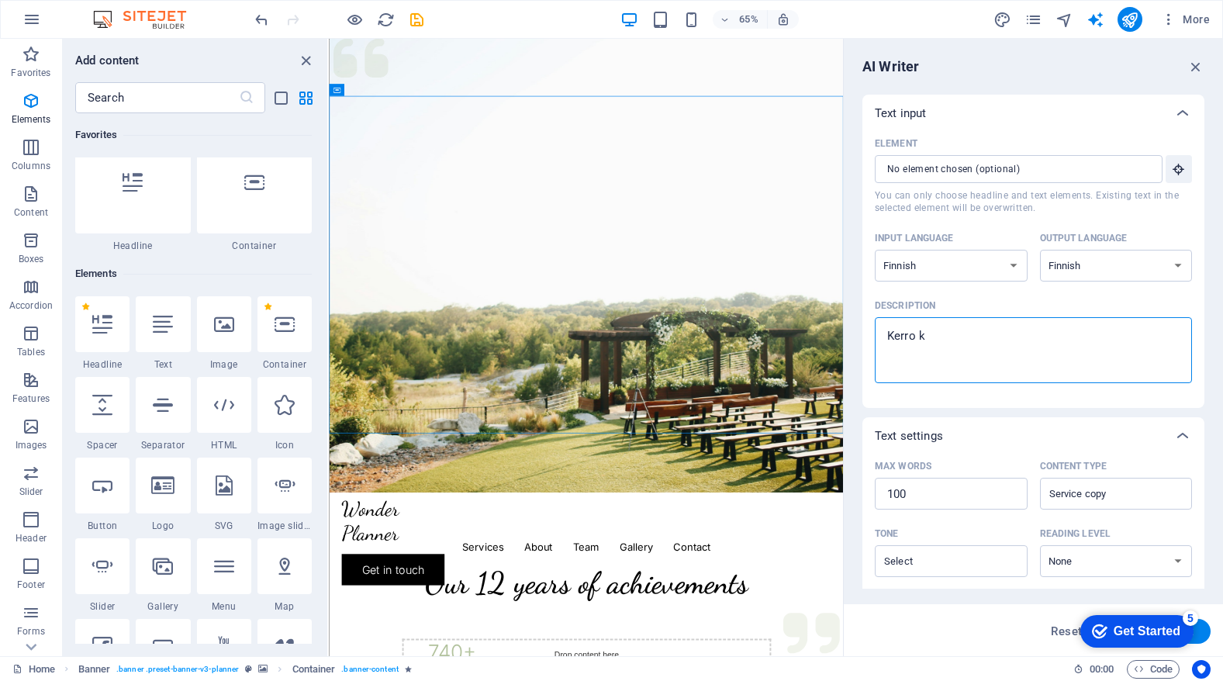
type textarea "x"
type textarea "Kerro kes"
type textarea "x"
type textarea "Kerro kesä"
type textarea "x"
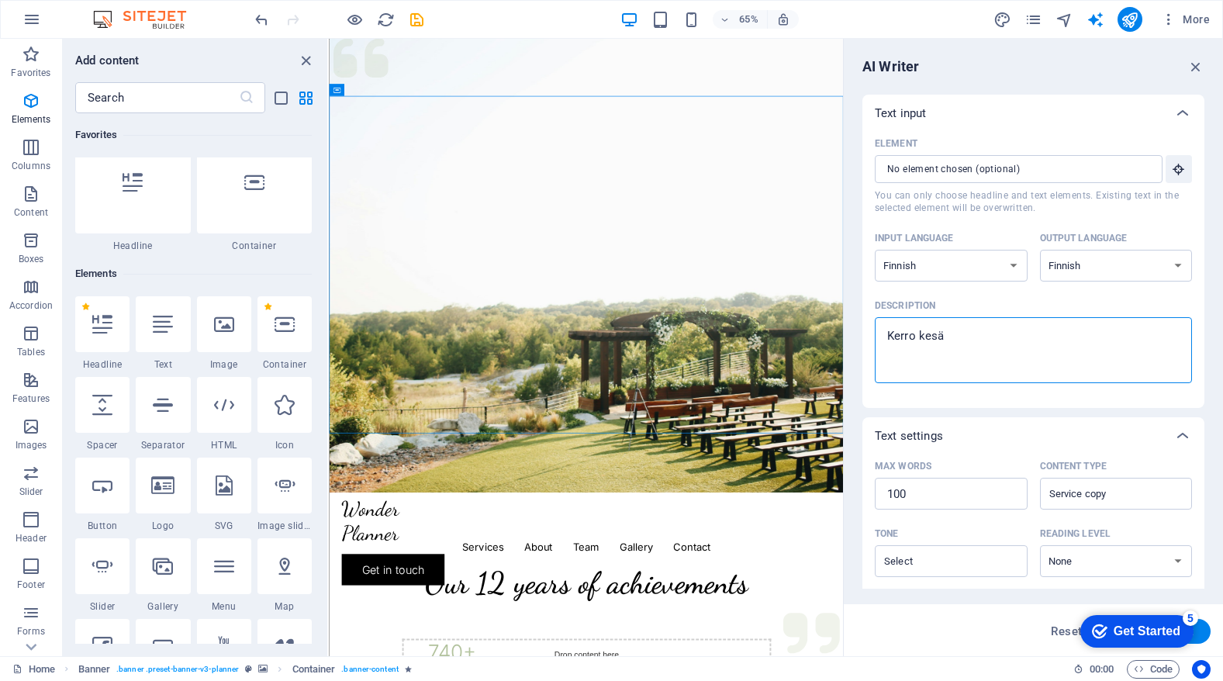
type textarea "[PERSON_NAME]"
type textarea "x"
type textarea "[PERSON_NAME]"
type textarea "x"
type textarea "Kerro kesäkah"
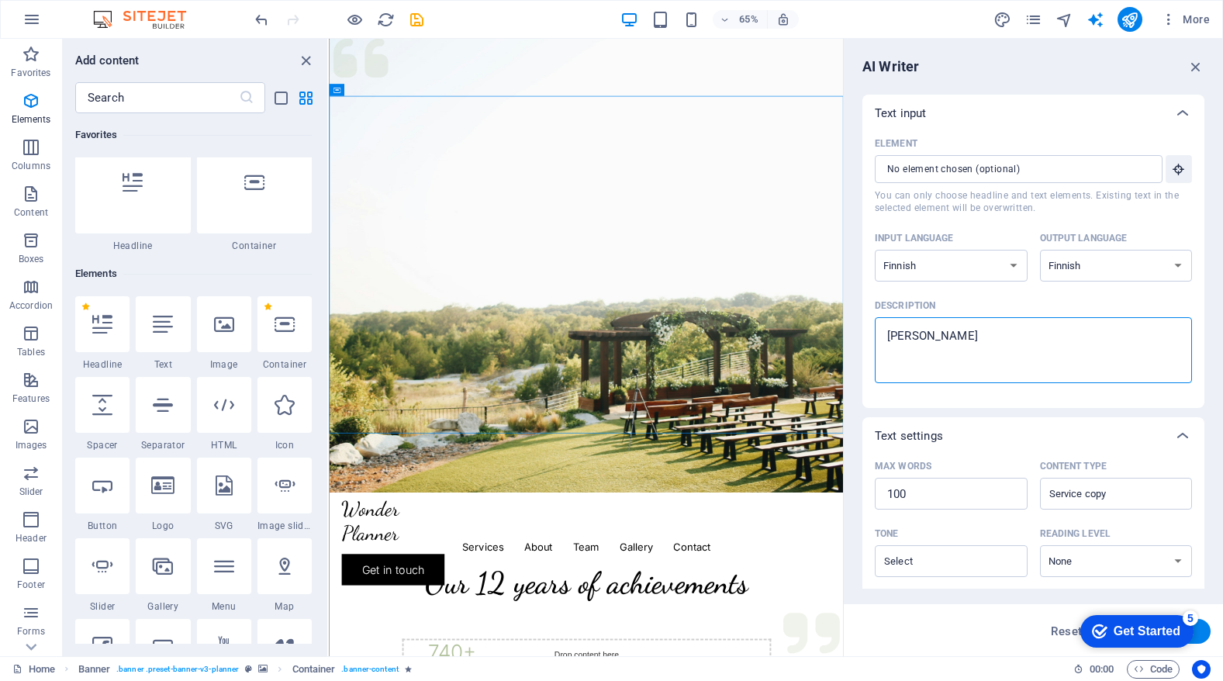
type textarea "x"
type textarea "Kerro kesäkahv"
type textarea "x"
type textarea "Kerro kesäkahvi"
type textarea "x"
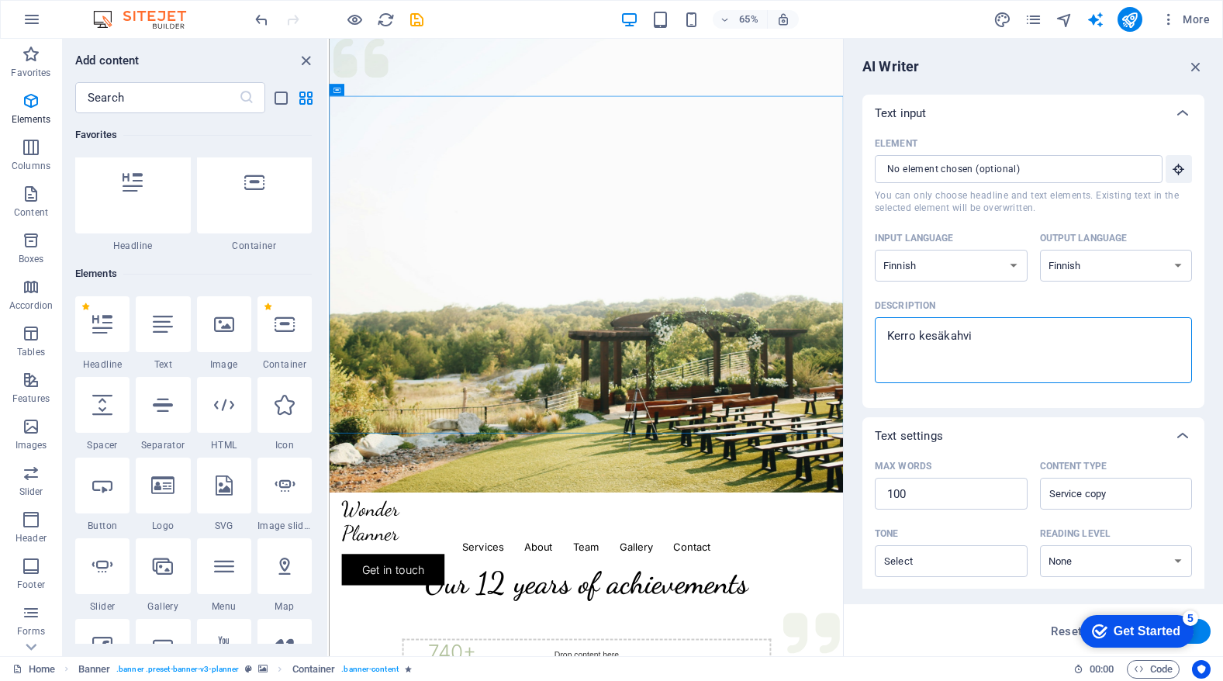
type textarea "Kerro kesäkahvil"
type textarea "x"
type textarea "Kerro kesäkahvila"
type textarea "x"
type textarea "Kerro kesäkahvila"
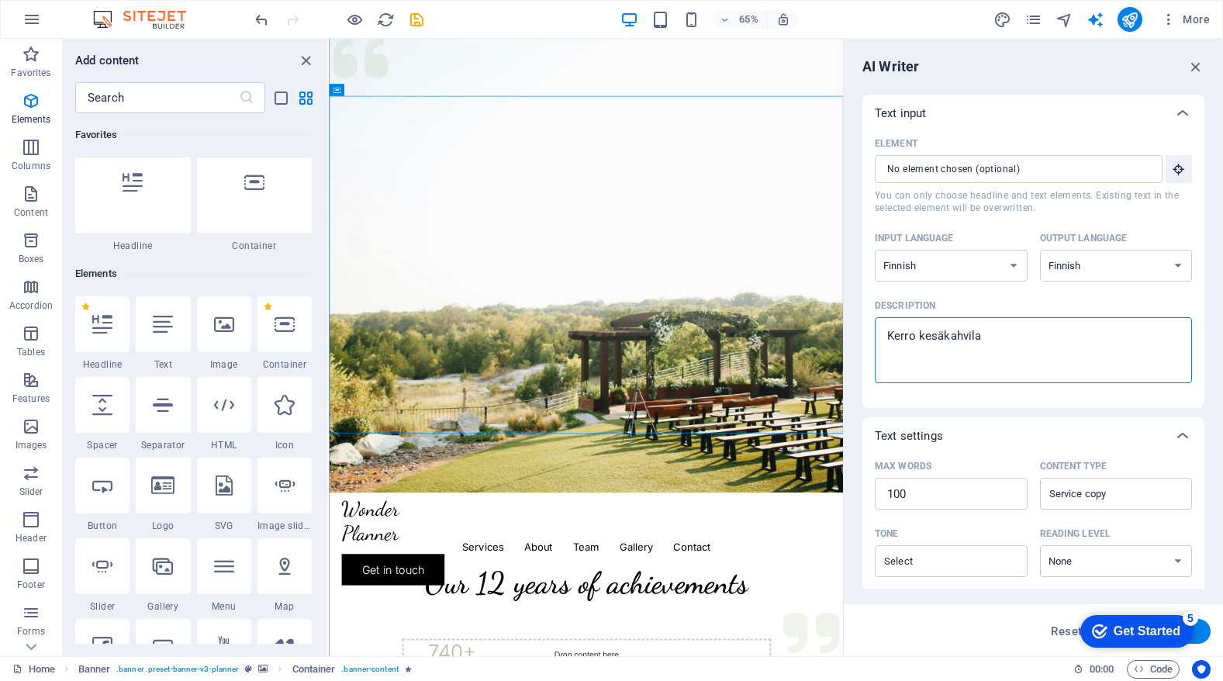
type textarea "x"
type textarea "Kerro kesäkahvila H"
type textarea "x"
type textarea "Kerro kesäkahvila Hu"
type textarea "x"
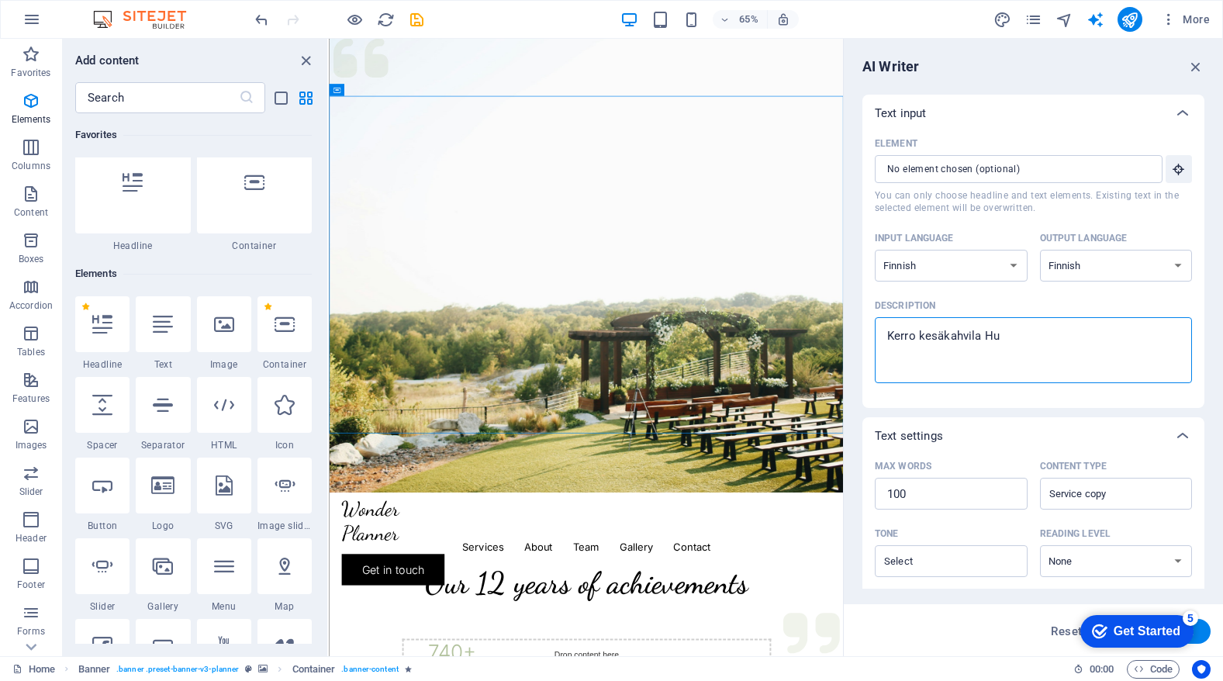
type textarea "Kerro kesäkahvila Huv"
type textarea "x"
type textarea "Kerro kesäkahvila Huvi"
type textarea "x"
type textarea "Kerro kesäkahvila Huvil"
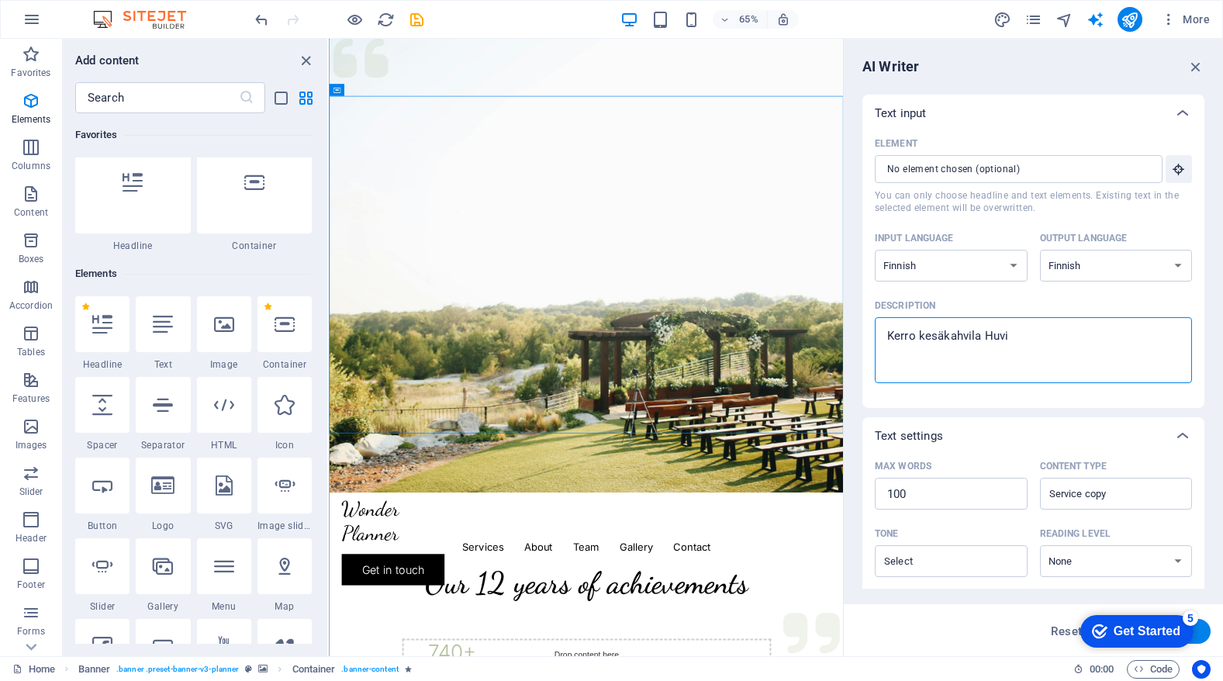
type textarea "x"
type textarea "[PERSON_NAME]"
type textarea "x"
type textarea "[PERSON_NAME]"
type textarea "x"
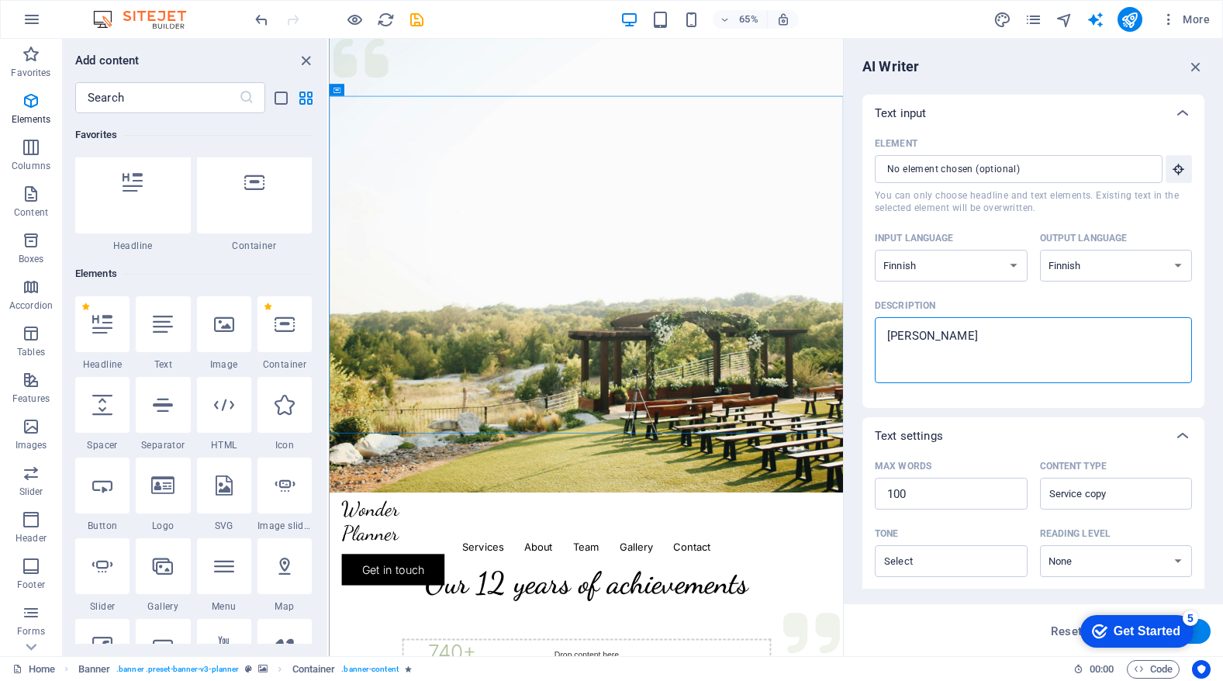
type textarea "Kerro kesäkahvila Huvila H"
type textarea "x"
type textarea "Kerro kesäkahvila Huvila Hä"
type textarea "x"
type textarea "Kerro kesäkahvila [PERSON_NAME]"
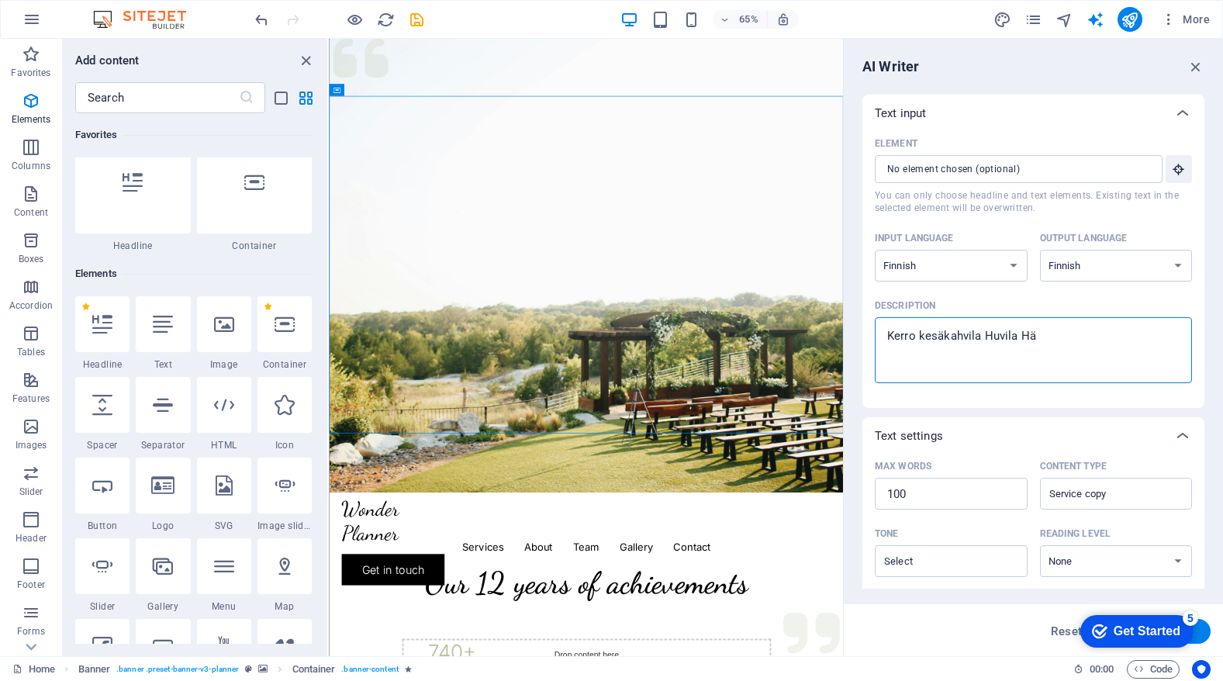
type textarea "x"
type textarea "Kerro kesäkahvila [PERSON_NAME]"
type textarea "x"
type textarea "Kerro kesäkahvila [PERSON_NAME]"
type textarea "x"
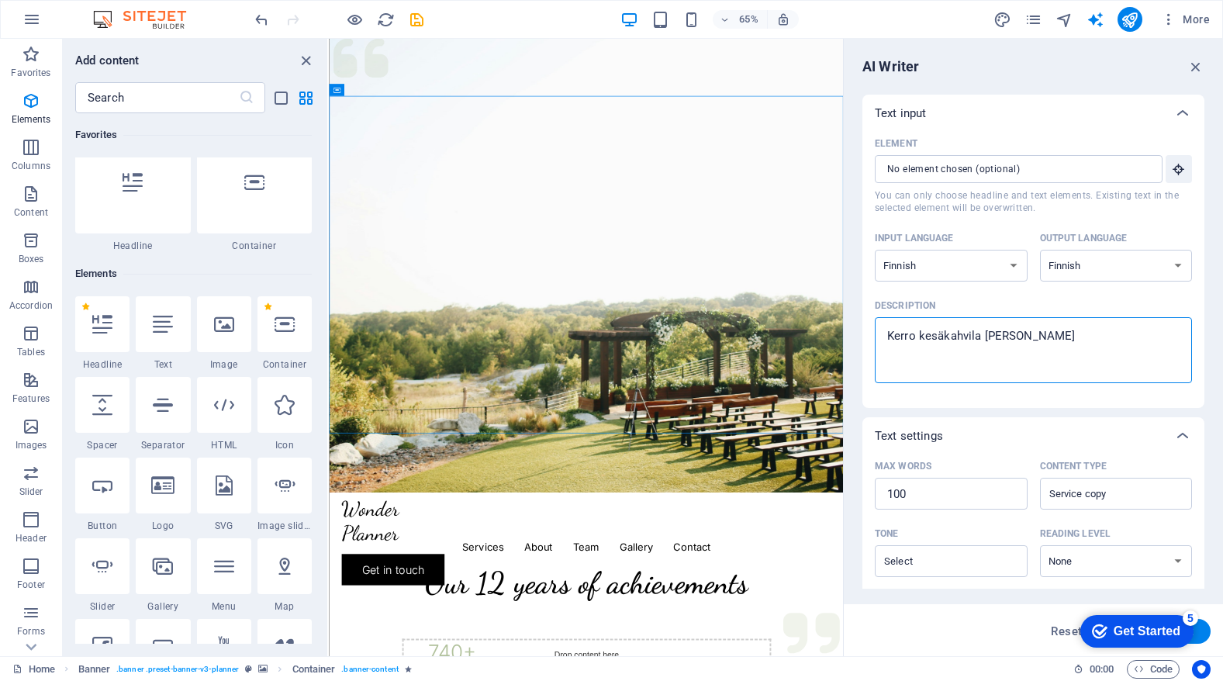
type textarea "Kerro kesäkahvila [PERSON_NAME]"
type textarea "x"
type textarea "Kerro kesäkahvila Huvila Härästä"
type textarea "x"
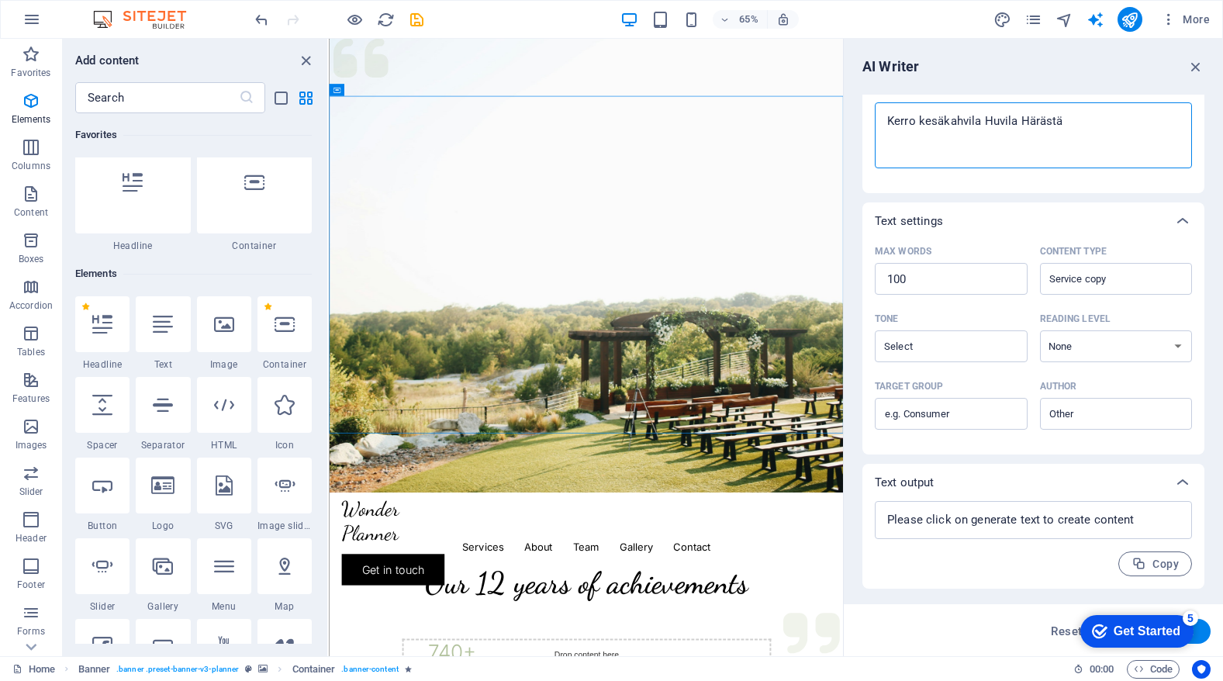
scroll to position [215, 0]
type textarea "Kerro kesäkahvila Huvila Härästä"
type textarea "x"
click at [1121, 521] on textarea at bounding box center [1034, 520] width 302 height 22
type textarea "x"
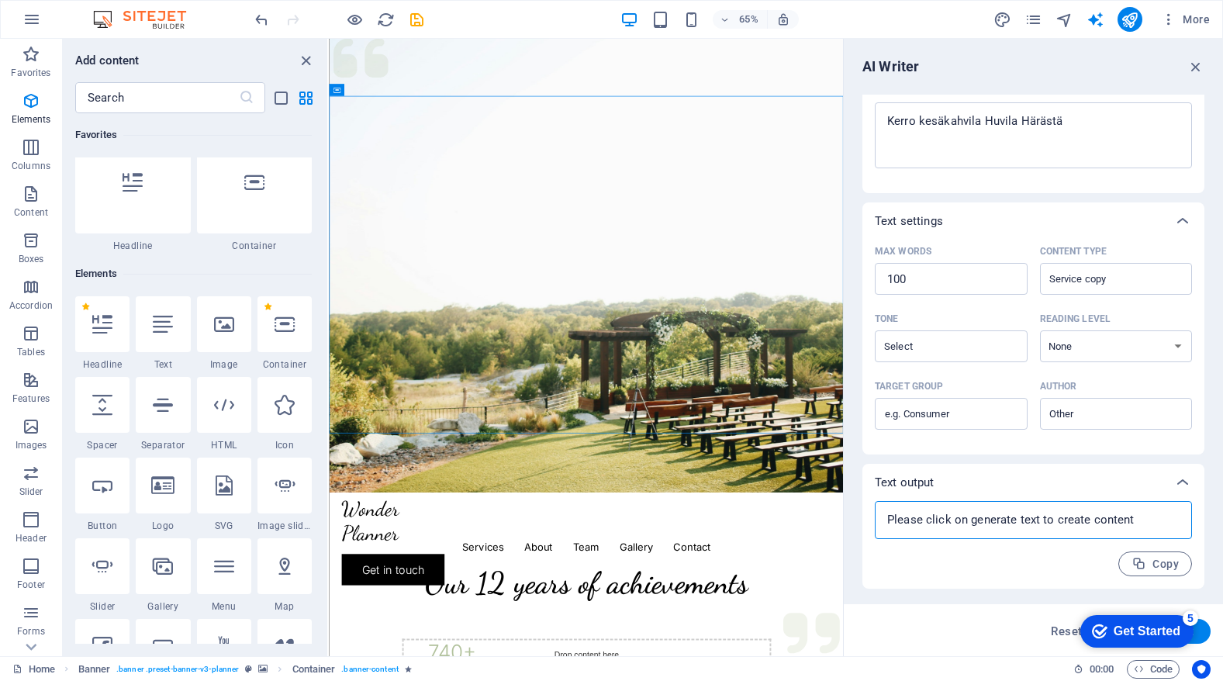
click at [1160, 634] on div "Get Started" at bounding box center [1147, 631] width 67 height 14
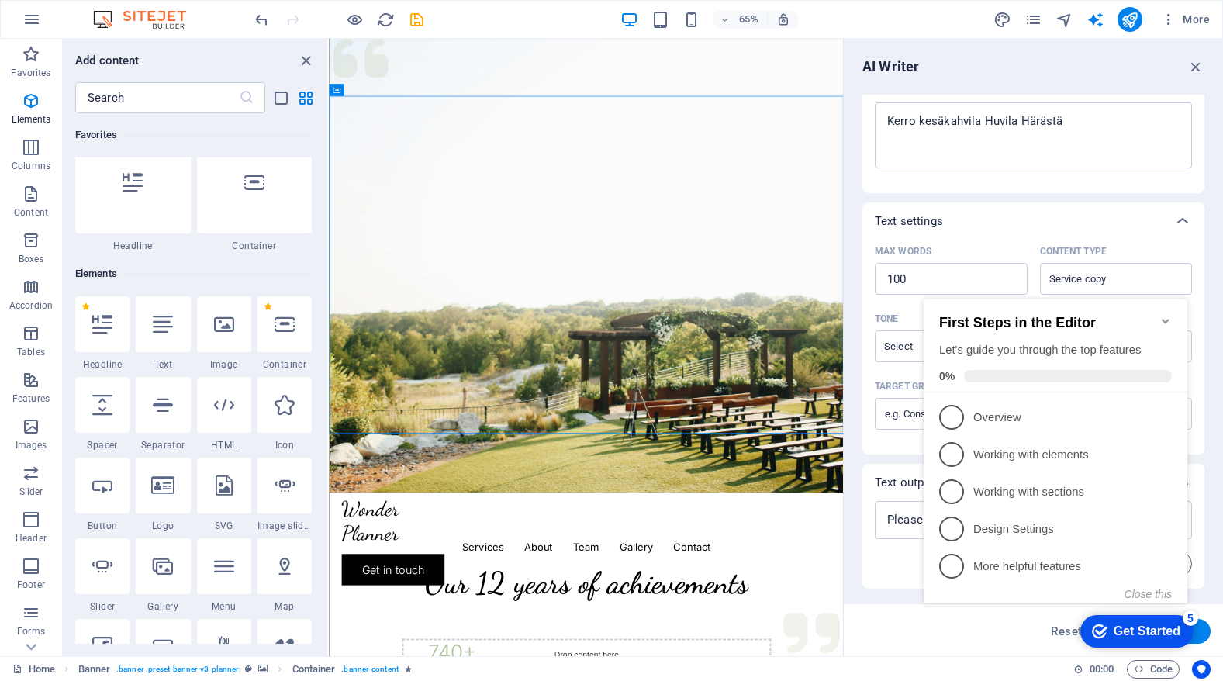
click at [1170, 316] on icon "Minimize checklist" at bounding box center [1165, 321] width 12 height 12
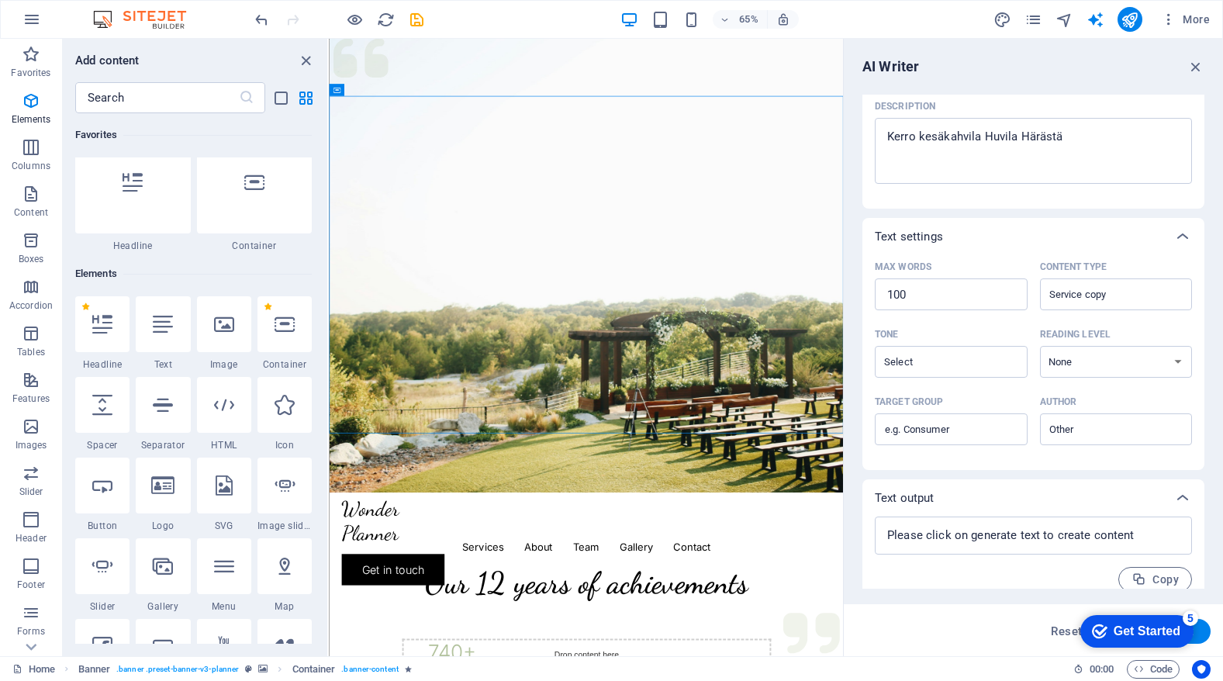
scroll to position [200, 0]
click at [1144, 574] on span "Copy" at bounding box center [1155, 579] width 47 height 15
type textarea "x"
click at [1147, 579] on button "Copied" at bounding box center [1150, 578] width 85 height 25
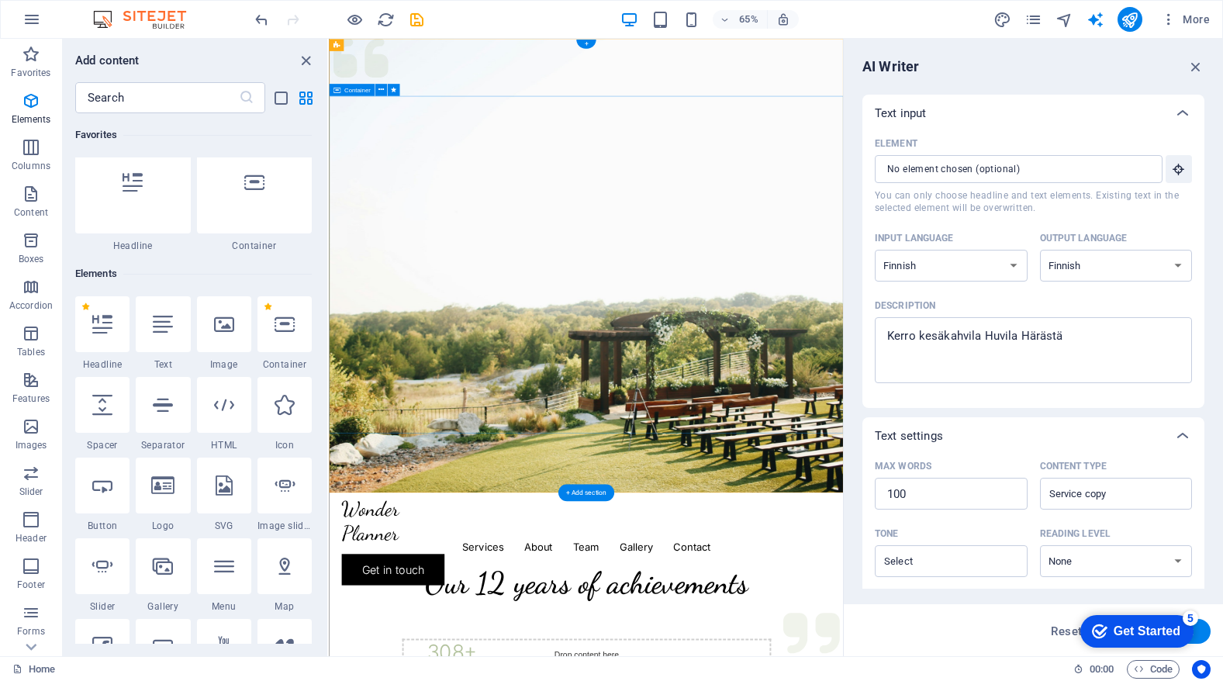
scroll to position [0, 0]
click at [984, 172] on input "Element ​ You can only choose headline and text elements. Existing text in the …" at bounding box center [1013, 169] width 277 height 28
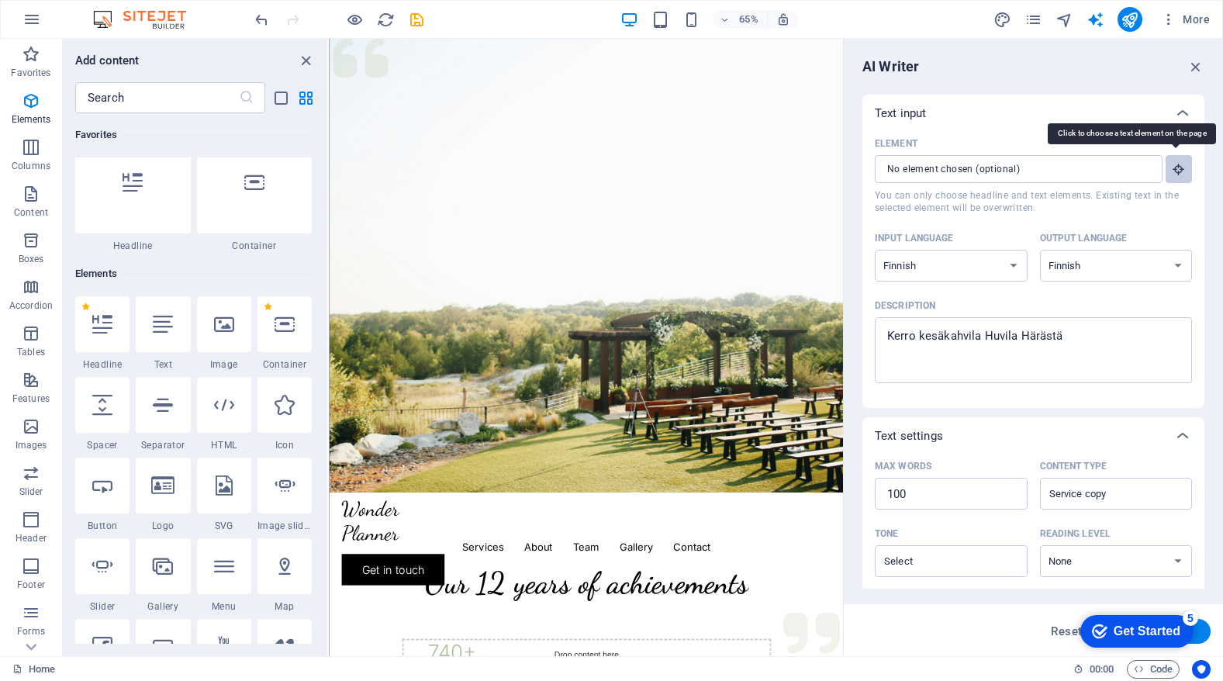
click at [1172, 174] on icon "button" at bounding box center [1179, 169] width 14 height 14
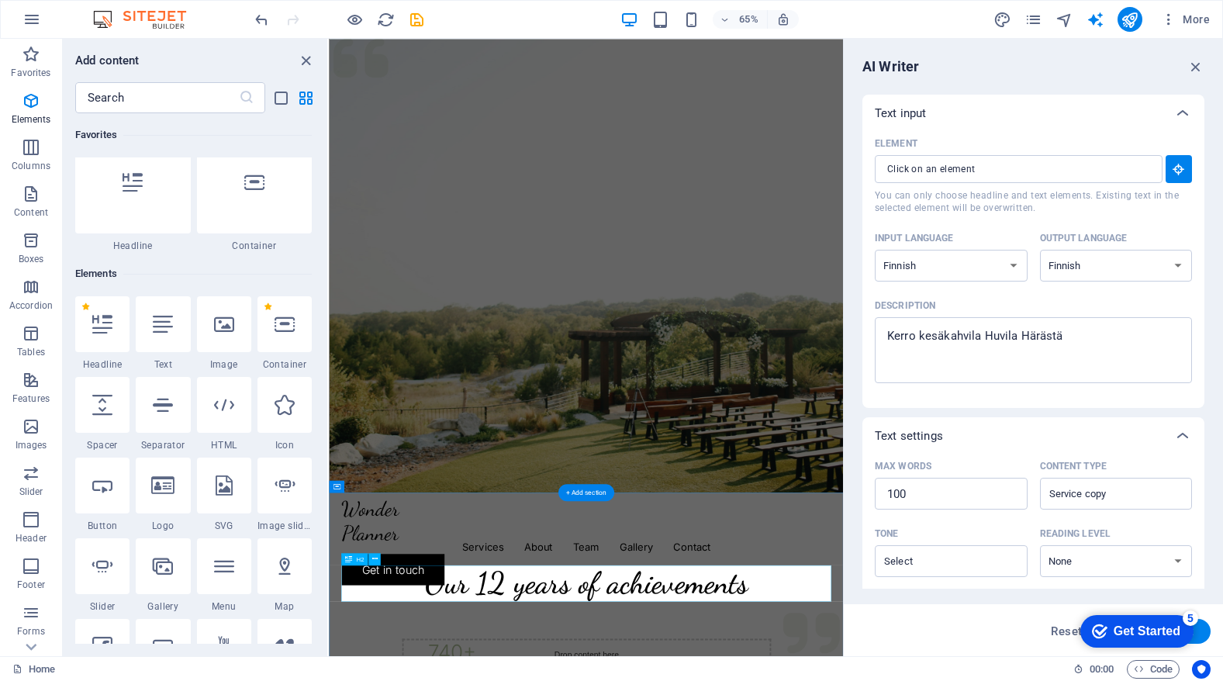
type textarea "x"
type input "10"
type textarea "x"
type input "#ed-895548091"
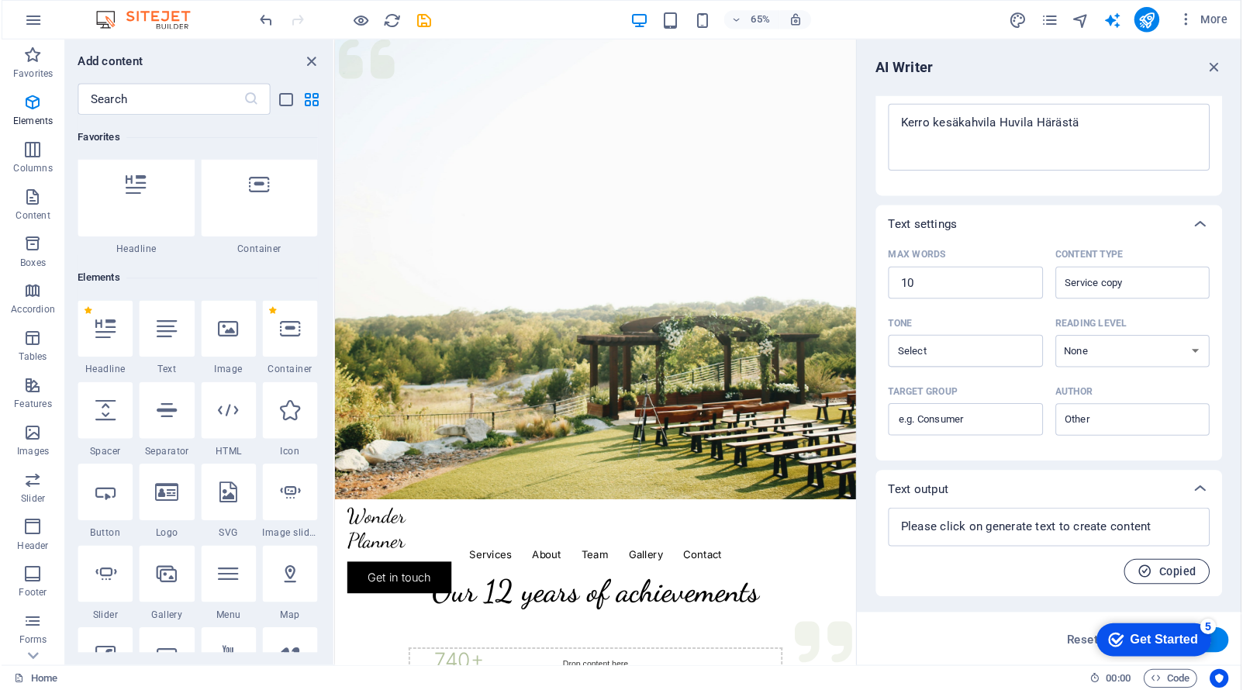
scroll to position [215, 0]
select select "Adult"
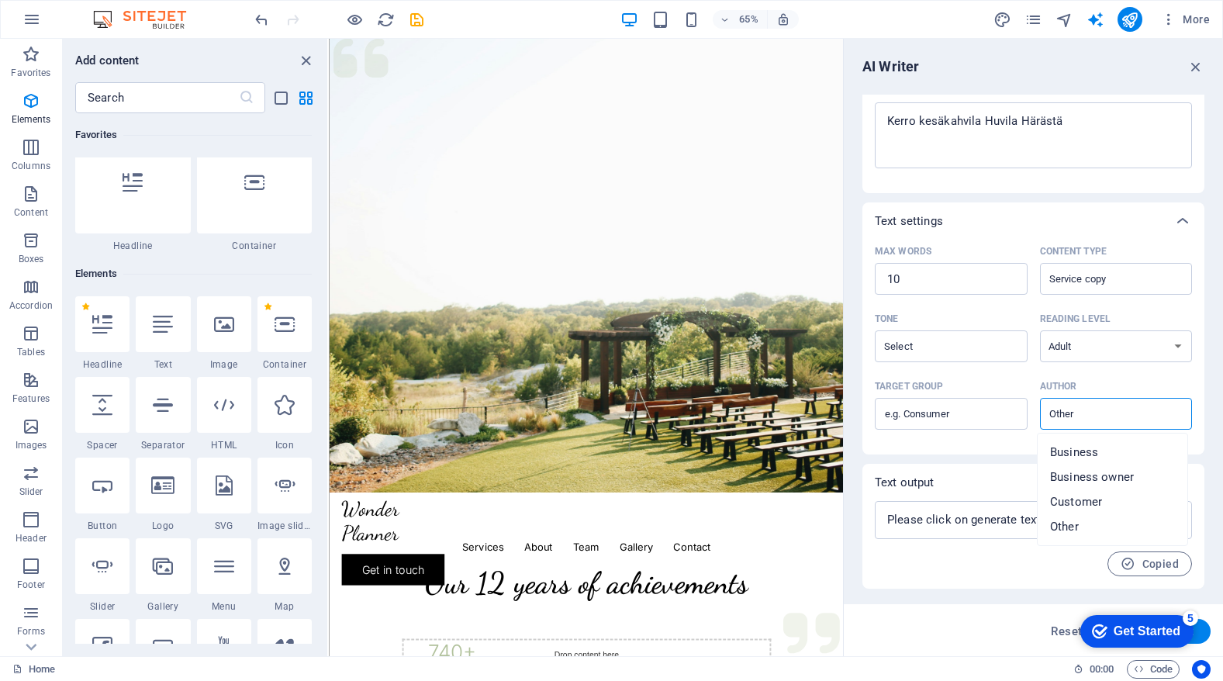
click at [1088, 422] on input "Author ​" at bounding box center [1104, 414] width 118 height 22
click at [1083, 477] on span "Business owner" at bounding box center [1092, 477] width 84 height 16
type input "Business owner"
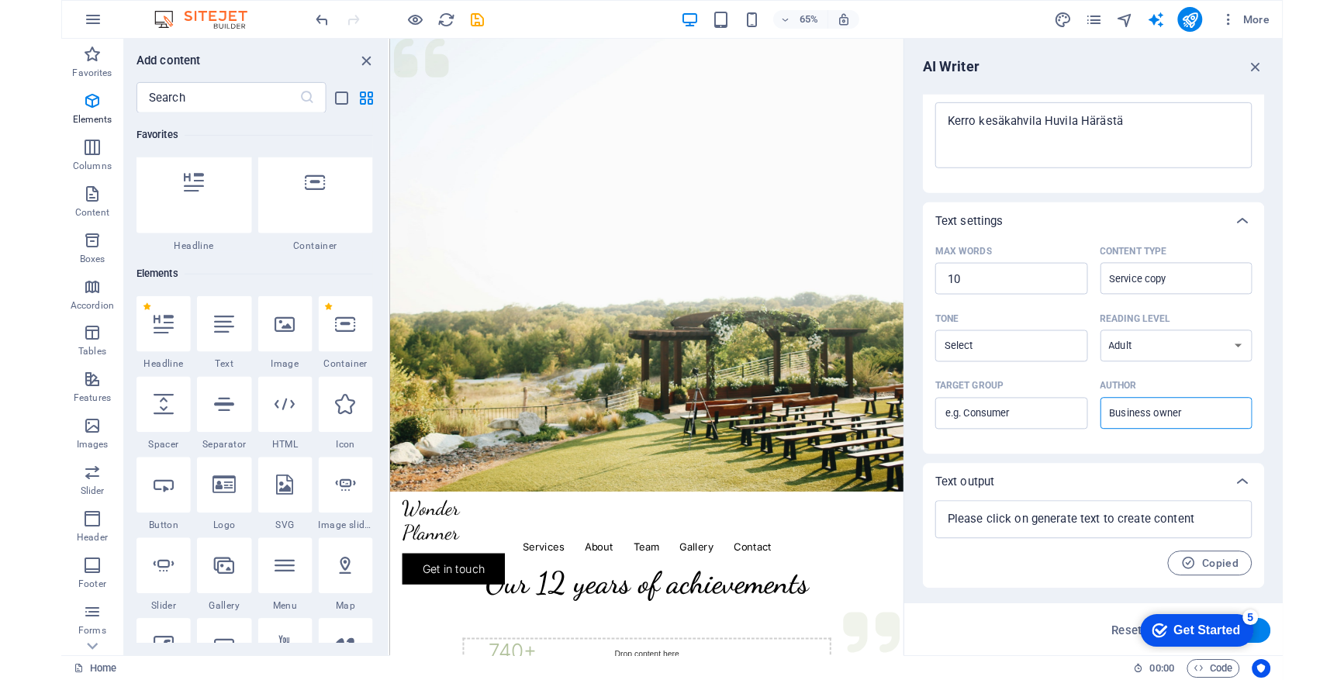
scroll to position [206, 0]
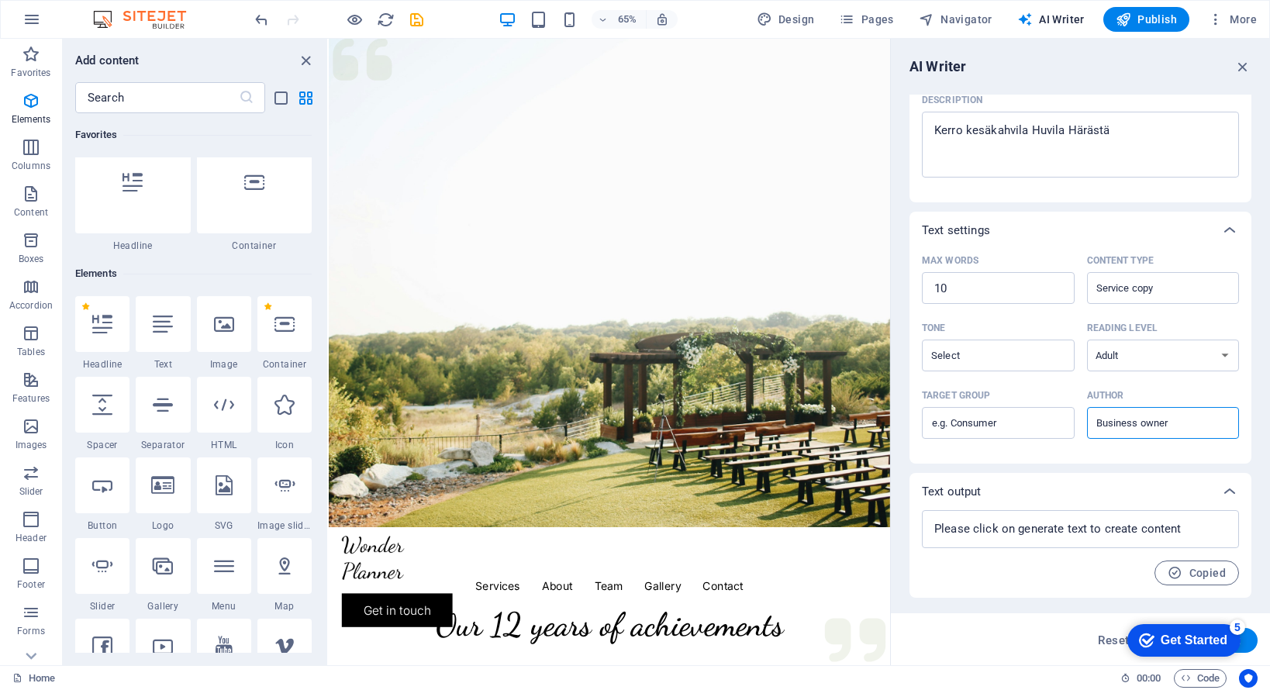
type textarea "x"
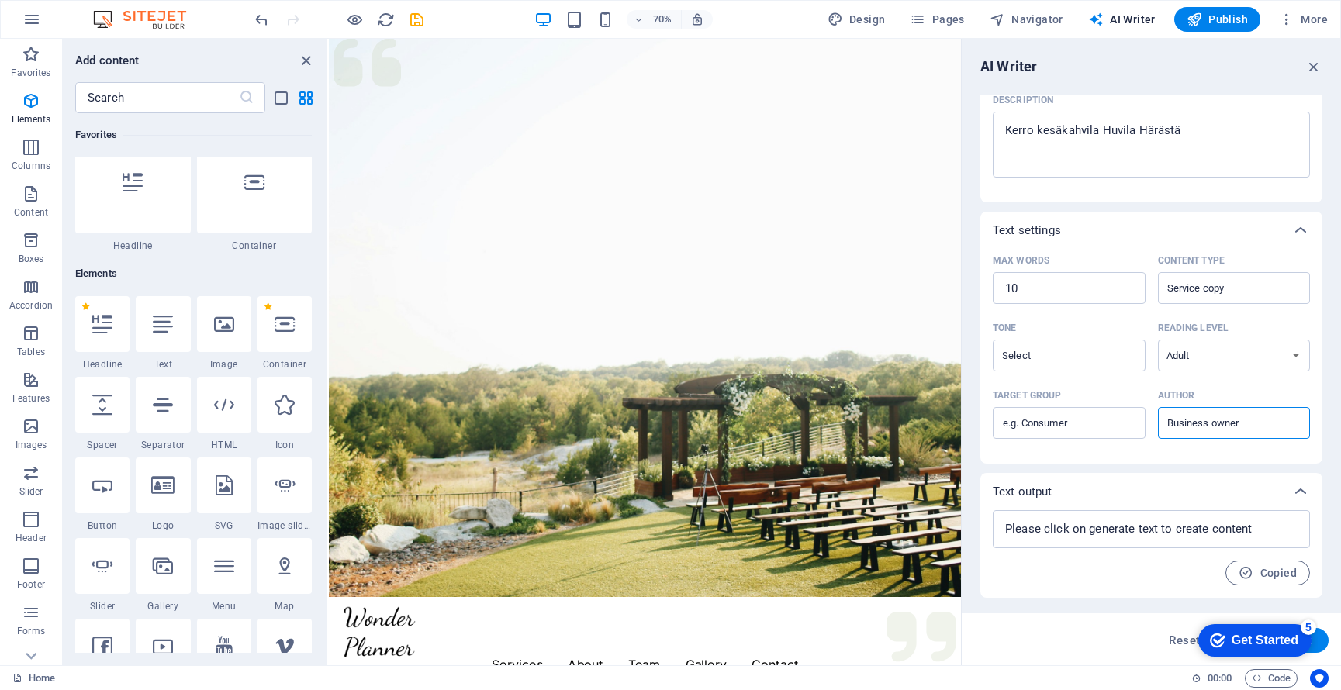
type textarea "x"
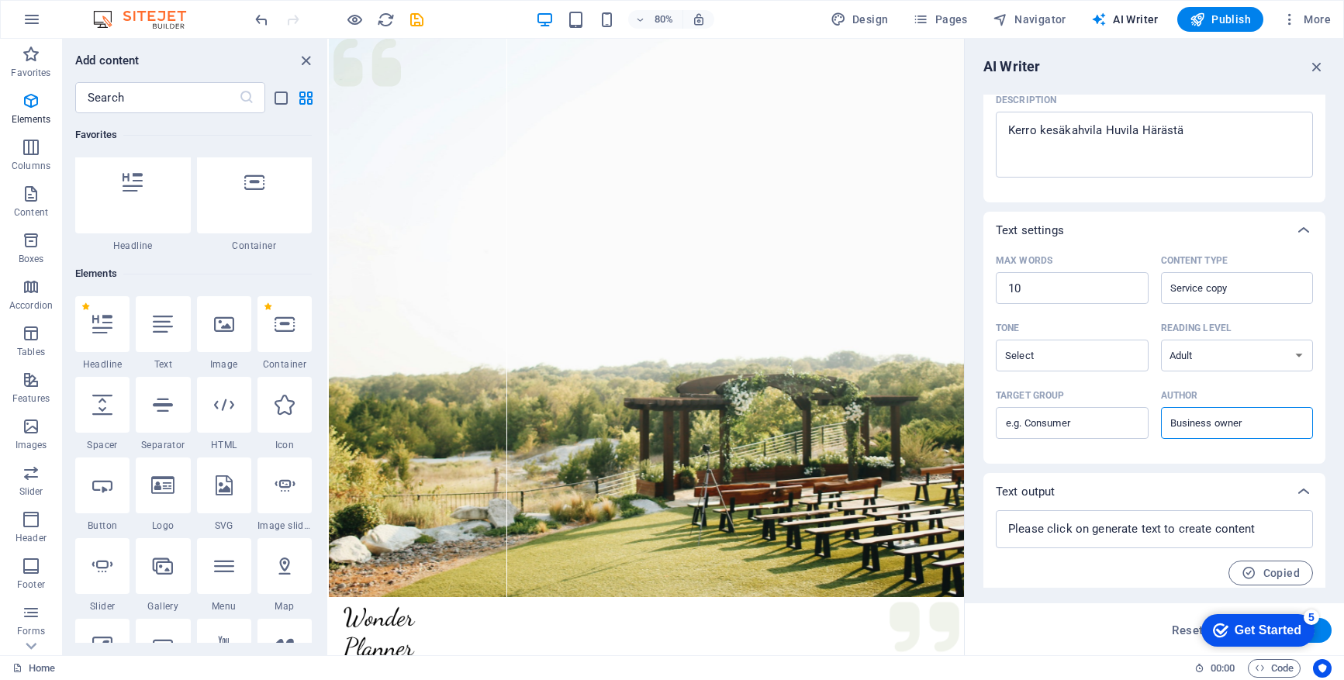
type textarea "x"
click at [1124, 14] on span "AI Writer" at bounding box center [1124, 20] width 67 height 16
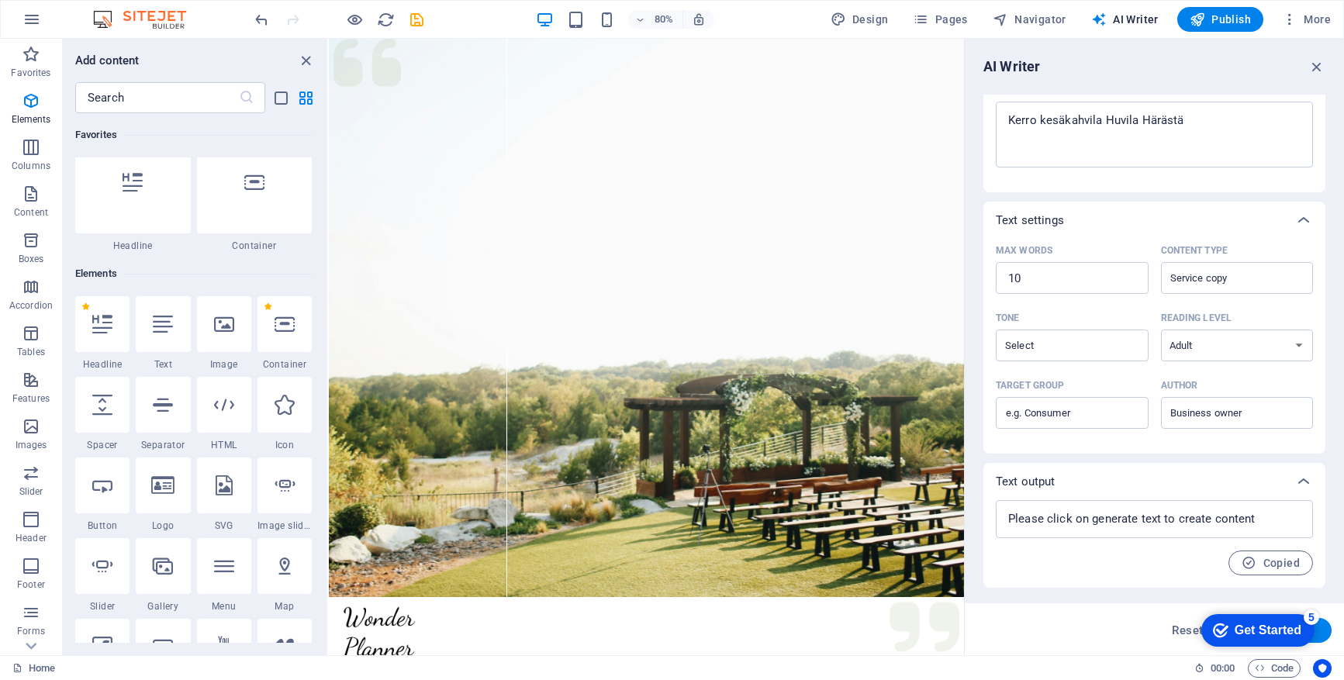
scroll to position [216, 0]
click at [1123, 525] on textarea at bounding box center [1155, 519] width 302 height 22
type textarea "x"
click at [1222, 556] on span "Copied" at bounding box center [1271, 563] width 58 height 15
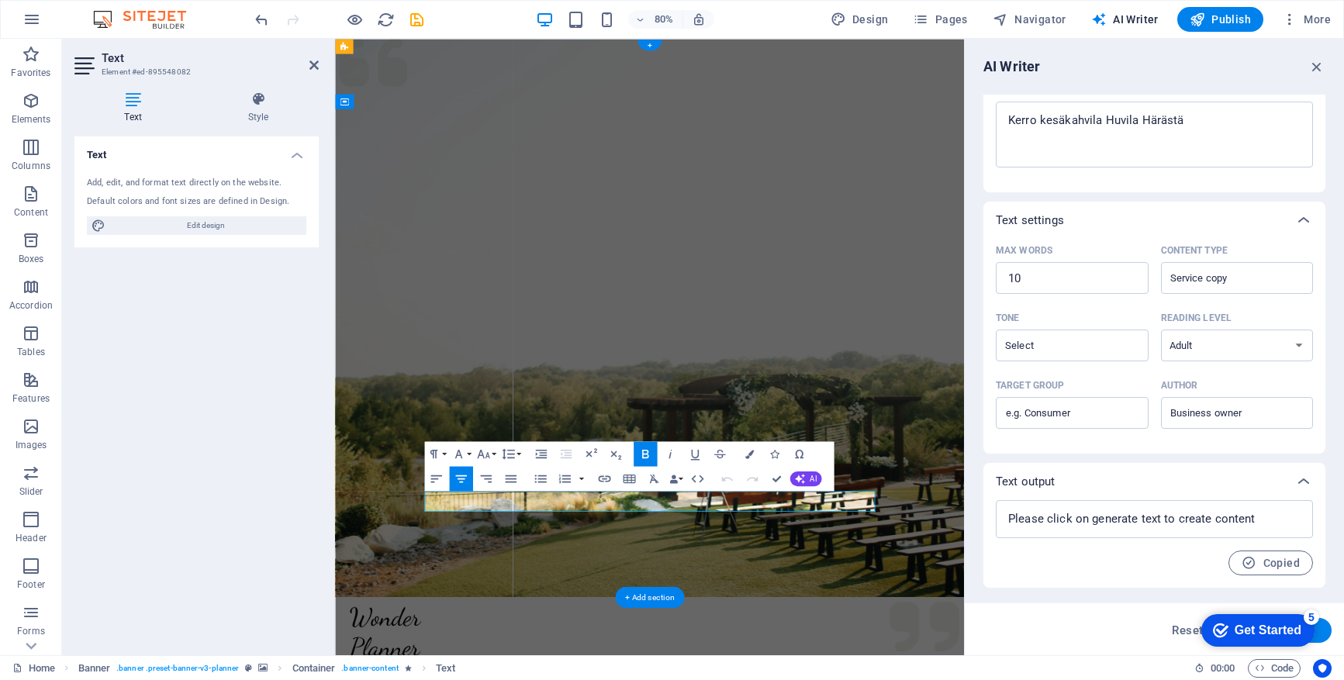
type input "#ed-895548082"
click at [1064, 595] on div "AI Writer Text input Element #ed-895548082 ​ You can only choose headline and t…" at bounding box center [1154, 347] width 379 height 617
click at [1222, 624] on div "Get Started" at bounding box center [1268, 631] width 67 height 14
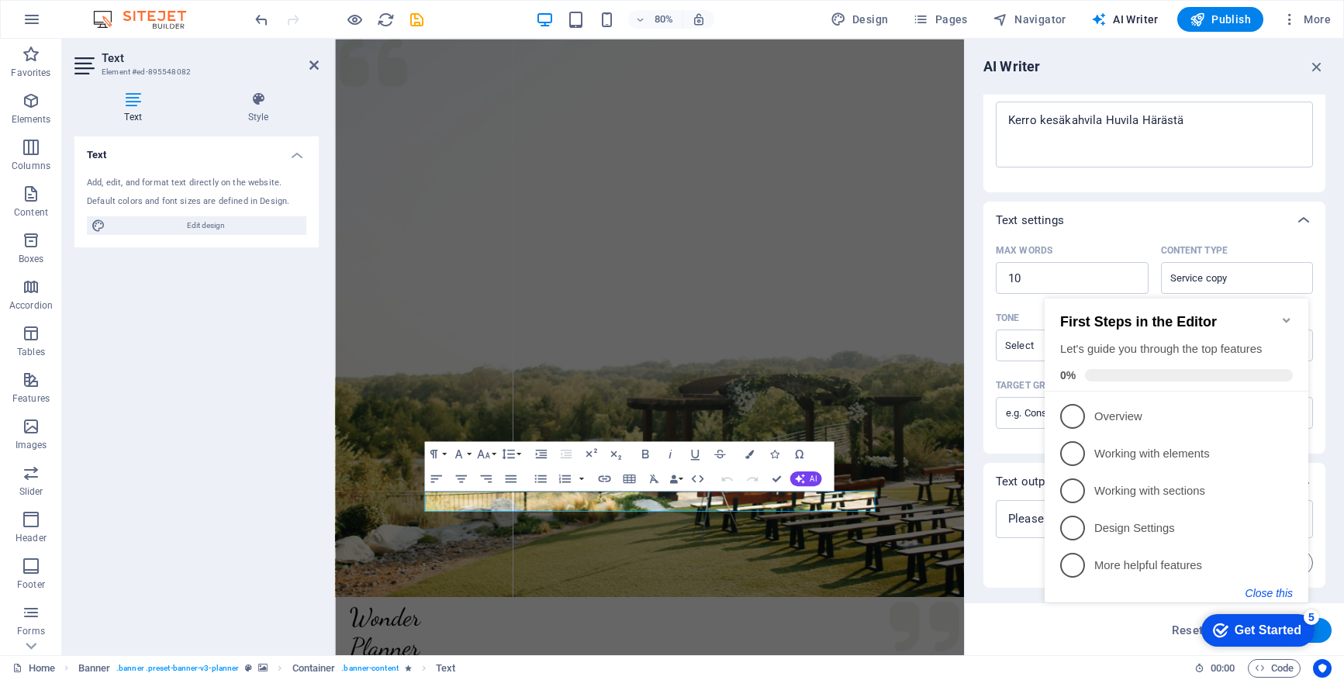
click at [1222, 591] on button "Close this" at bounding box center [1269, 593] width 47 height 12
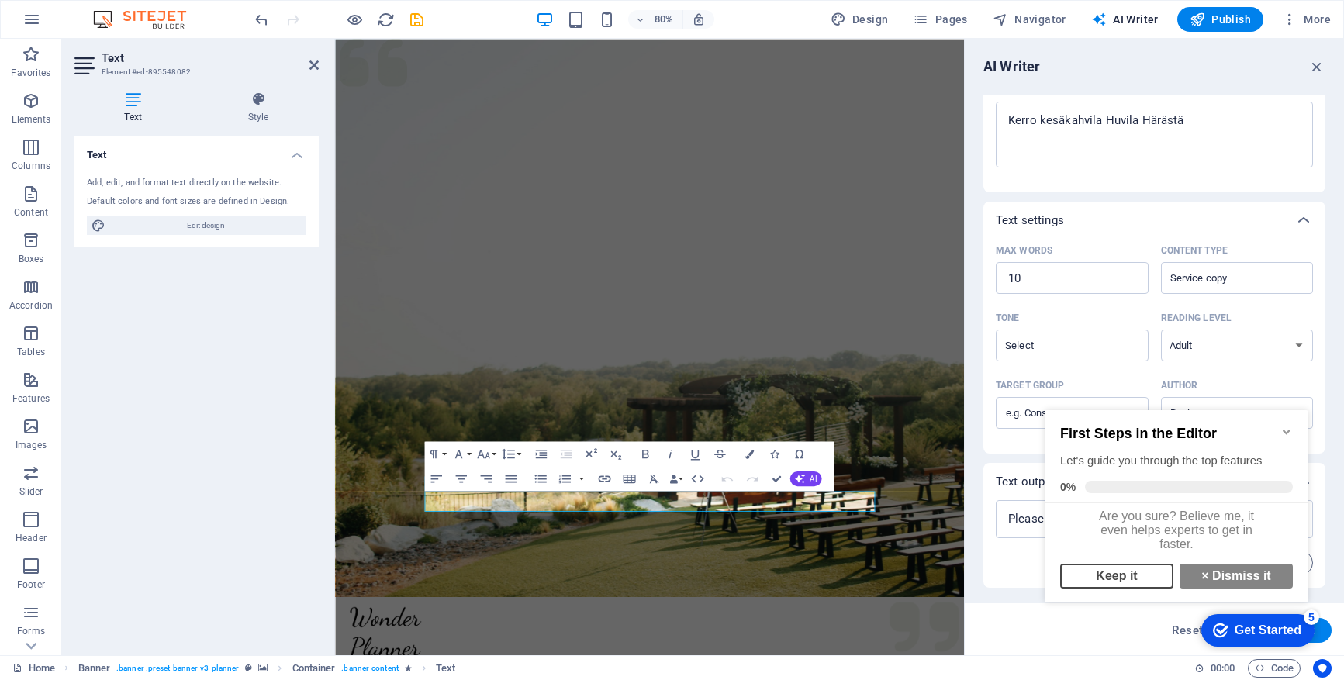
scroll to position [15, 0]
click at [1222, 574] on link "× Dismiss it" at bounding box center [1236, 576] width 113 height 25
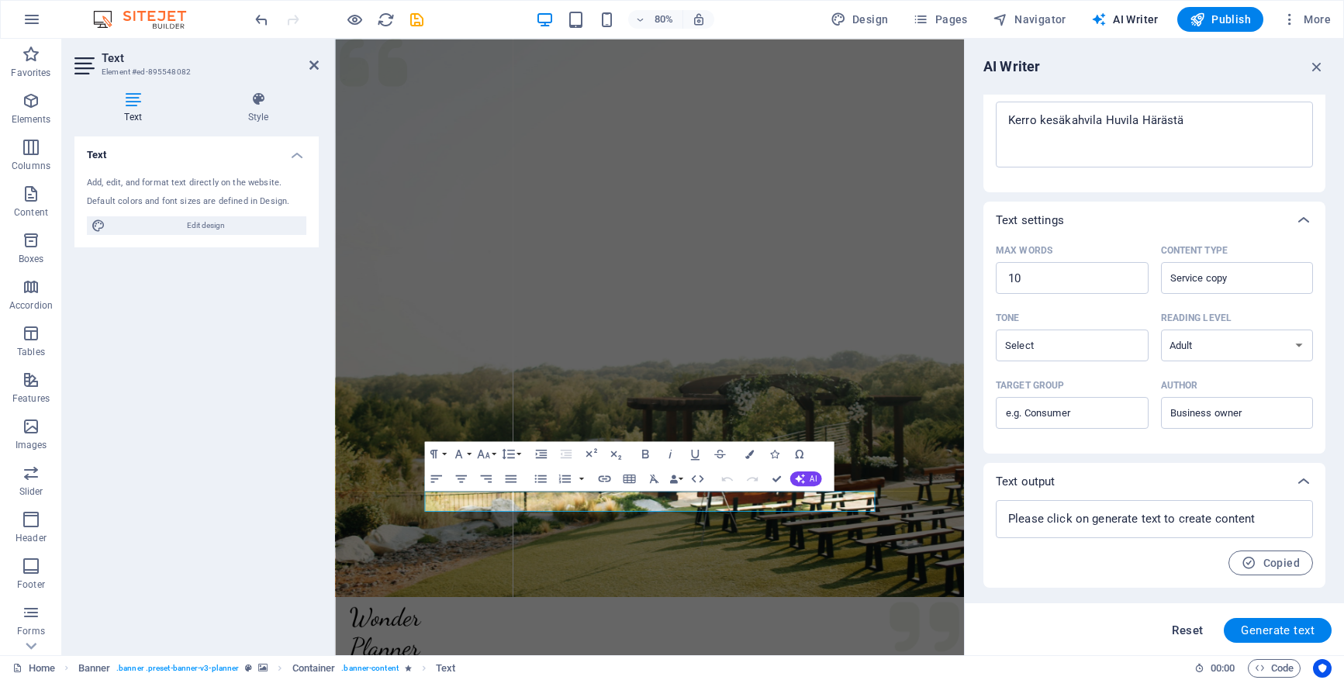
click at [1176, 629] on span "Reset" at bounding box center [1187, 630] width 31 height 12
select select "English"
type textarea "x"
type input "100"
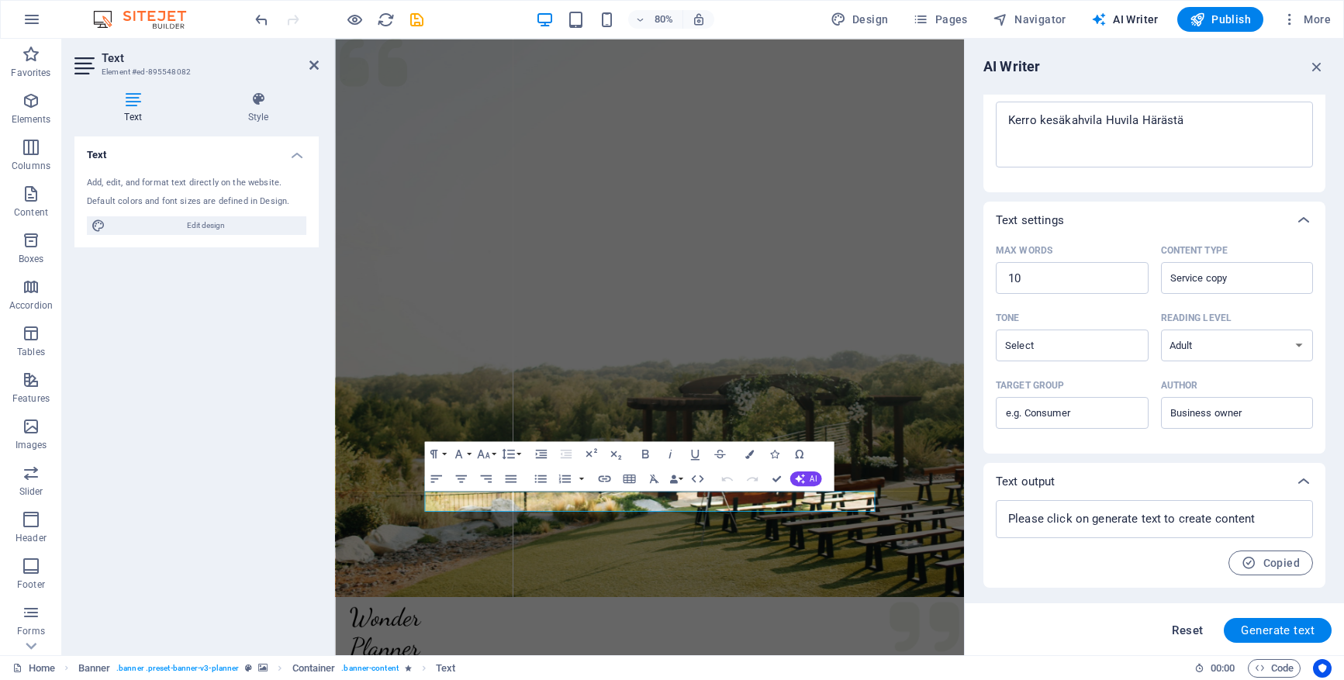
select select
type textarea "x"
click at [1222, 634] on span "Generate text" at bounding box center [1278, 630] width 74 height 12
type textarea "x"
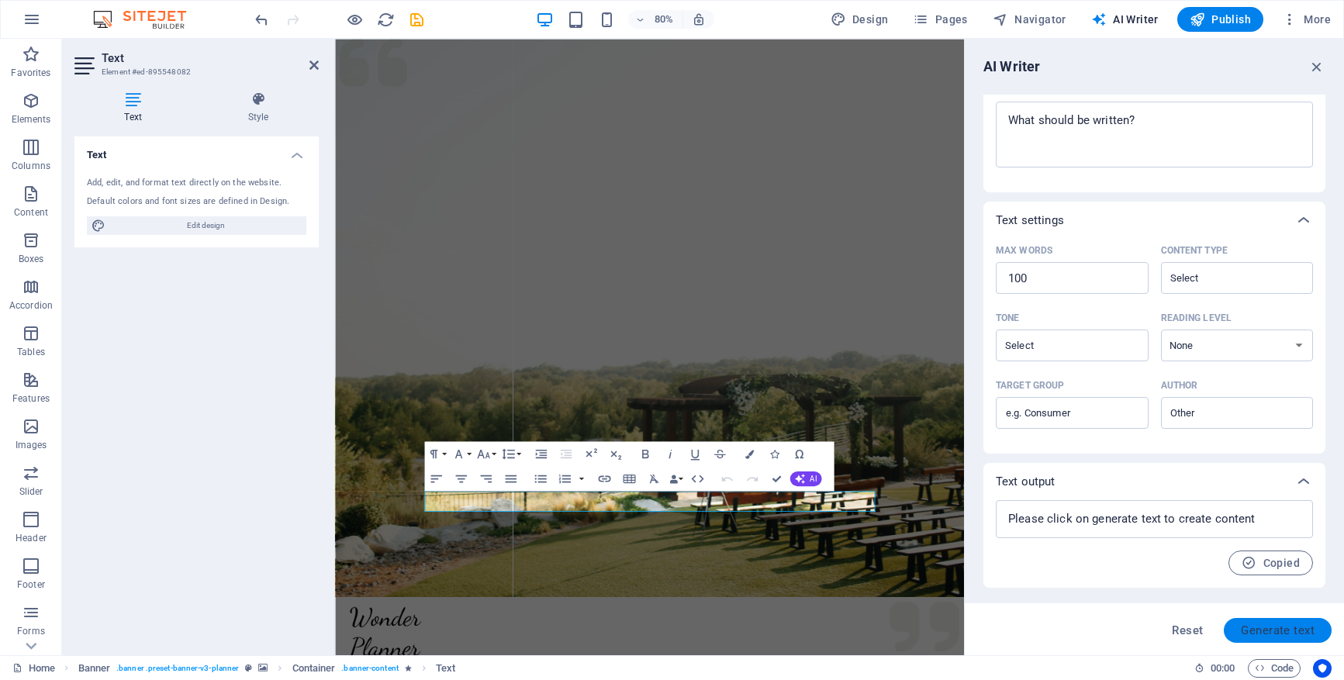
select select "Adult"
type input "Business owner"
type textarea "x"
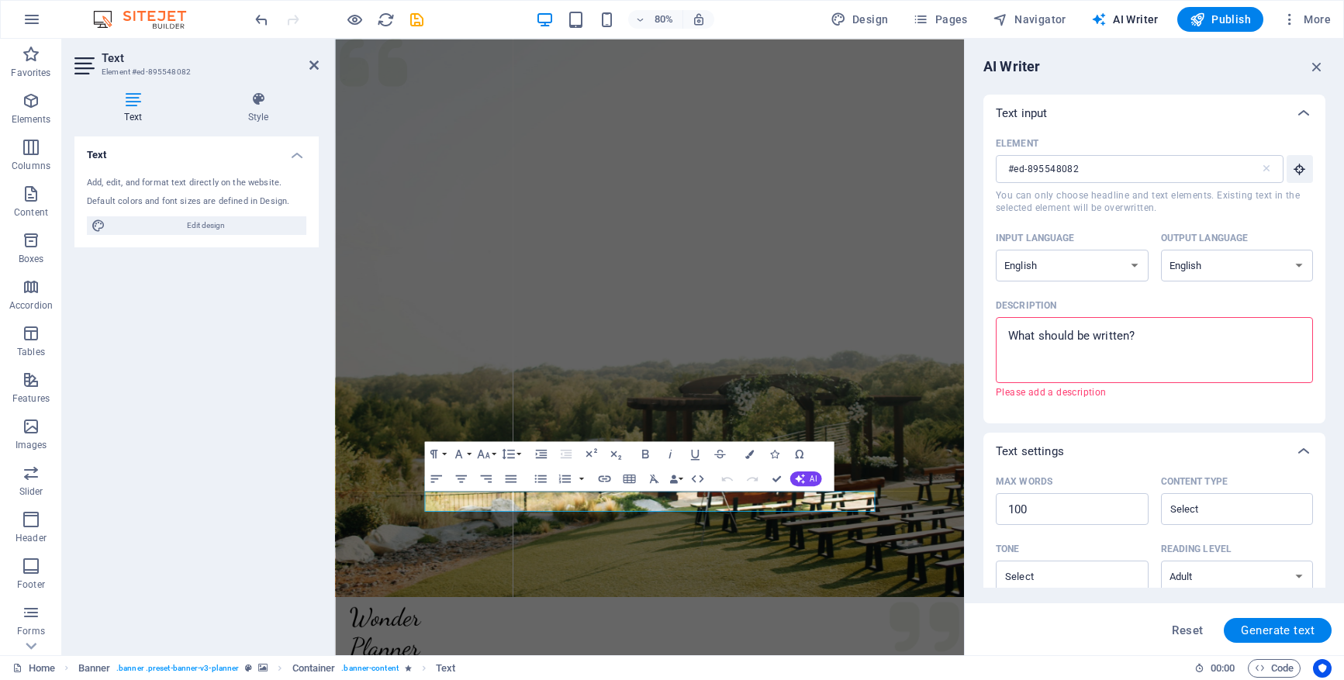
scroll to position [0, 0]
type textarea "x"
click at [1148, 336] on textarea "Description x ​ Please add a description" at bounding box center [1155, 350] width 302 height 50
type textarea "K"
type textarea "x"
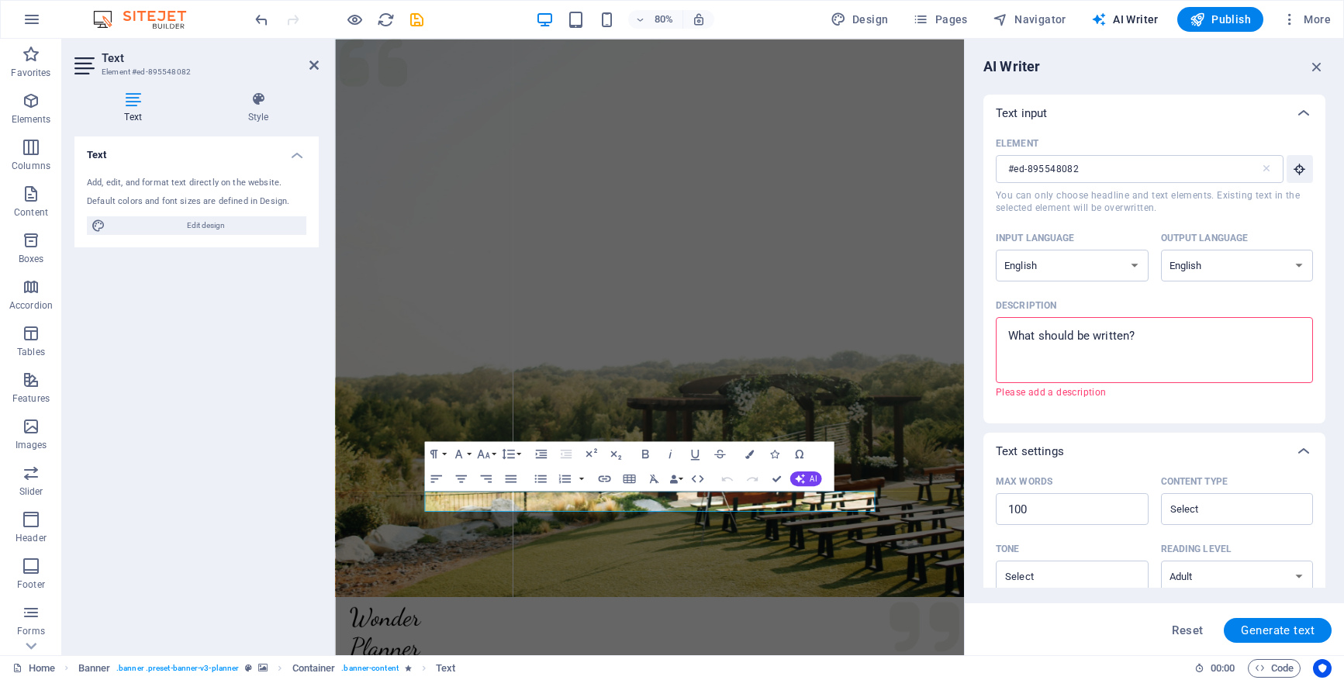
type textarea "x"
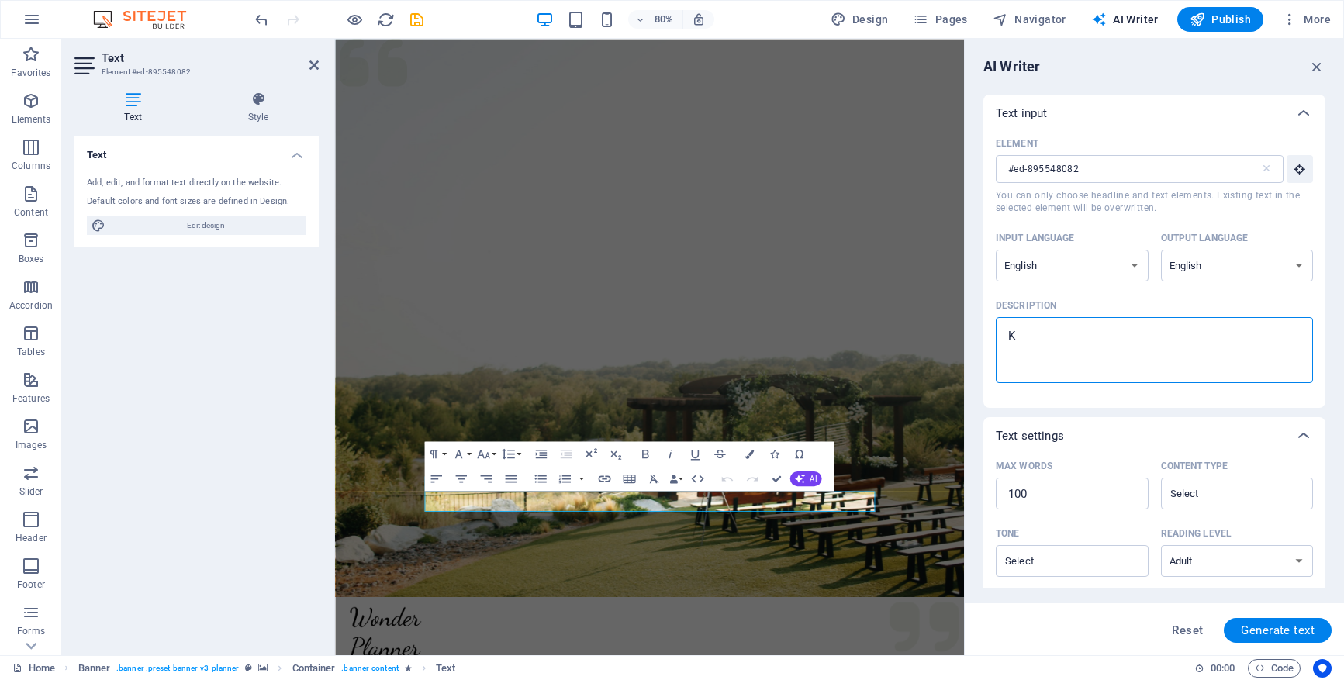
type textarea "Ke"
type textarea "x"
type textarea "[PERSON_NAME]"
type textarea "x"
type textarea "[PERSON_NAME]"
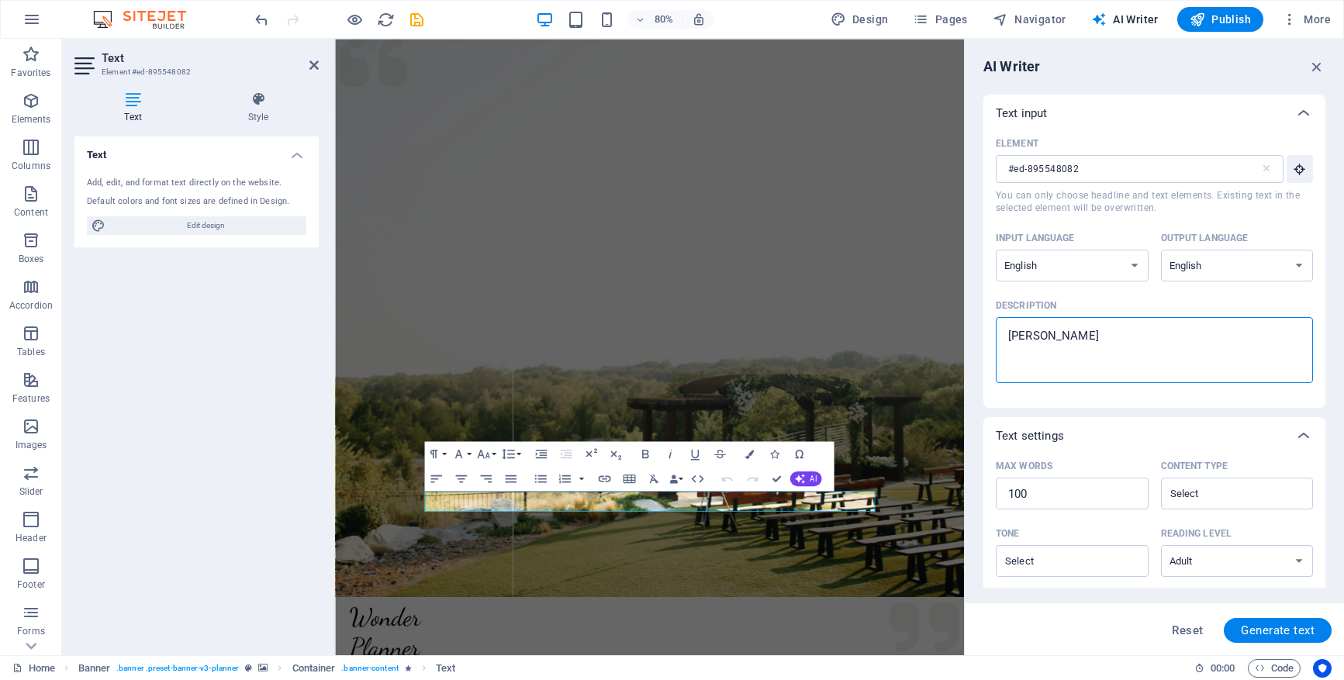
type textarea "x"
type textarea "Kerro"
type textarea "x"
type textarea "Kerro"
type textarea "x"
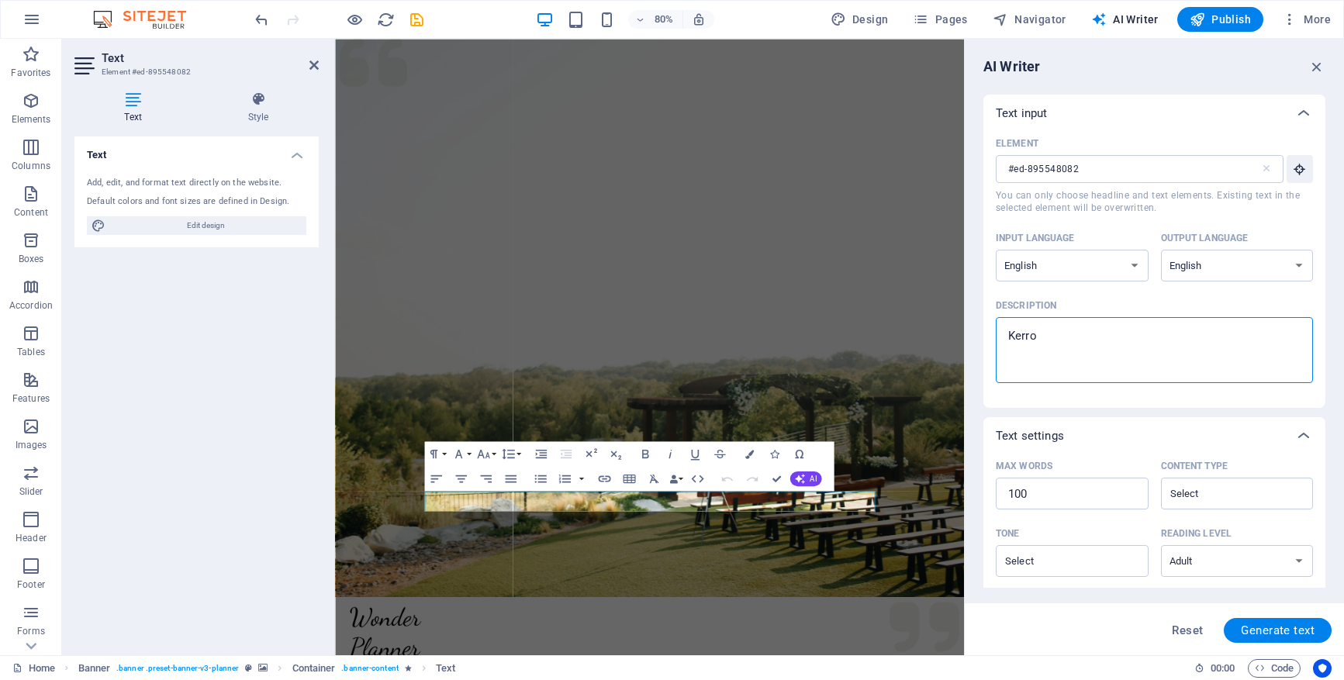
type textarea "[PERSON_NAME]"
type textarea "x"
type textarea "[PERSON_NAME]"
type textarea "x"
type textarea "[PERSON_NAME]"
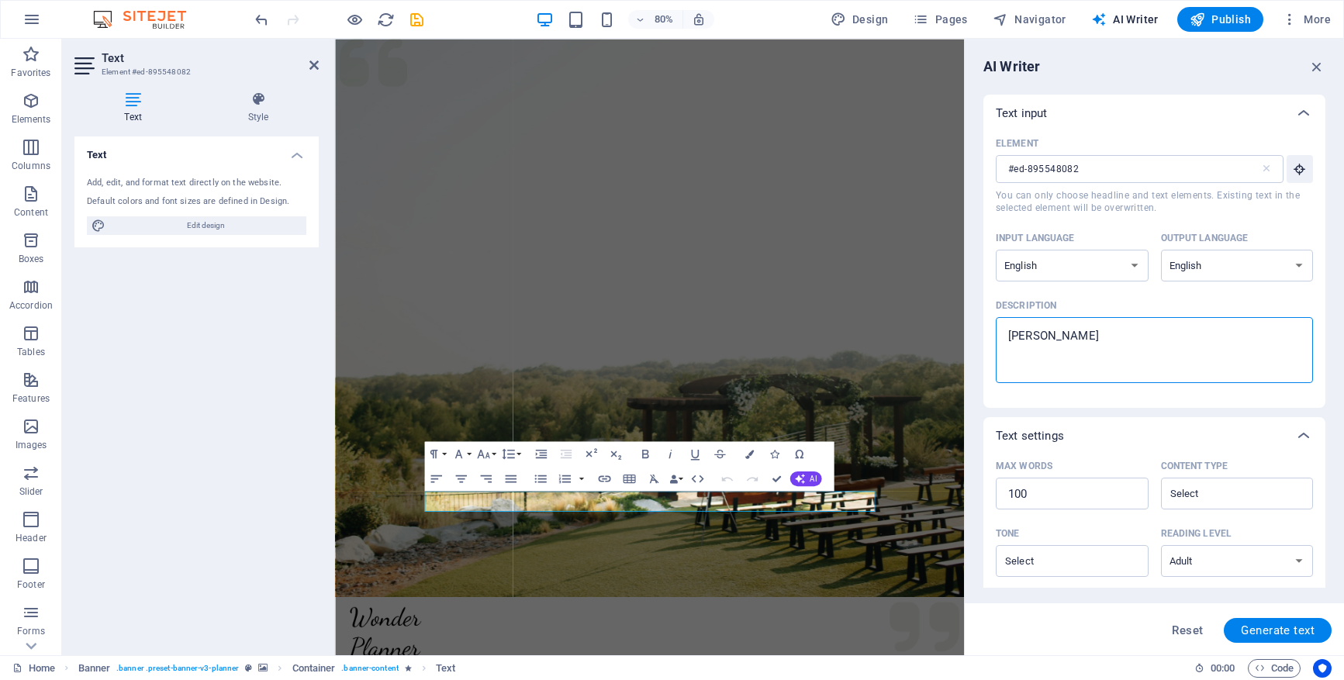
type textarea "x"
type textarea "[PERSON_NAME]"
type textarea "x"
type textarea "[PERSON_NAME]"
type textarea "x"
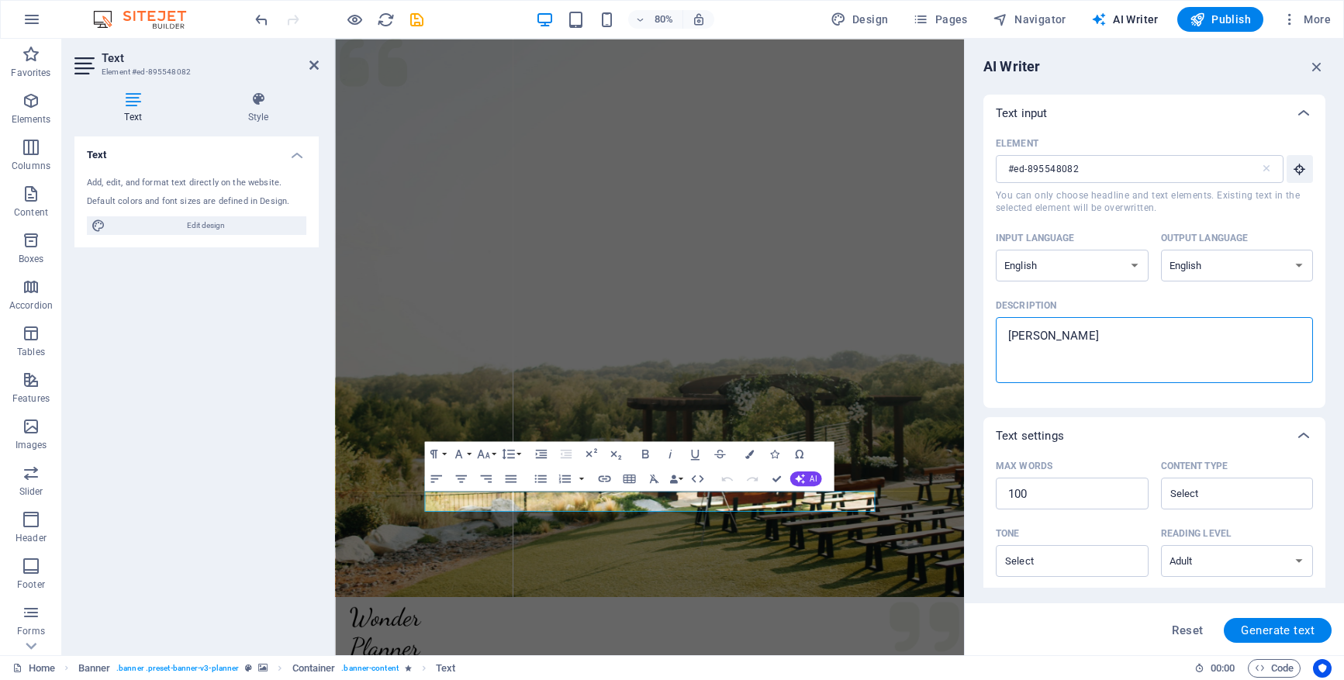
type textarea "[PERSON_NAME]"
type textarea "x"
type textarea "[PERSON_NAME]"
type textarea "x"
type textarea "[PERSON_NAME] H"
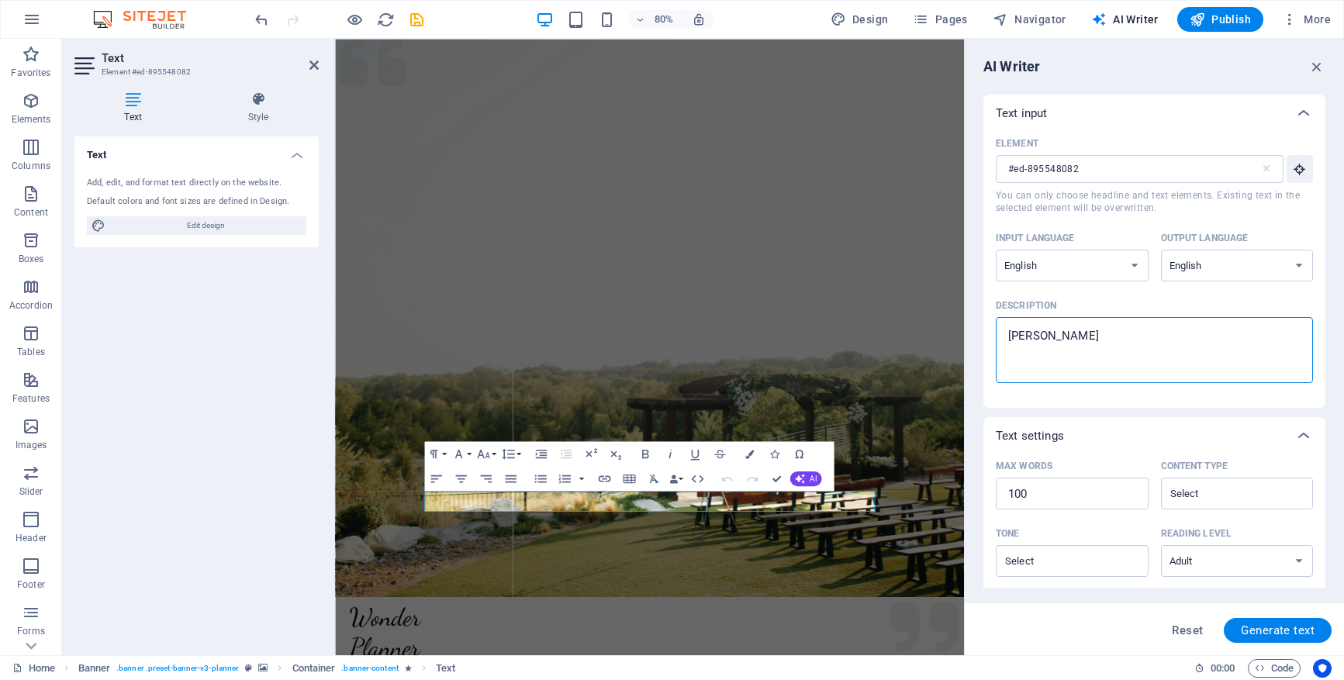
type textarea "x"
type textarea "[PERSON_NAME]"
type textarea "x"
type textarea "[PERSON_NAME]"
type textarea "x"
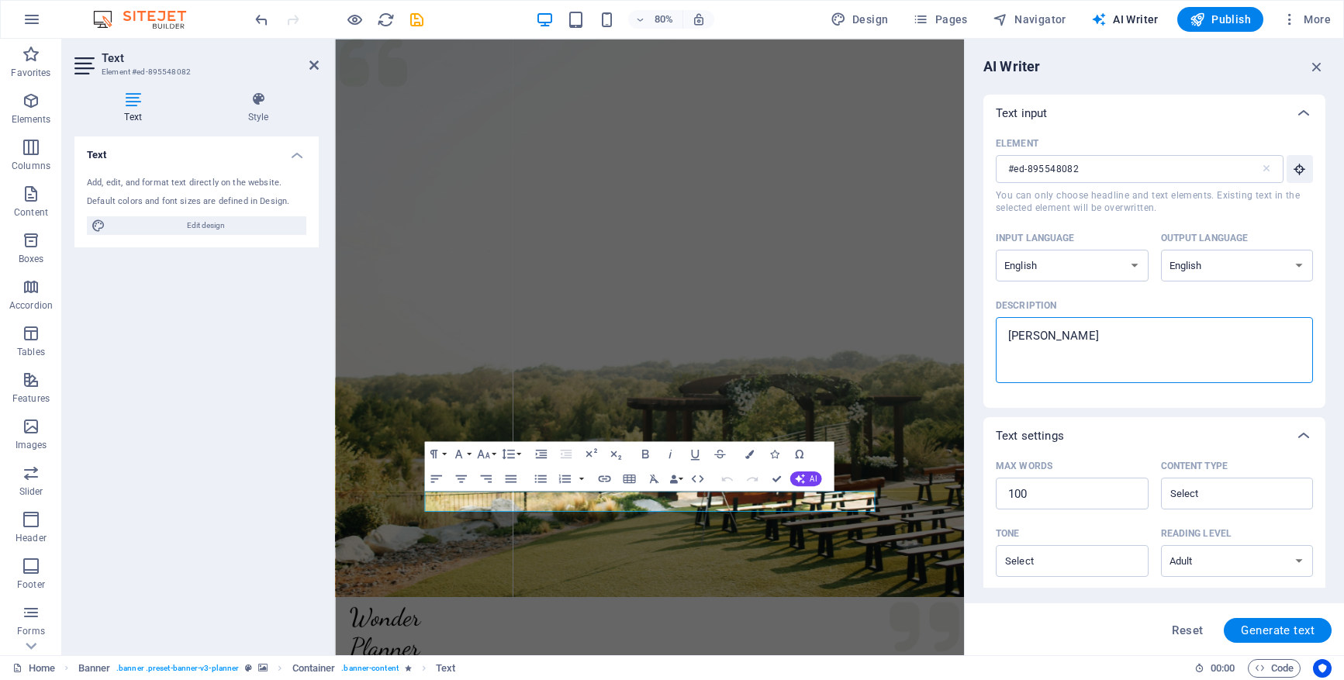
type textarea "[PERSON_NAME]"
type textarea "x"
type textarea "[PERSON_NAME]"
type textarea "x"
type textarea "[PERSON_NAME]"
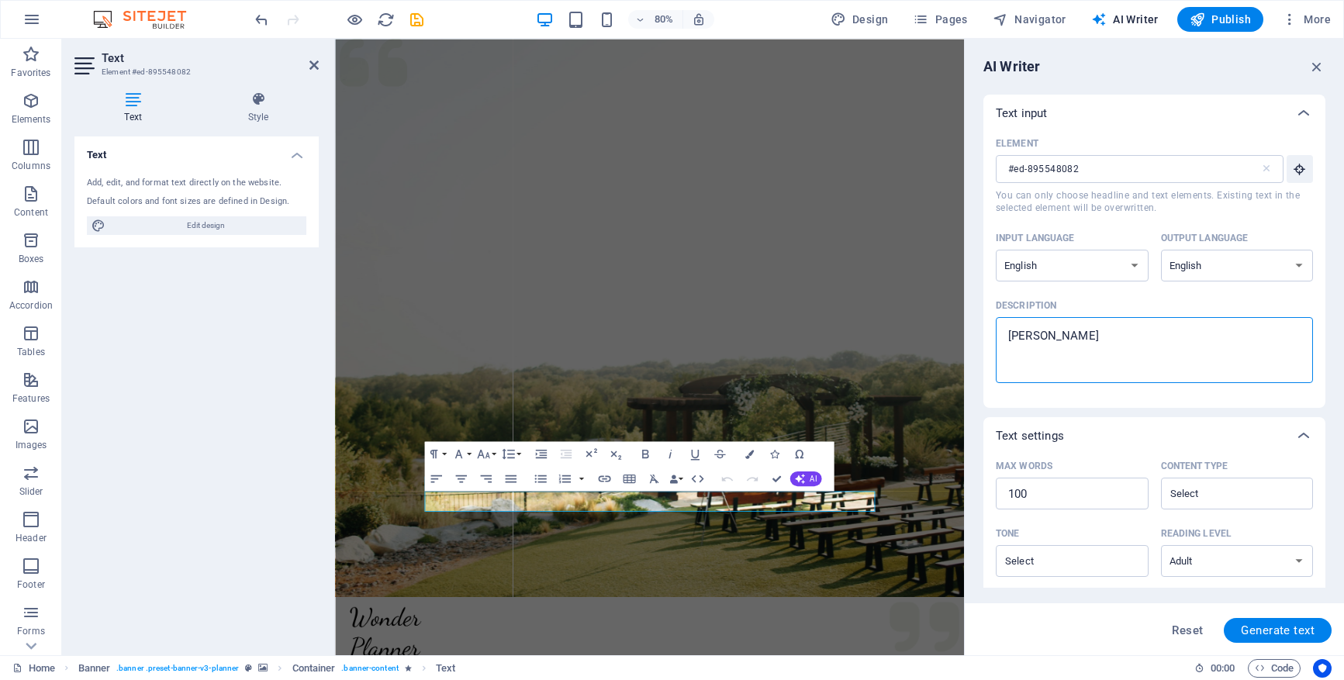
type textarea "x"
type textarea "[PERSON_NAME] Härästä"
type textarea "x"
type textarea "[PERSON_NAME] Härästä"
click at [1222, 627] on span "Generate text" at bounding box center [1278, 630] width 74 height 12
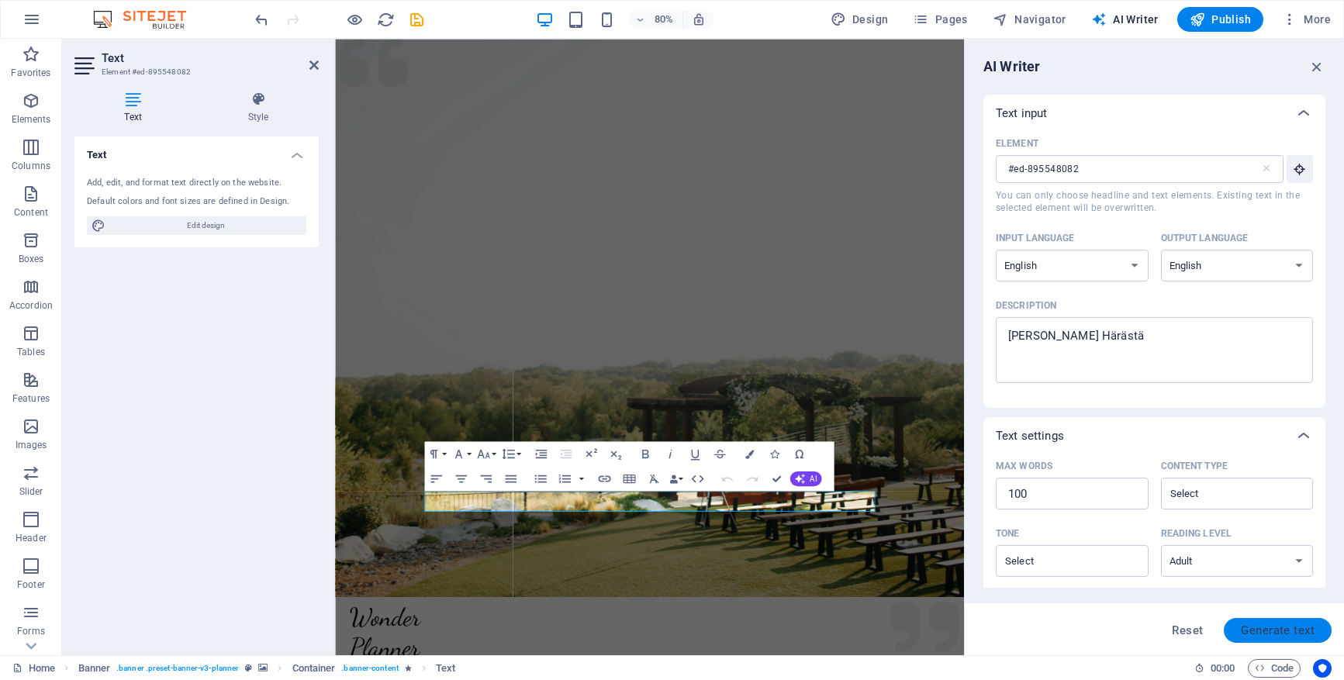
type textarea "x"
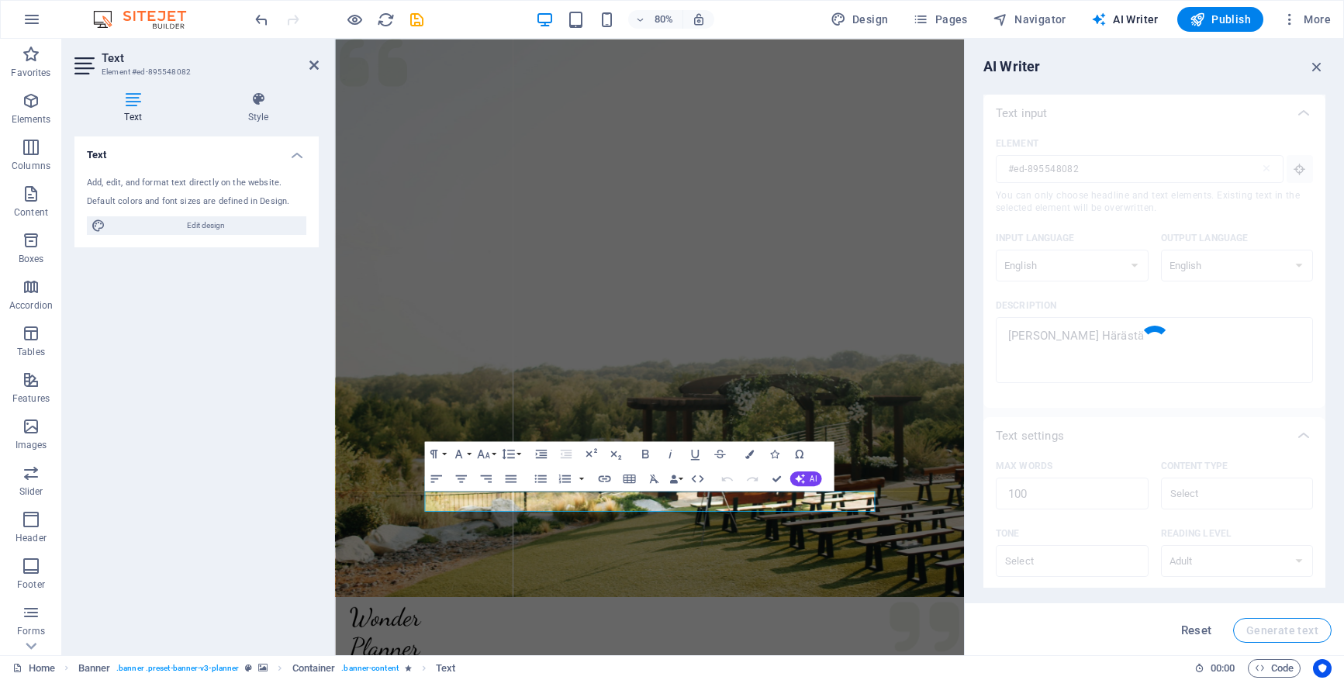
type textarea "x"
type textarea "[PERSON_NAME] Härästä offers a unique retreat designed for relaxation and rejuv…"
type textarea "x"
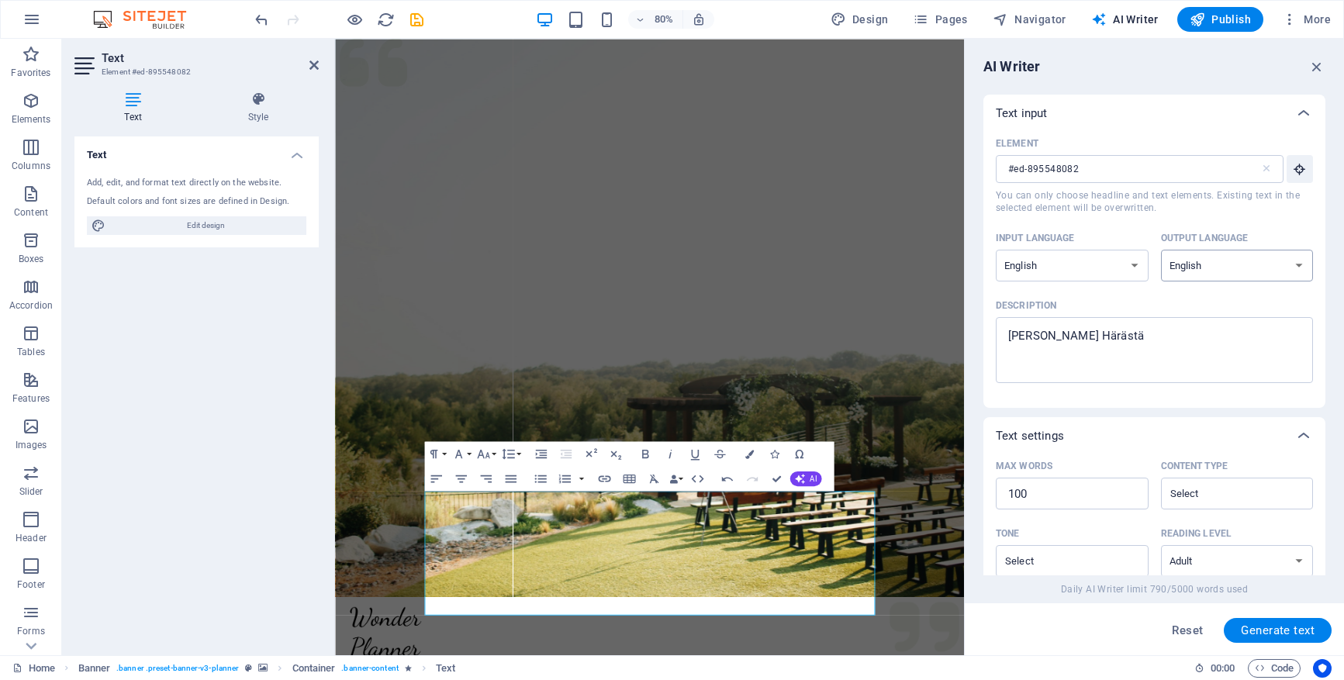
select select "Finnish"
click at [1222, 630] on span "Generate text" at bounding box center [1278, 630] width 74 height 12
type textarea "x"
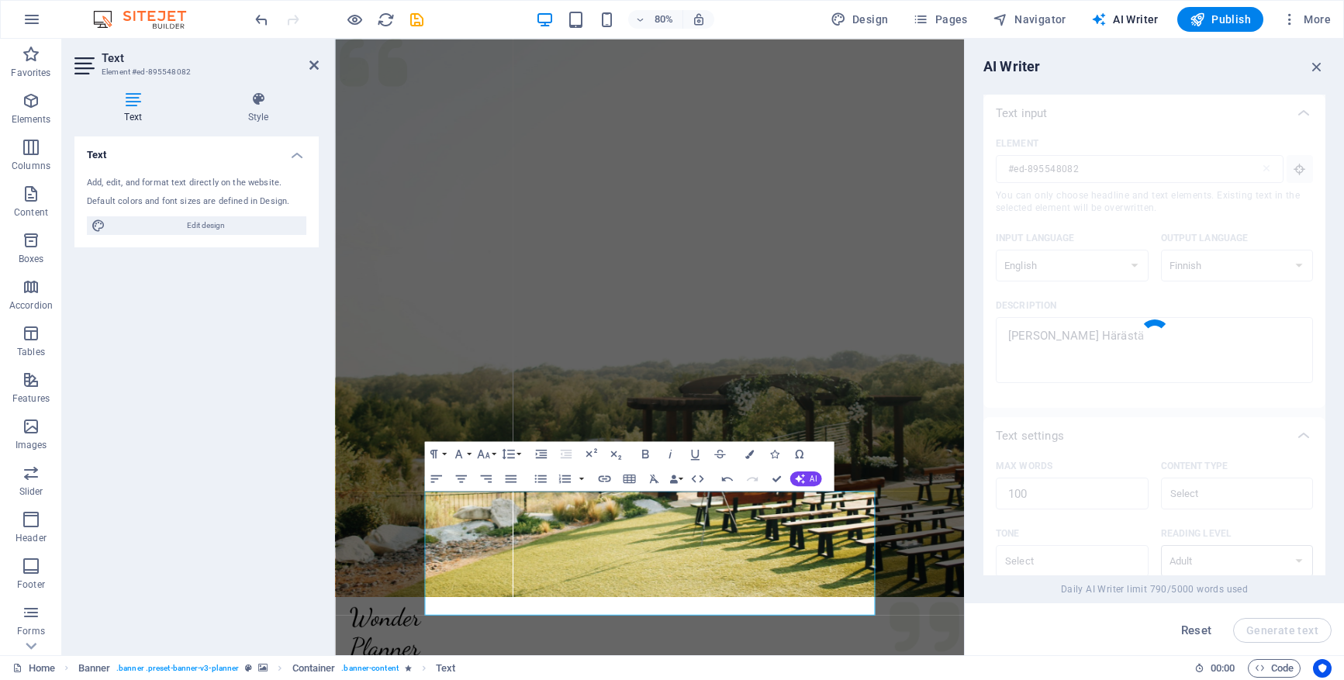
type textarea "x"
type textarea "Huvila Härkä on ainutlaatuinen paikka, joka tarjoaa asiakkailleen unohtumattomi…"
type textarea "x"
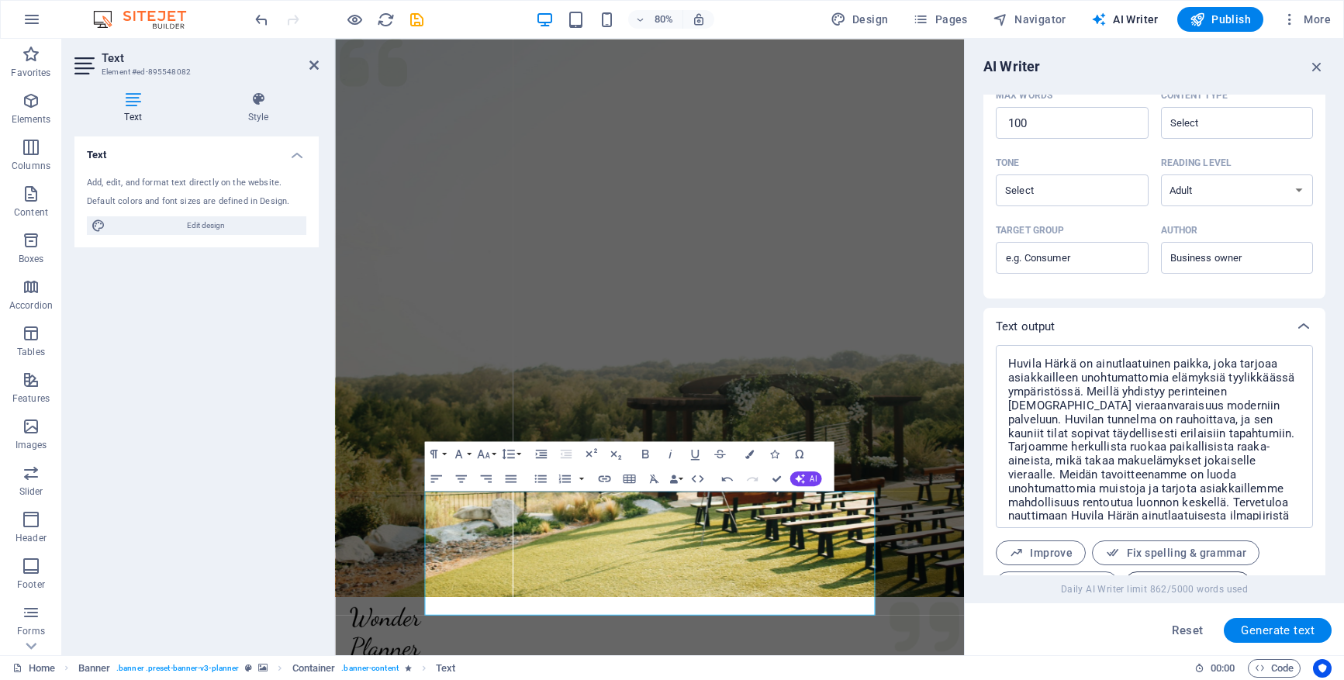
scroll to position [441, 0]
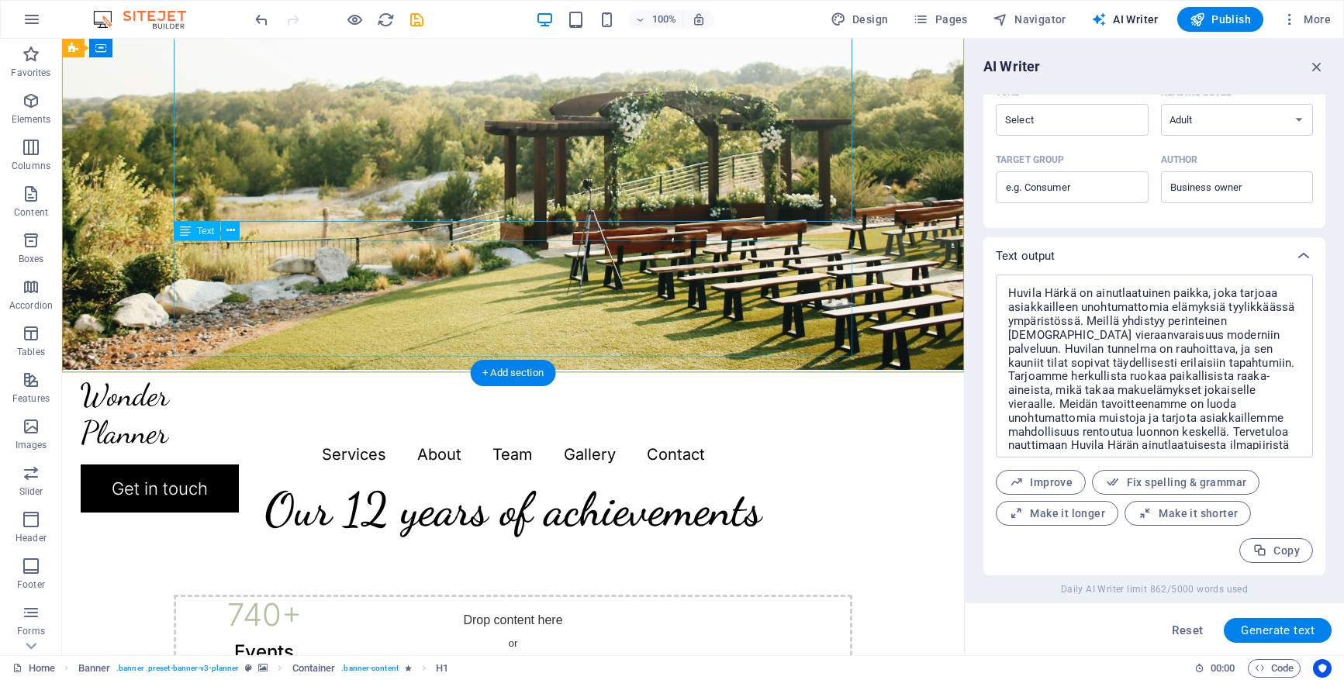
scroll to position [345, 0]
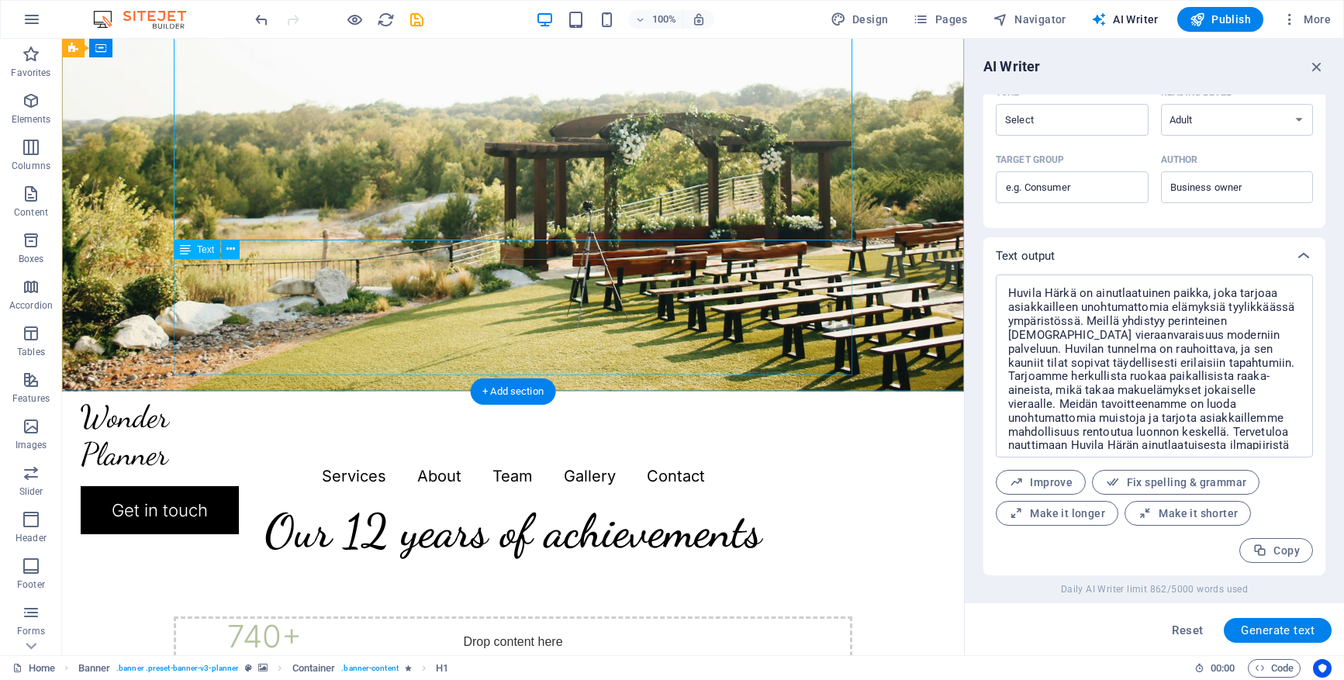
click at [231, 253] on icon at bounding box center [230, 249] width 9 height 16
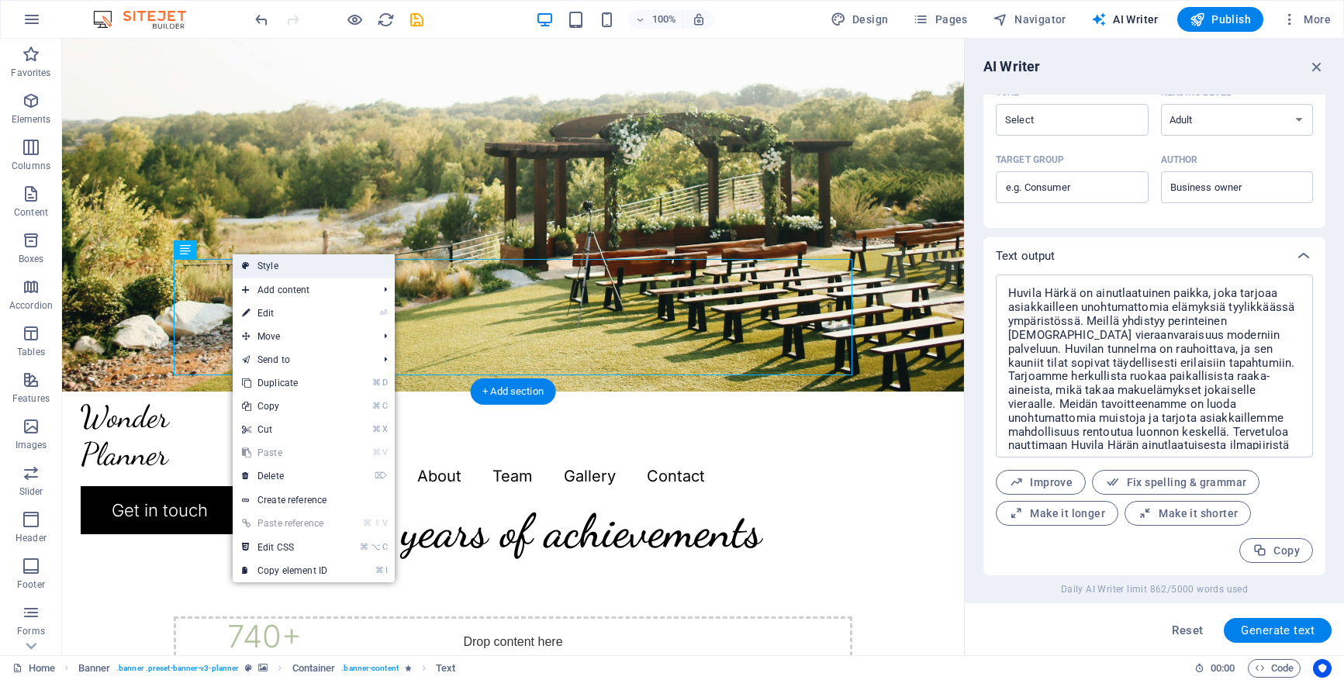
click at [261, 269] on link "Style" at bounding box center [314, 265] width 162 height 23
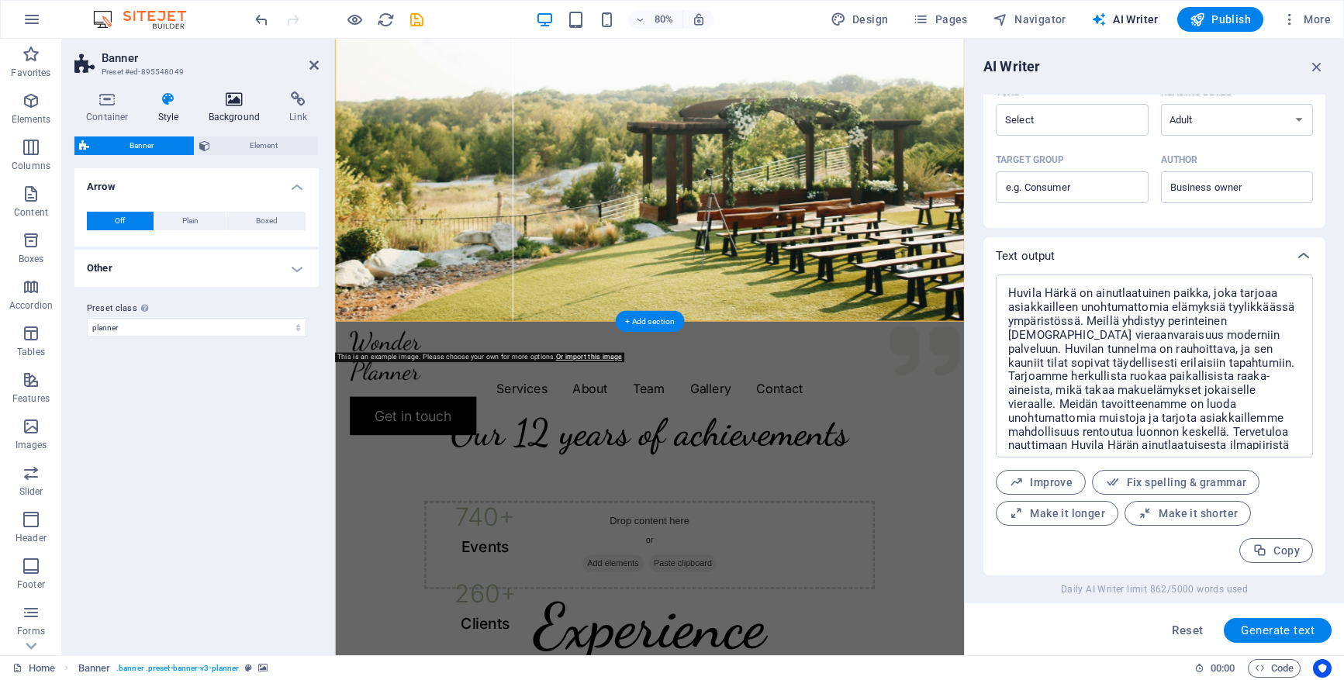
click at [237, 99] on icon at bounding box center [234, 100] width 75 height 16
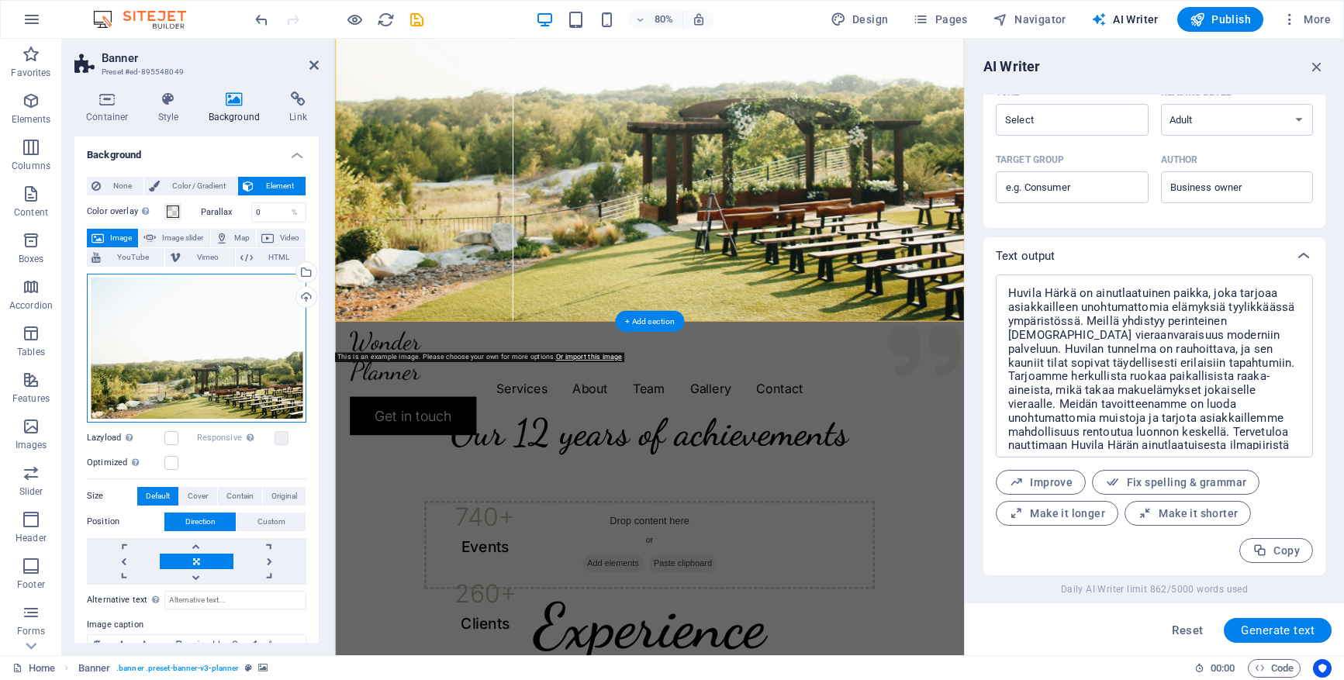
click at [190, 341] on div "Drag files here, click to choose files or select files from Files or our free s…" at bounding box center [196, 348] width 219 height 149
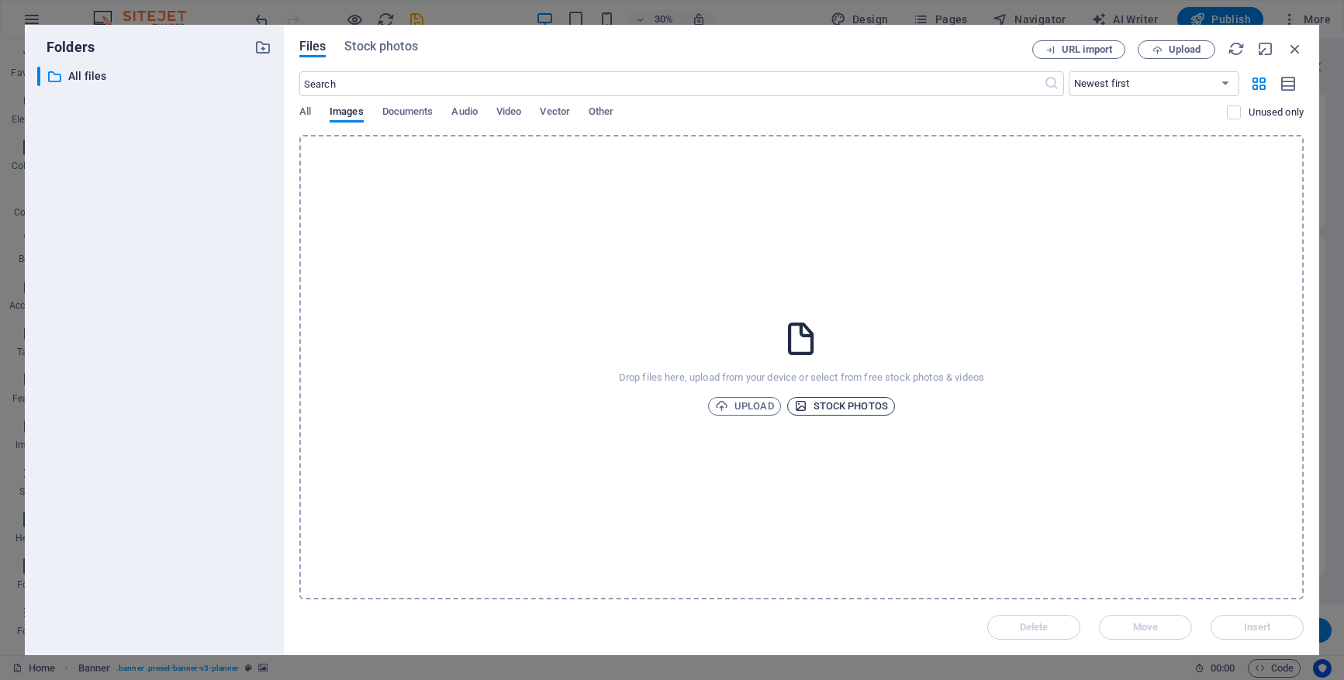
click at [819, 403] on span "Stock photos" at bounding box center [841, 406] width 94 height 19
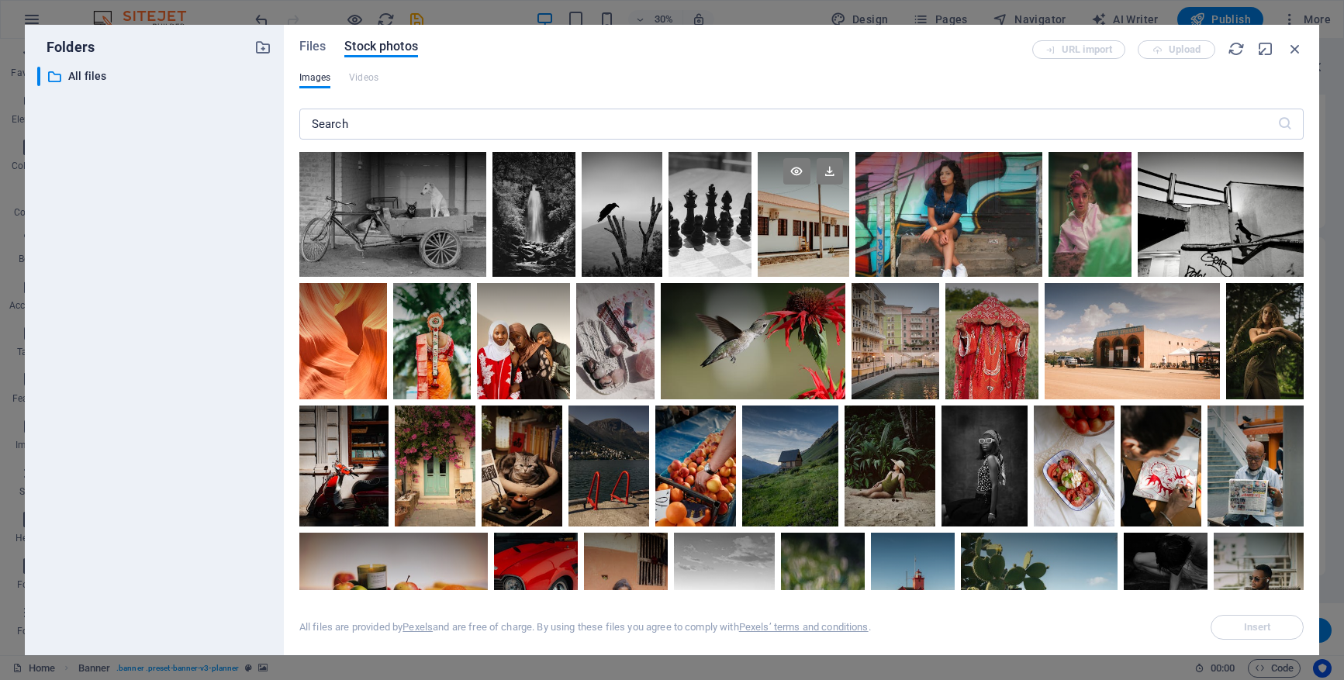
click at [788, 258] on div at bounding box center [804, 214] width 92 height 125
click at [1222, 627] on span "Insert" at bounding box center [1257, 627] width 27 height 9
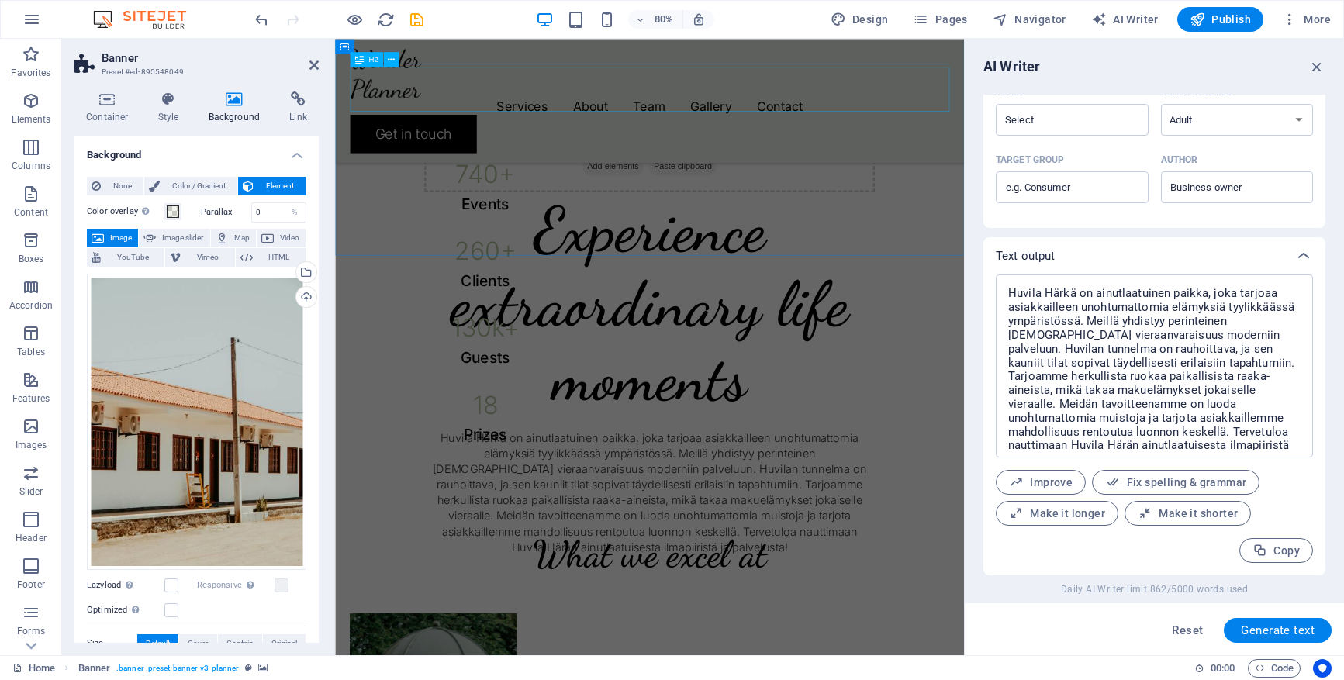
scroll to position [775, 0]
click at [205, 210] on label "Parallax" at bounding box center [226, 212] width 50 height 9
click at [209, 211] on label "Parallax" at bounding box center [226, 212] width 50 height 9
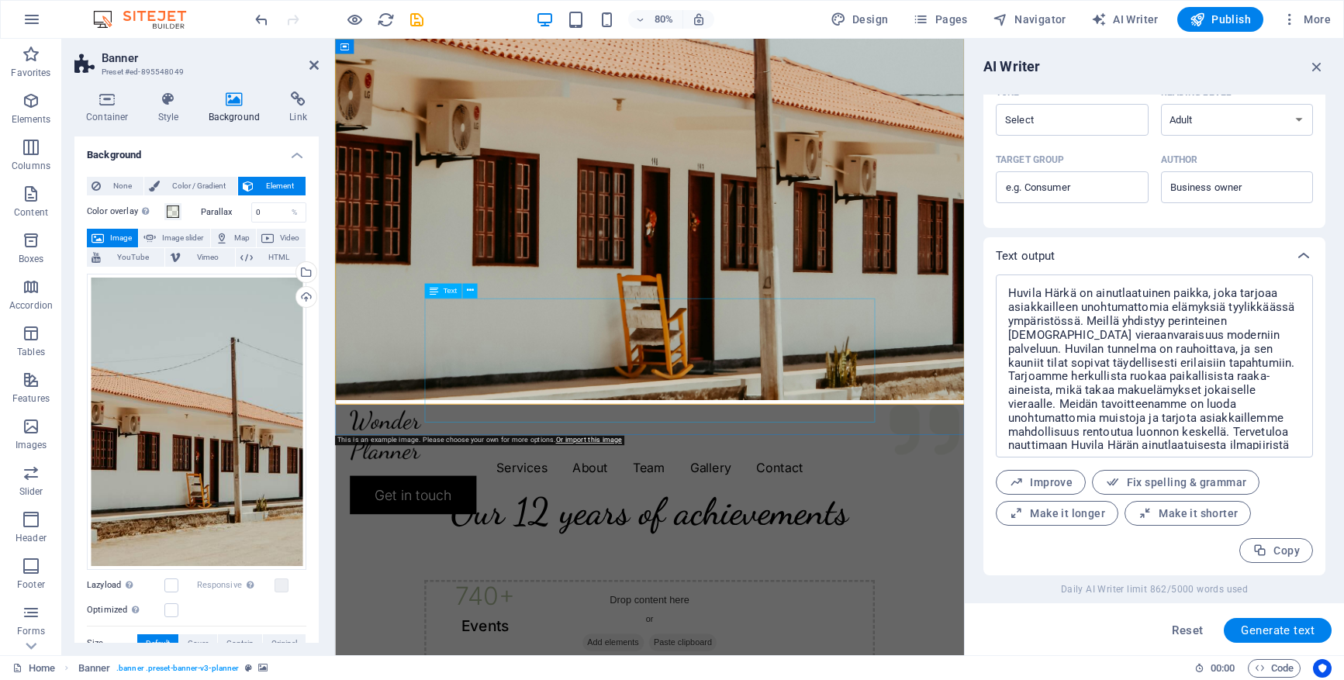
scroll to position [203, 0]
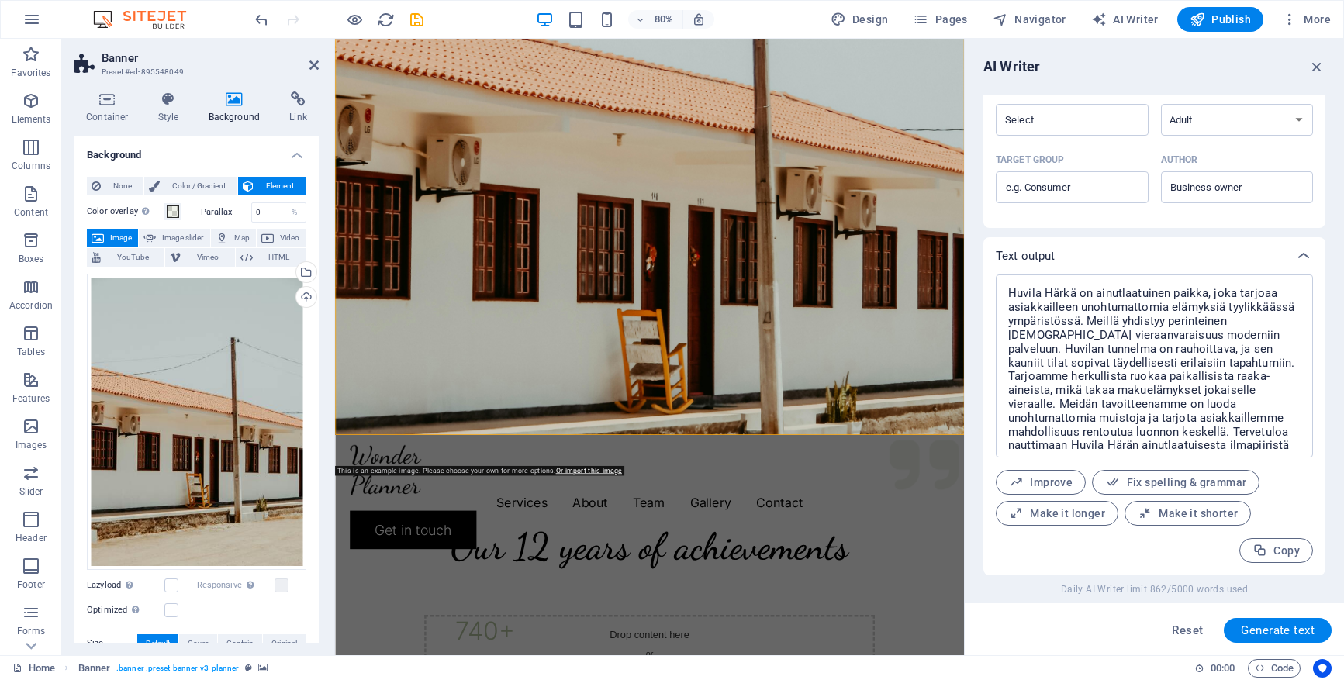
click at [208, 215] on label "Parallax" at bounding box center [226, 212] width 50 height 9
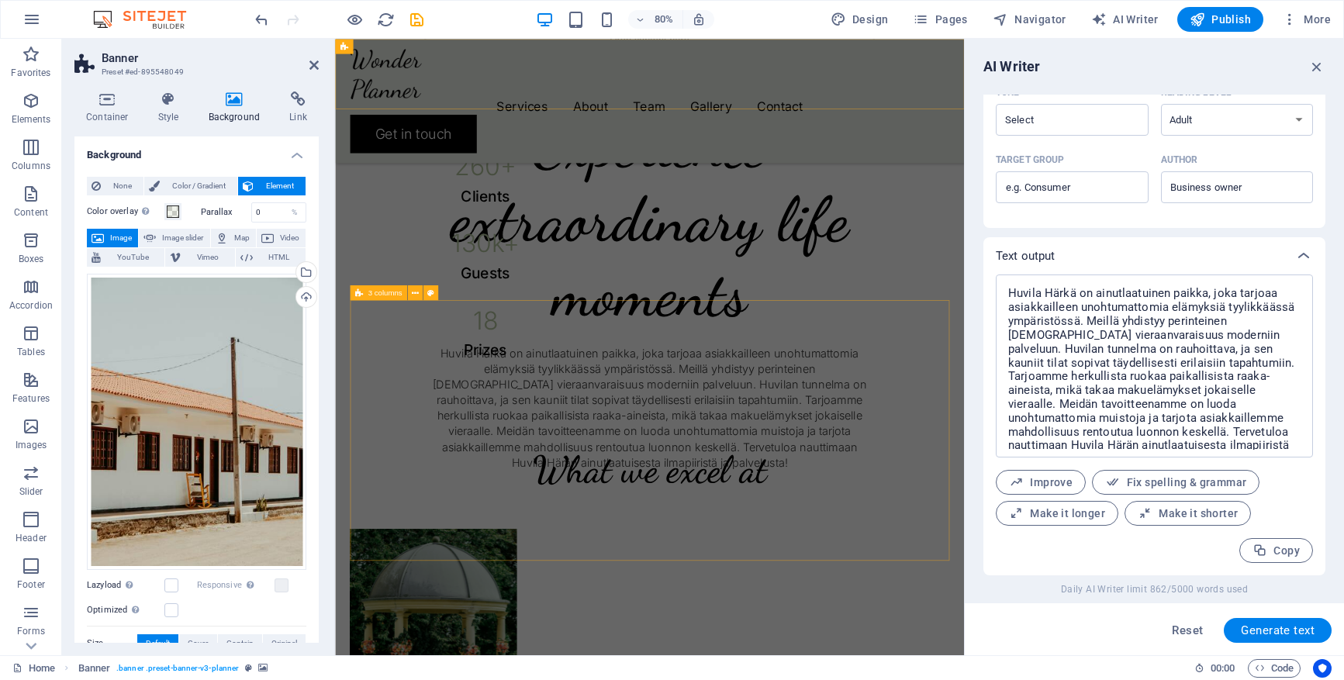
scroll to position [881, 0]
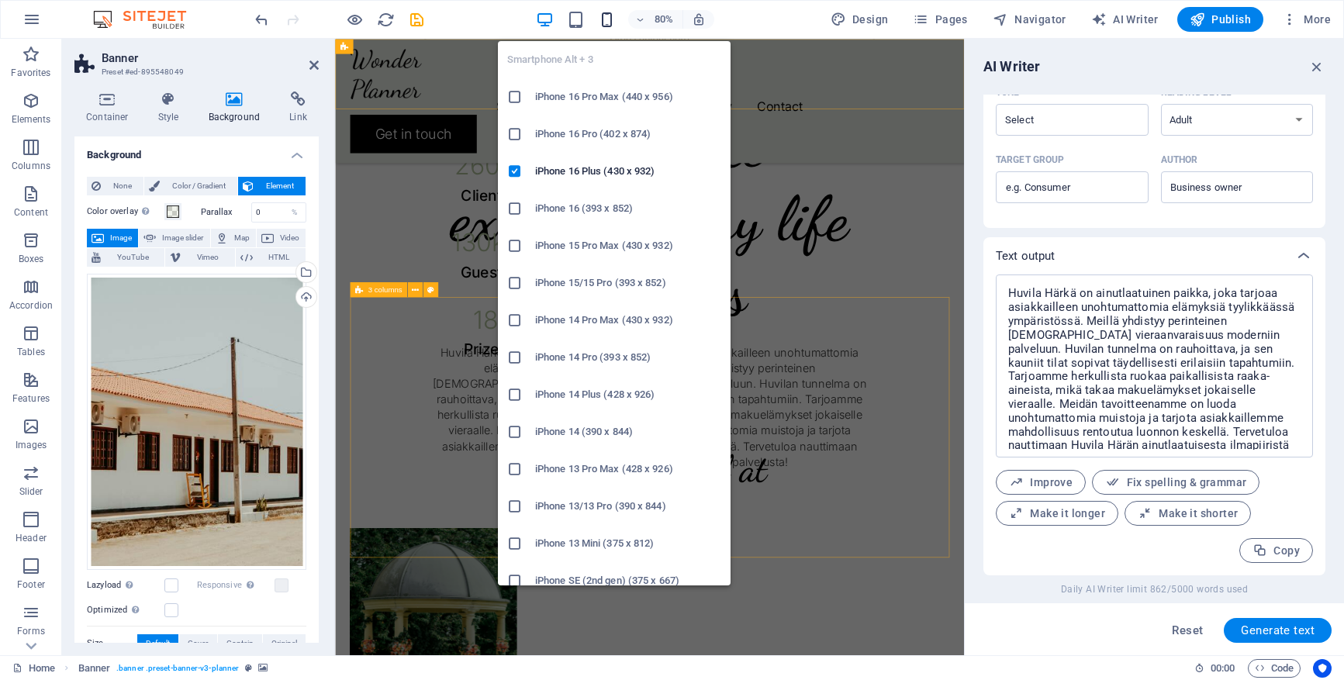
click at [612, 19] on icon "button" at bounding box center [607, 20] width 18 height 18
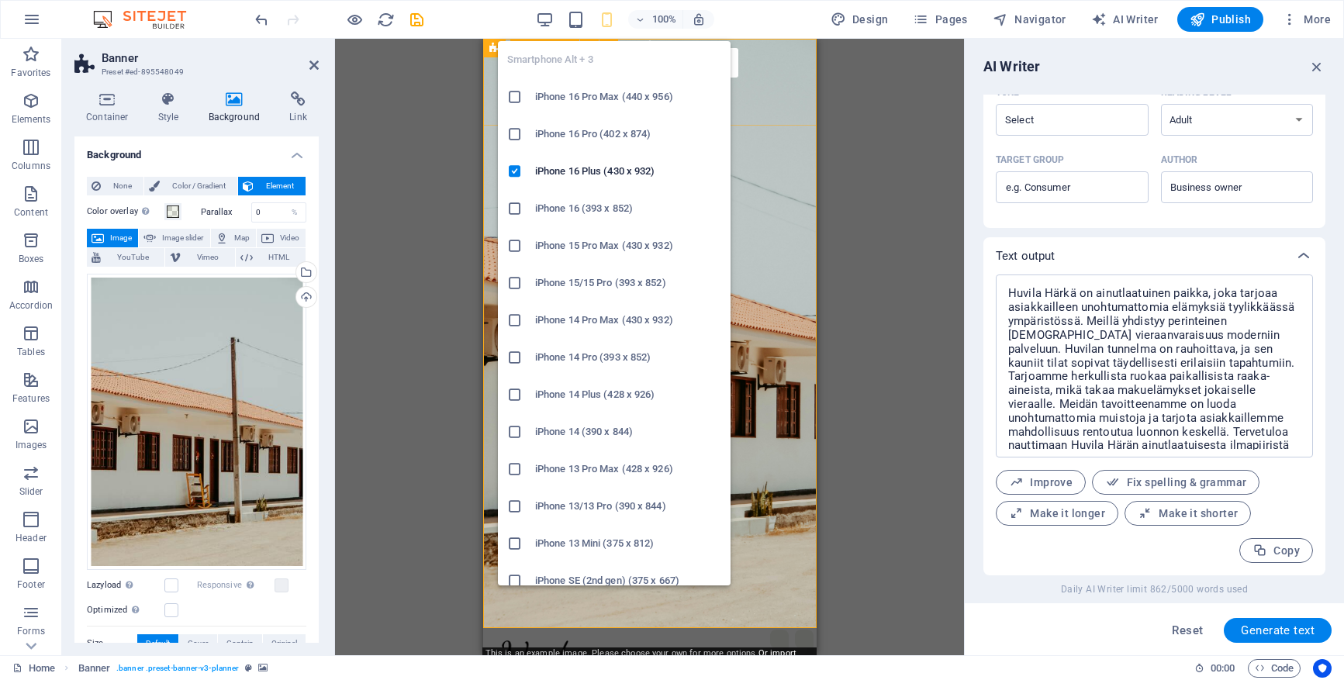
type input "70"
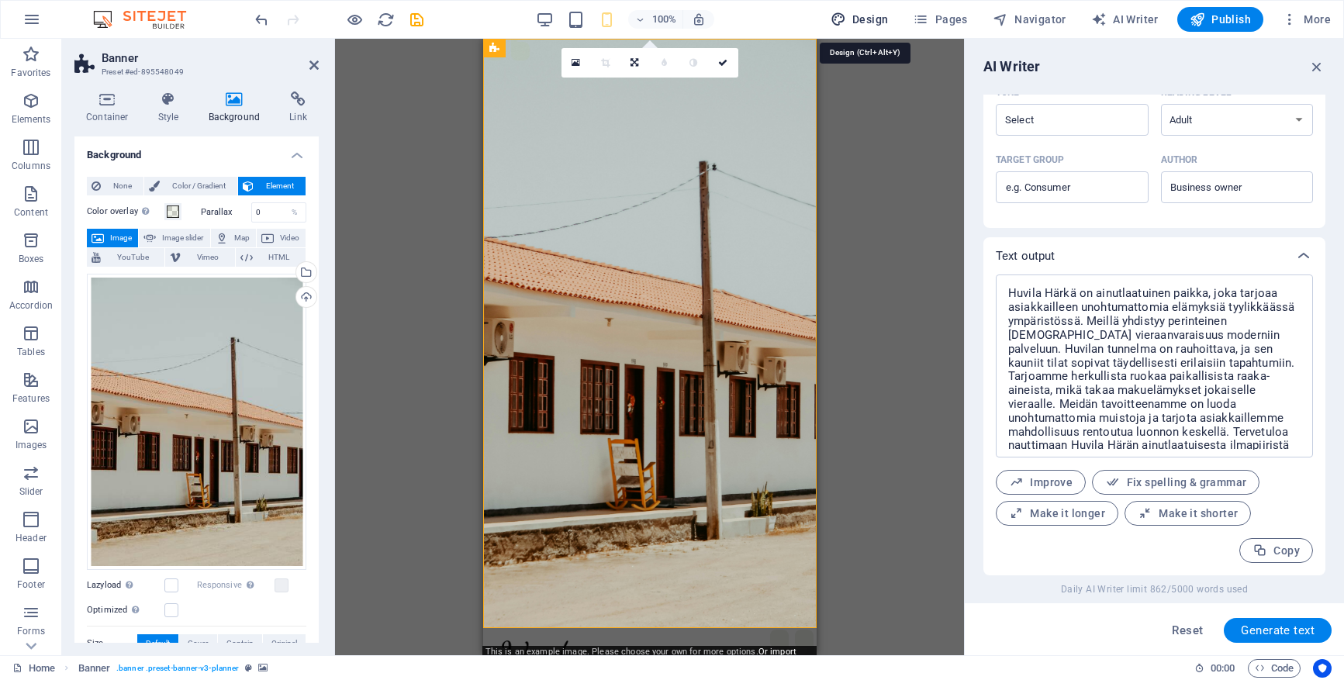
click at [873, 21] on span "Design" at bounding box center [860, 20] width 58 height 16
select select "px"
select select "300"
select select "px"
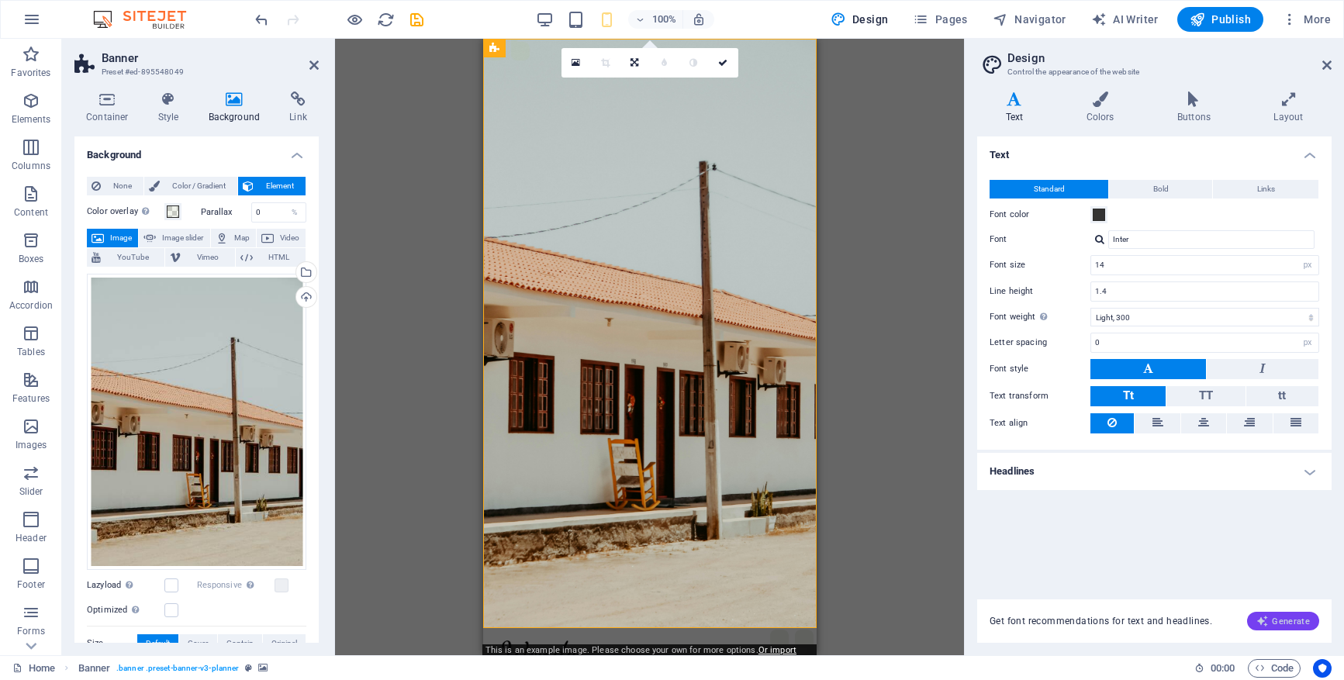
click at [1222, 616] on span "Generate" at bounding box center [1283, 621] width 54 height 12
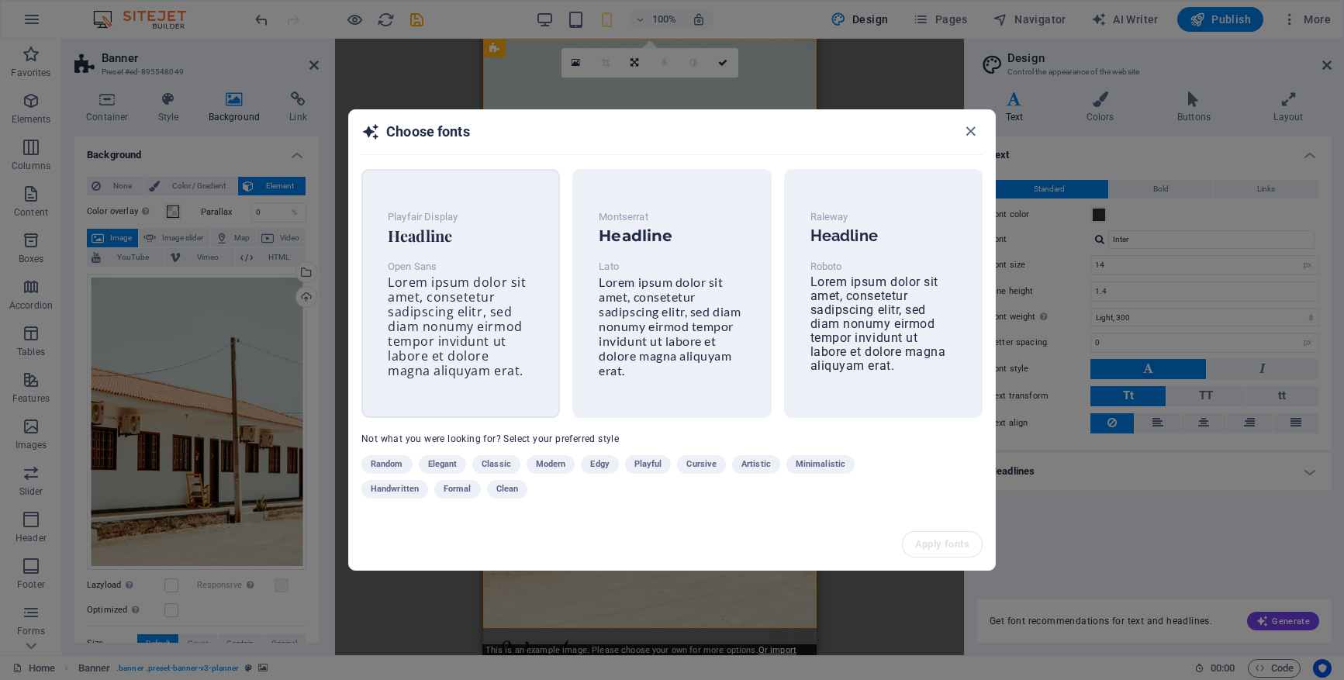
click at [465, 282] on span "Lorem ipsum dolor sit amet, consetetur sadipscing elitr, sed diam nonumy eirmod…" at bounding box center [457, 326] width 138 height 105
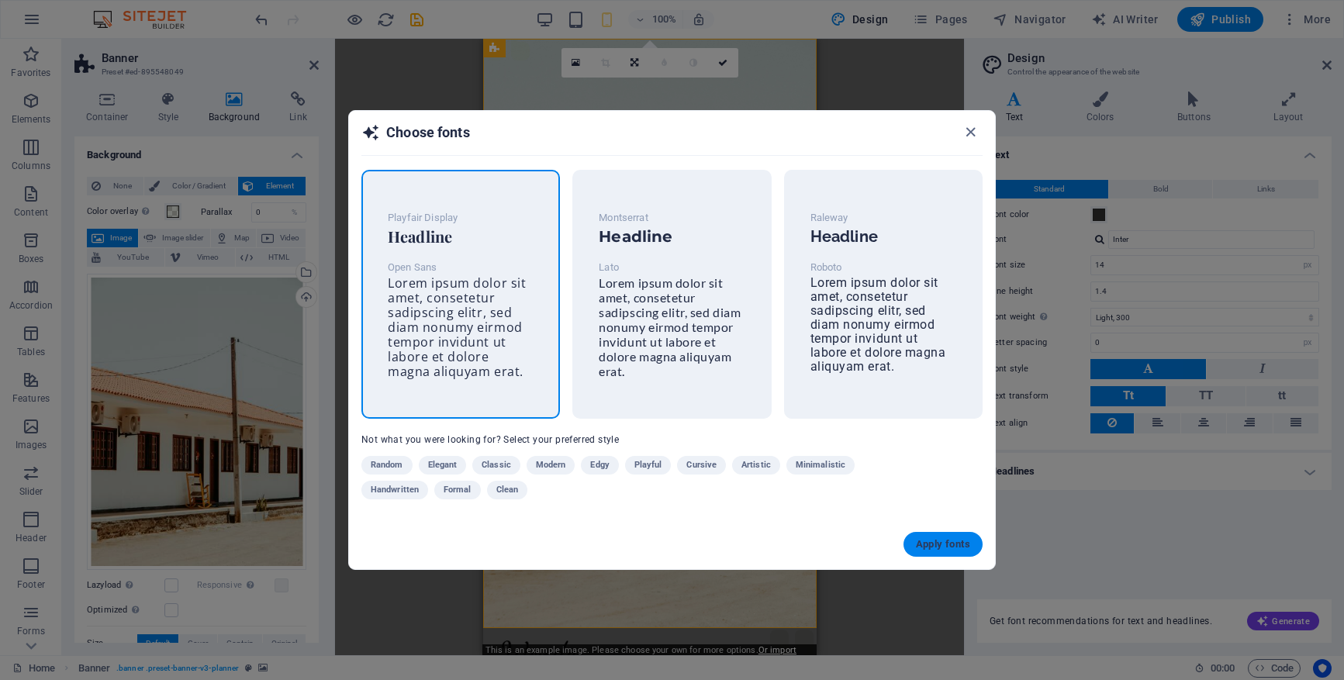
click at [946, 542] on span "Apply fonts" at bounding box center [943, 544] width 54 height 12
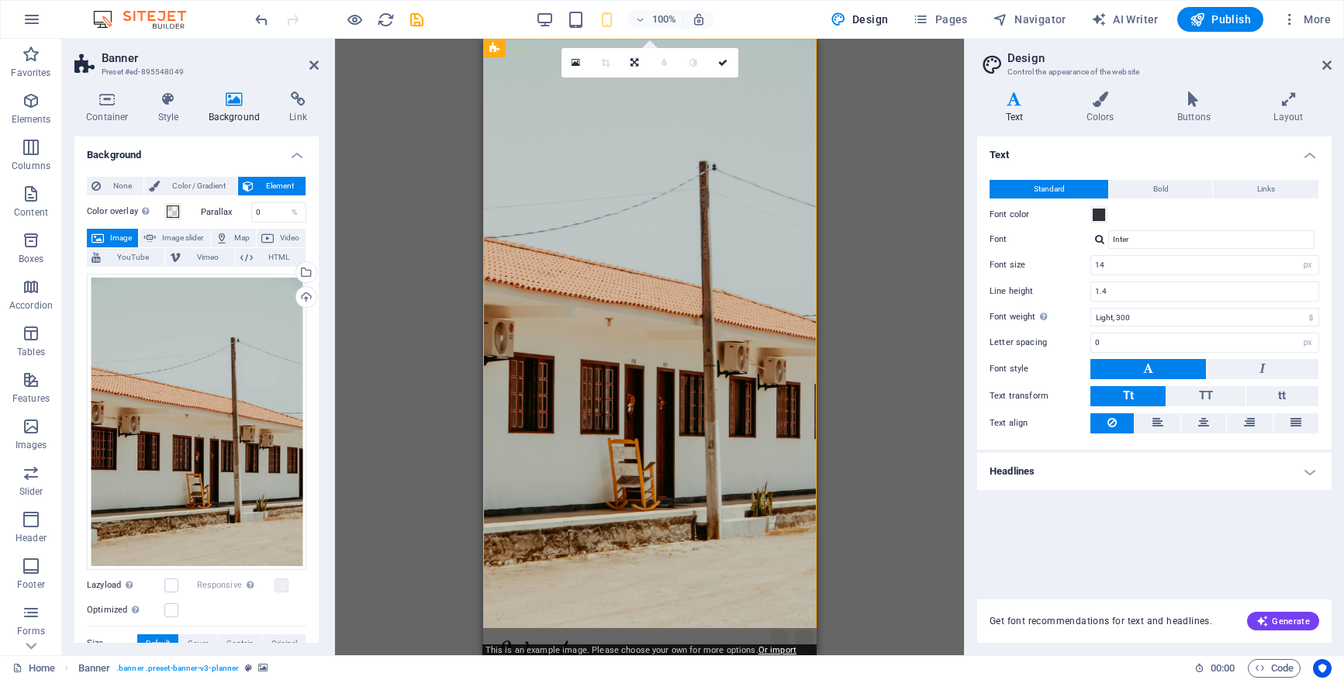
type input "Open Sans"
type input "16"
type input "1.5"
select select "400"
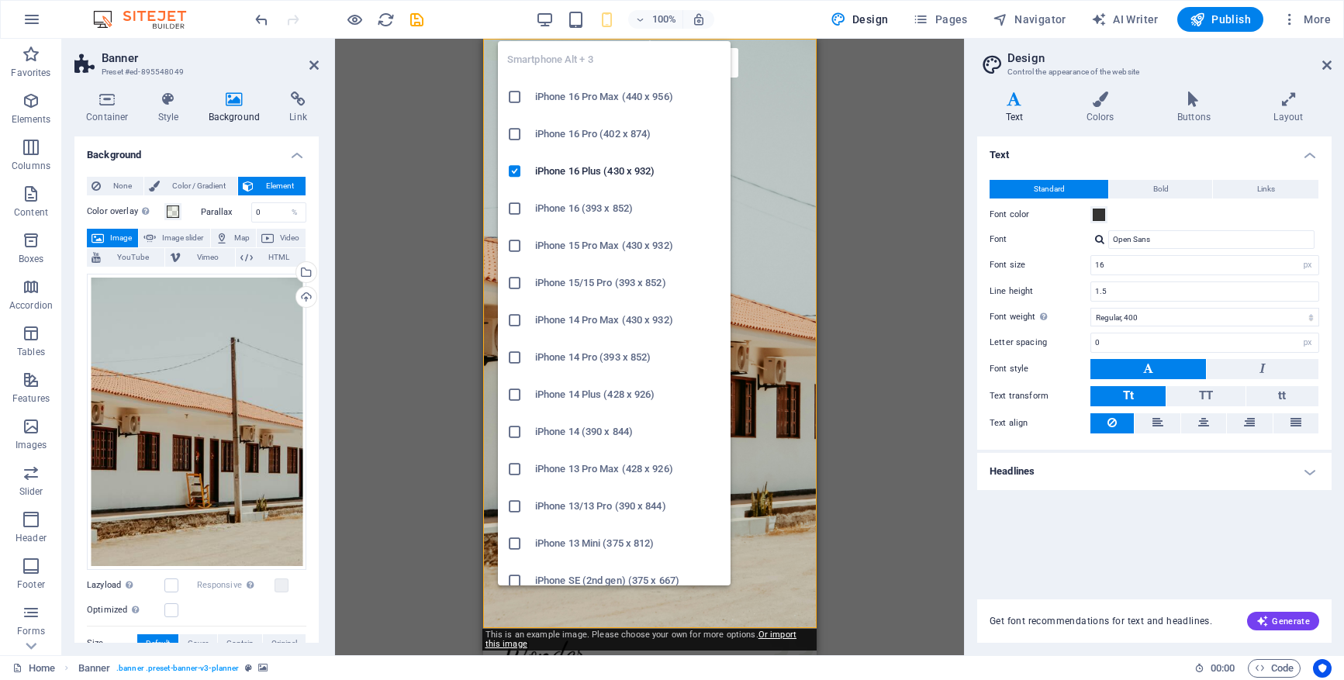
click at [554, 206] on h6 "iPhone 16 (393 x 852)" at bounding box center [628, 208] width 186 height 19
